Goal: Information Seeking & Learning: Learn about a topic

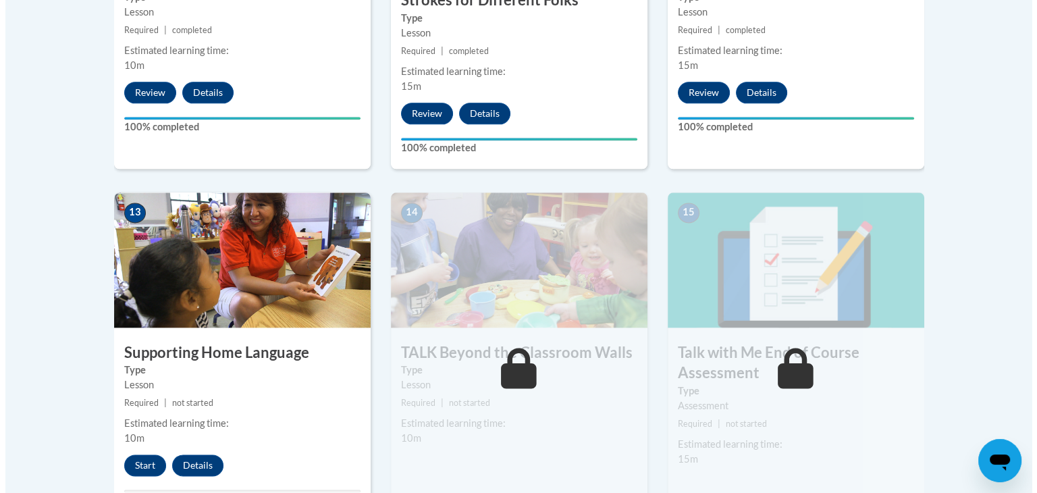
scroll to position [1755, 0]
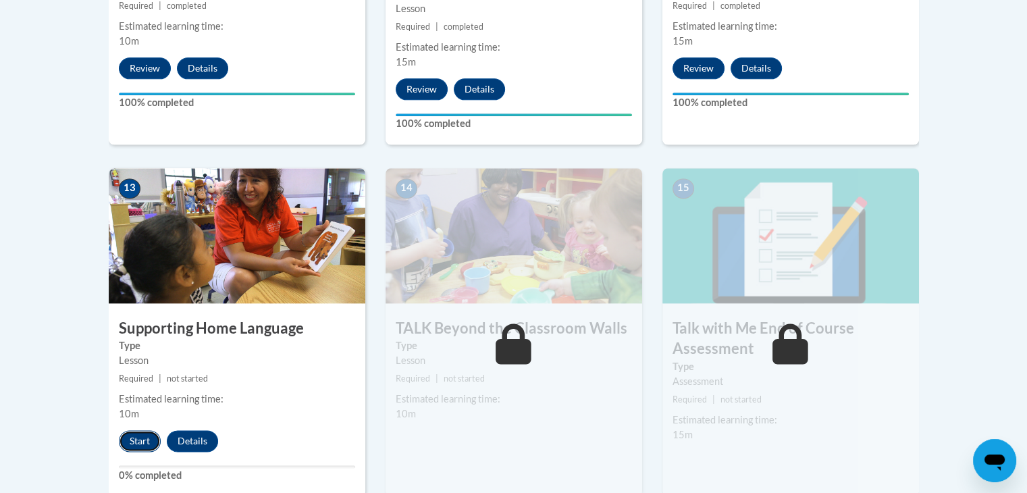
click at [133, 444] on button "Start" at bounding box center [140, 441] width 42 height 22
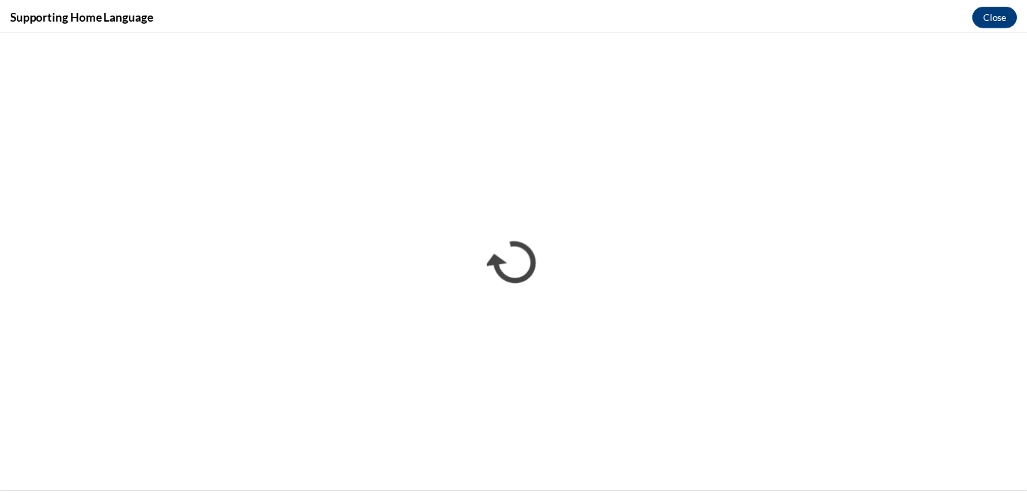
scroll to position [0, 0]
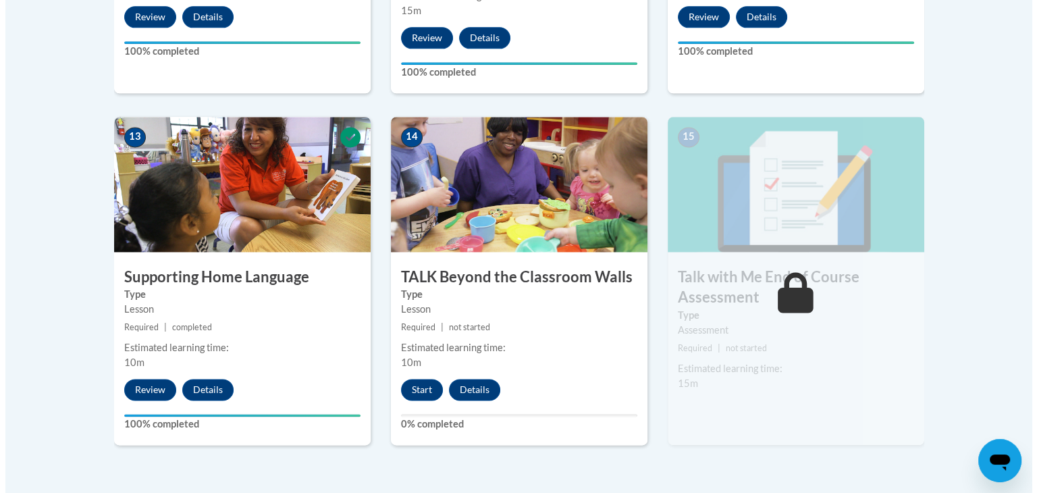
scroll to position [1823, 0]
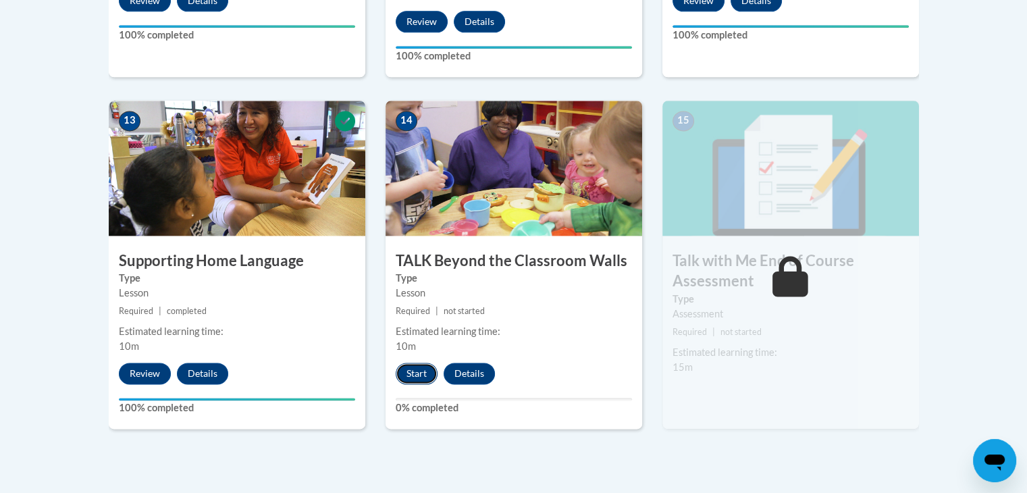
click at [407, 376] on button "Start" at bounding box center [417, 374] width 42 height 22
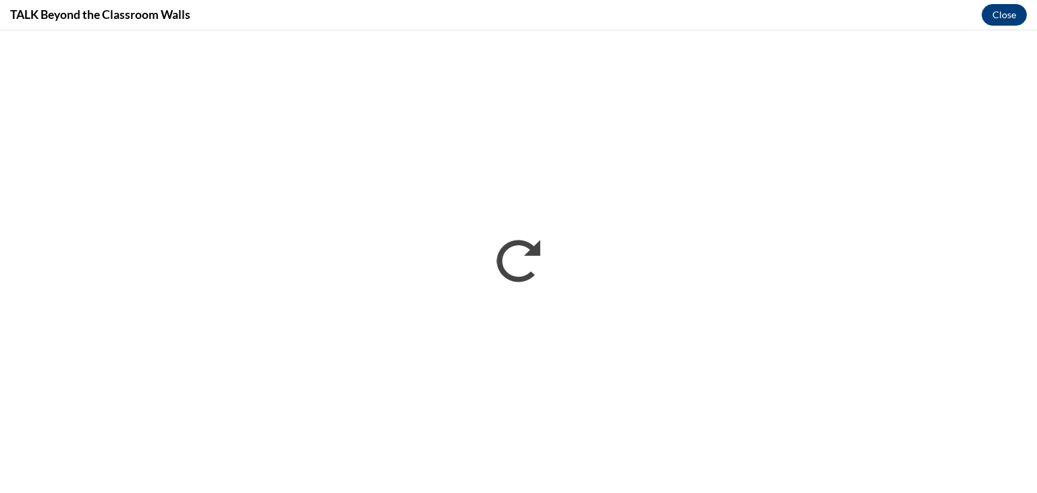
scroll to position [0, 0]
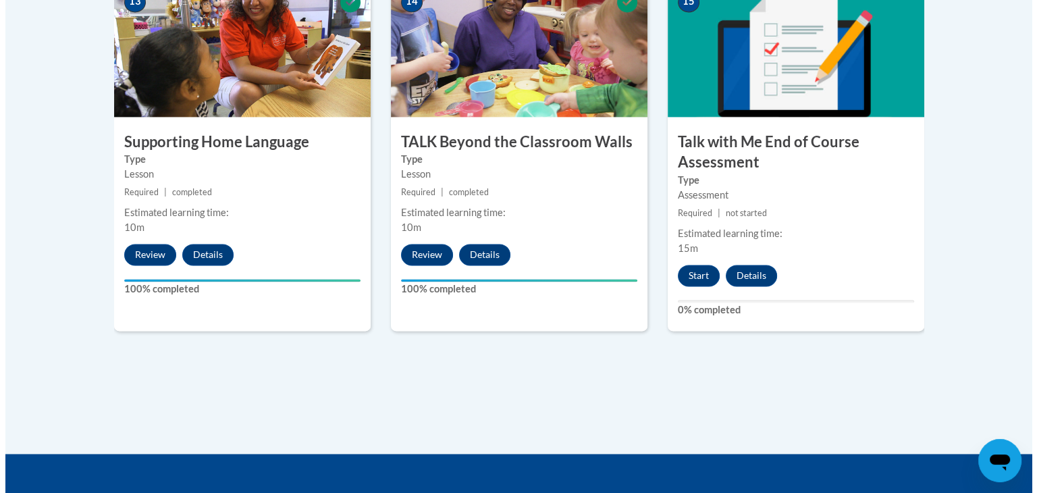
scroll to position [1921, 0]
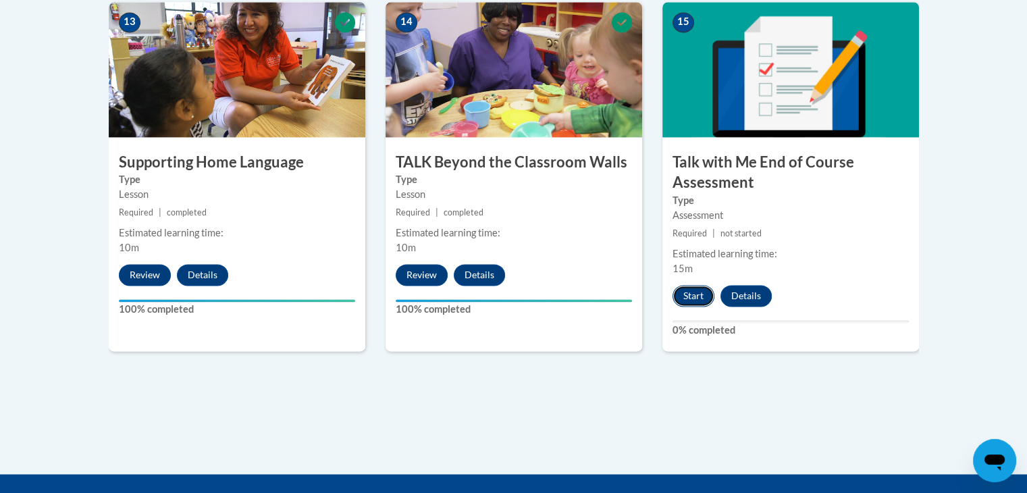
click at [690, 294] on button "Start" at bounding box center [693, 296] width 42 height 22
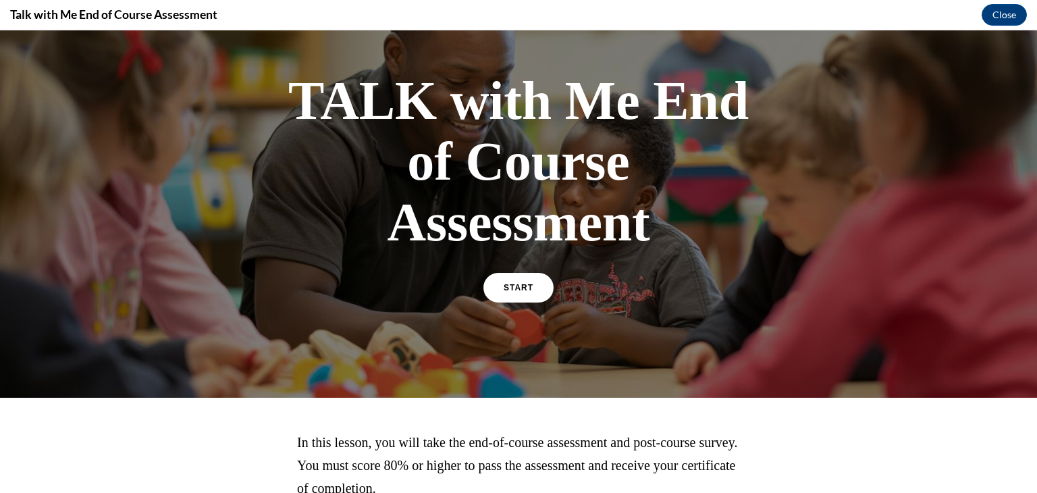
scroll to position [178, 0]
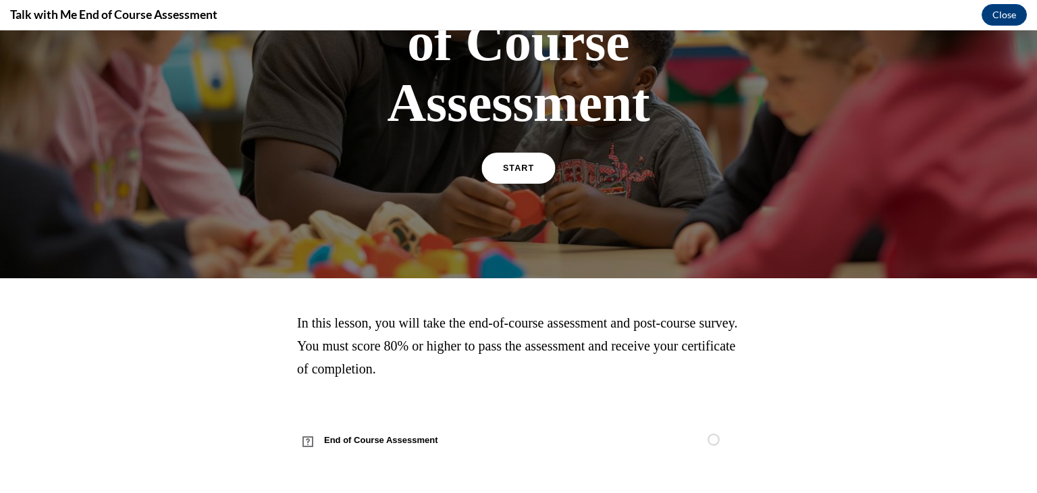
click at [519, 161] on link "START" at bounding box center [518, 168] width 74 height 31
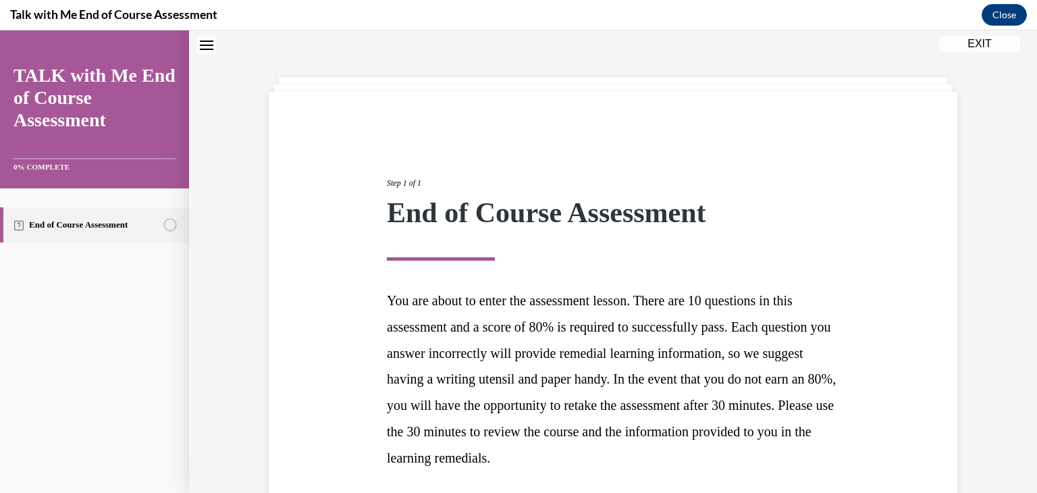
scroll to position [154, 0]
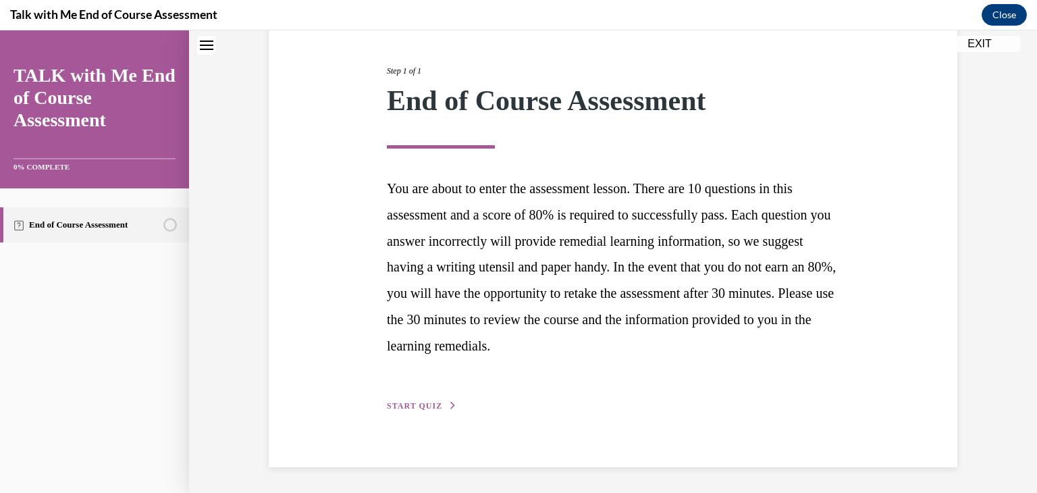
click at [440, 403] on button "START QUIZ" at bounding box center [422, 406] width 70 height 12
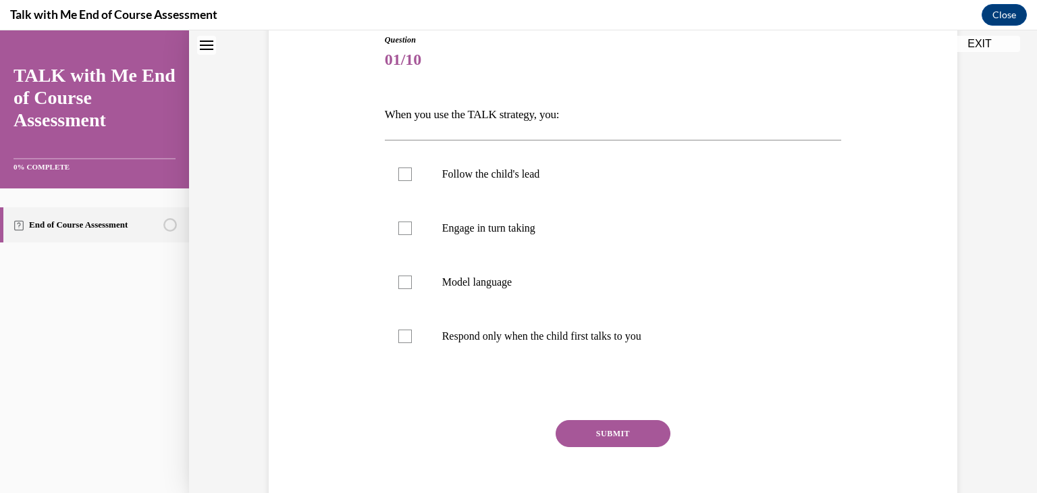
scroll to position [150, 0]
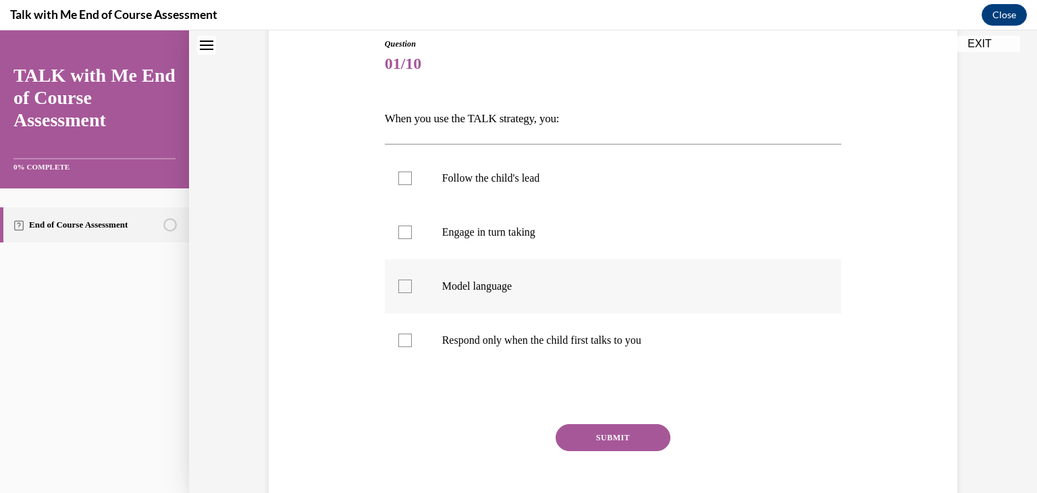
click at [467, 298] on label "Model language" at bounding box center [613, 286] width 457 height 54
click at [412, 293] on input "Model language" at bounding box center [405, 287] width 14 height 14
checkbox input "true"
click at [489, 236] on p "Engage in turn taking" at bounding box center [625, 232] width 366 height 14
click at [412, 236] on input "Engage in turn taking" at bounding box center [405, 232] width 14 height 14
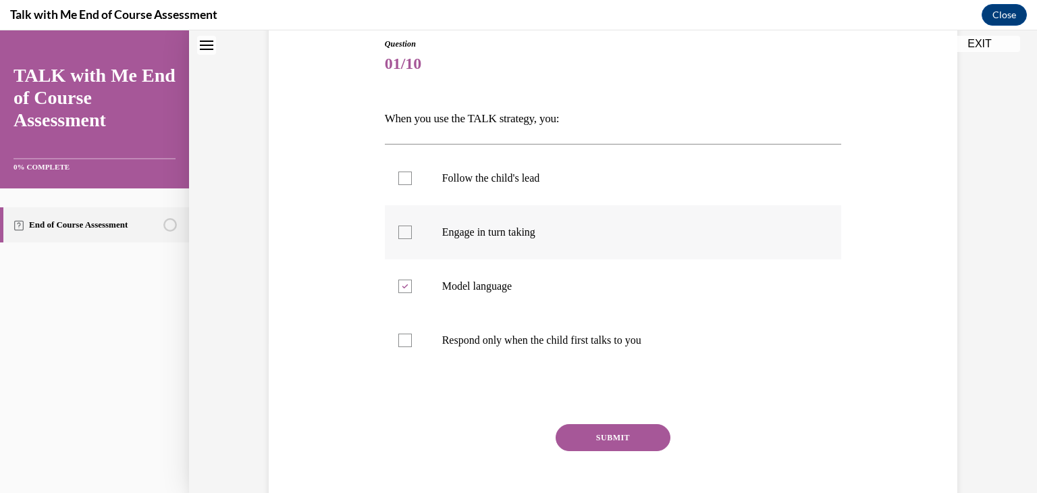
checkbox input "true"
click at [498, 177] on p "Follow the child's lead" at bounding box center [625, 178] width 366 height 14
click at [412, 177] on input "Follow the child's lead" at bounding box center [405, 178] width 14 height 14
checkbox input "true"
click at [605, 438] on button "SUBMIT" at bounding box center [613, 437] width 115 height 27
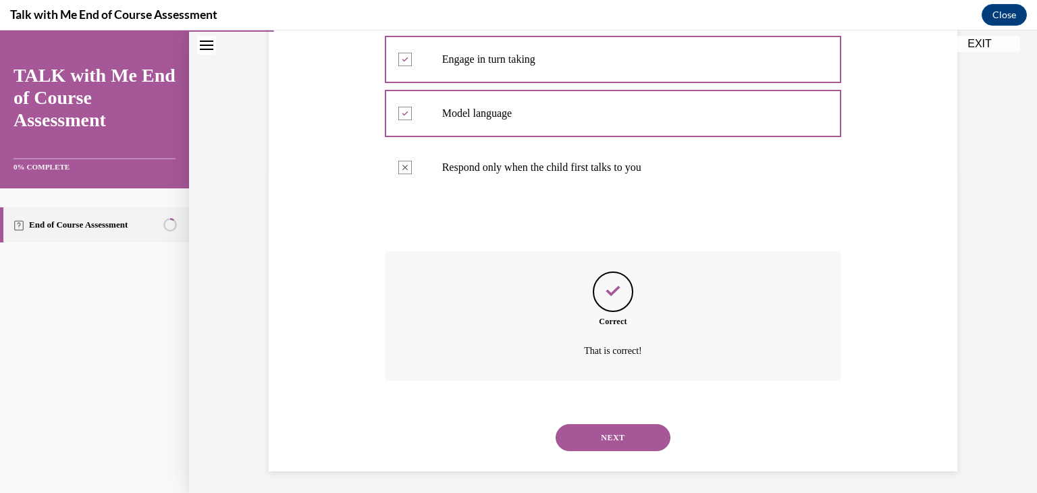
scroll to position [327, 0]
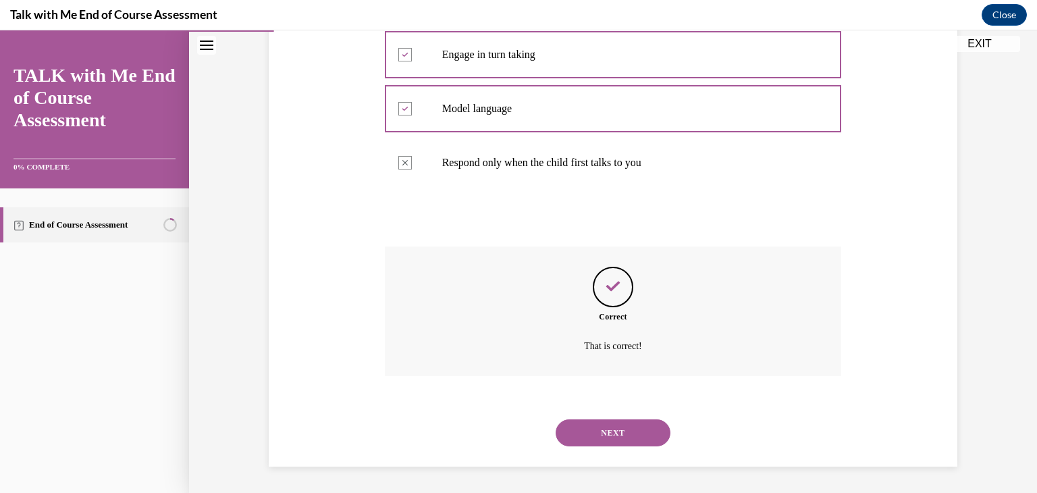
click at [597, 433] on button "NEXT" at bounding box center [613, 432] width 115 height 27
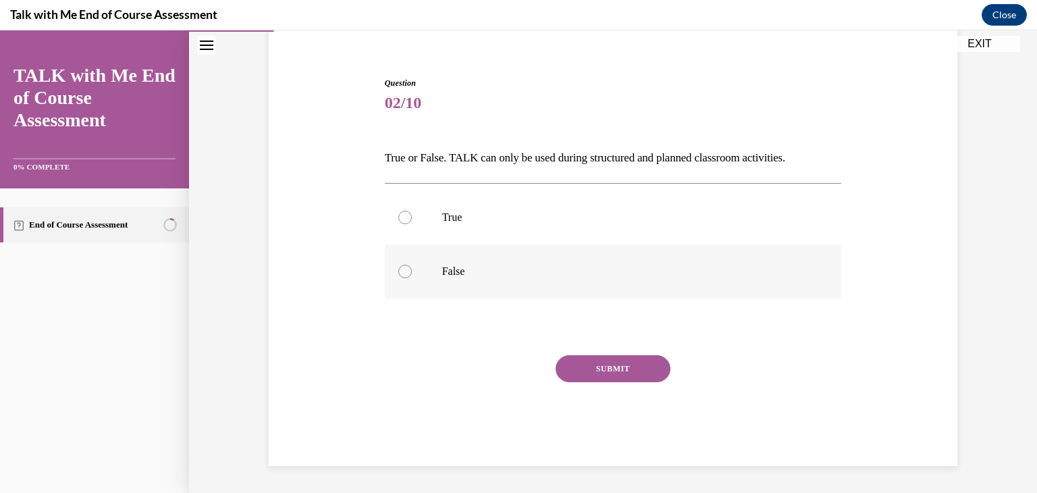
click at [442, 275] on p "False" at bounding box center [625, 272] width 366 height 14
click at [412, 275] on input "False" at bounding box center [405, 272] width 14 height 14
radio input "true"
click at [564, 366] on button "SUBMIT" at bounding box center [613, 368] width 115 height 27
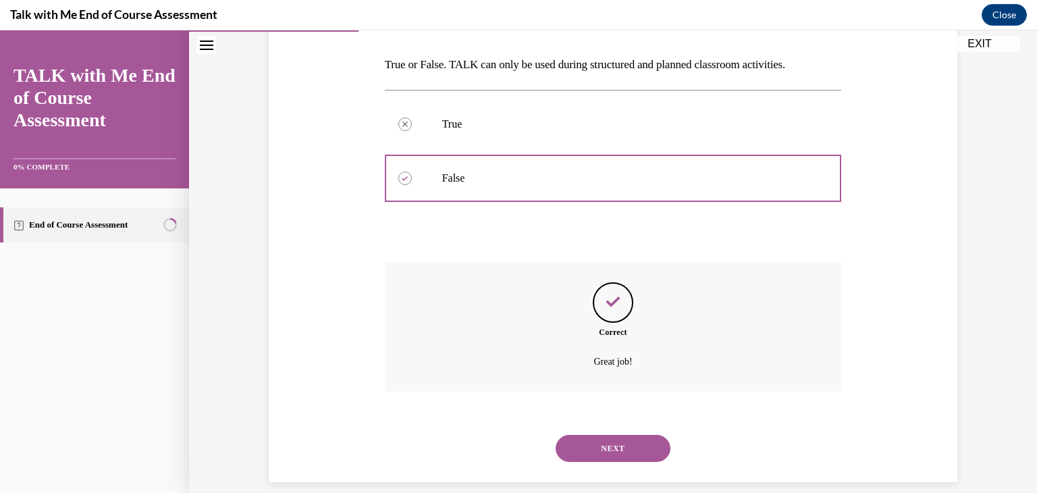
scroll to position [219, 0]
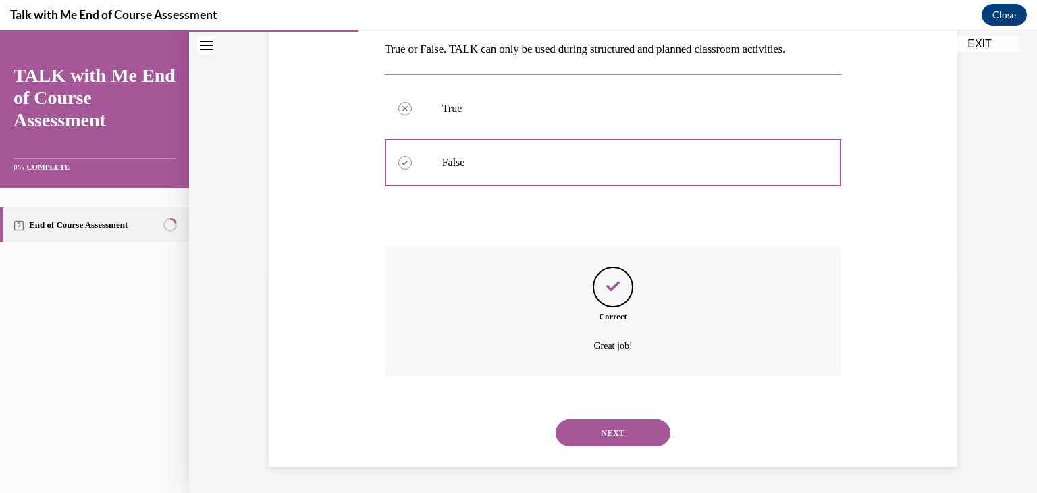
click at [593, 437] on button "NEXT" at bounding box center [613, 432] width 115 height 27
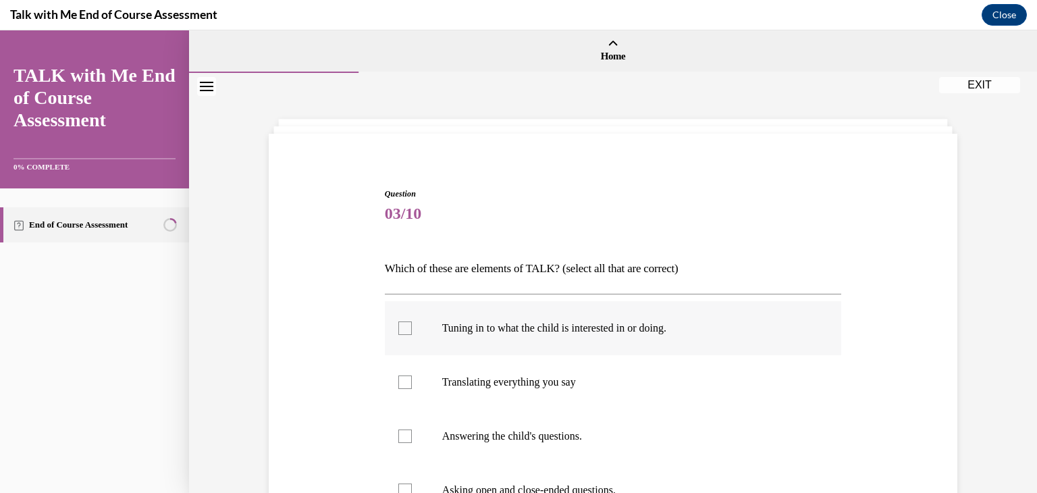
click at [620, 333] on p "Tuning in to what the child is interested in or doing." at bounding box center [625, 328] width 366 height 14
click at [412, 333] on input "Tuning in to what the child is interested in or doing." at bounding box center [405, 328] width 14 height 14
checkbox input "true"
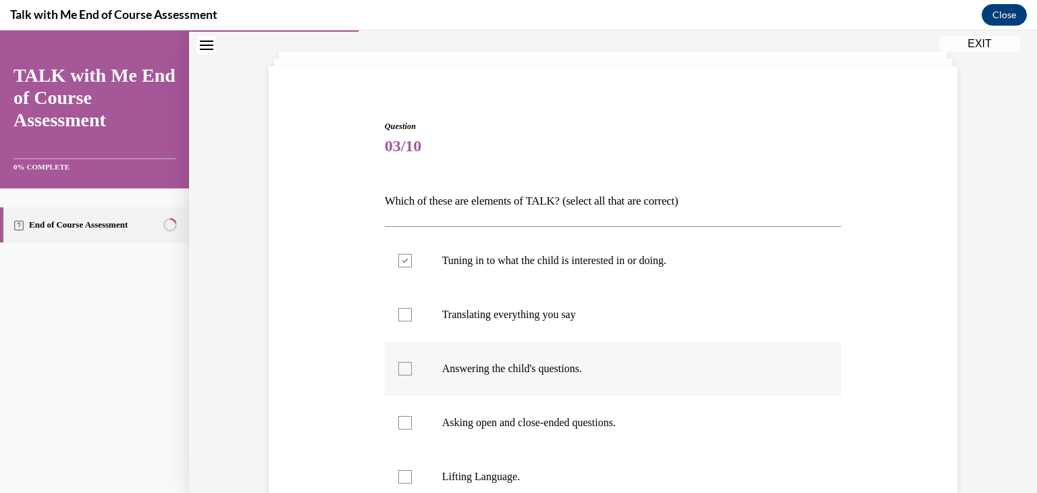
click at [581, 377] on label "Answering the child's questions." at bounding box center [613, 369] width 457 height 54
click at [412, 375] on input "Answering the child's questions." at bounding box center [405, 369] width 14 height 14
checkbox input "true"
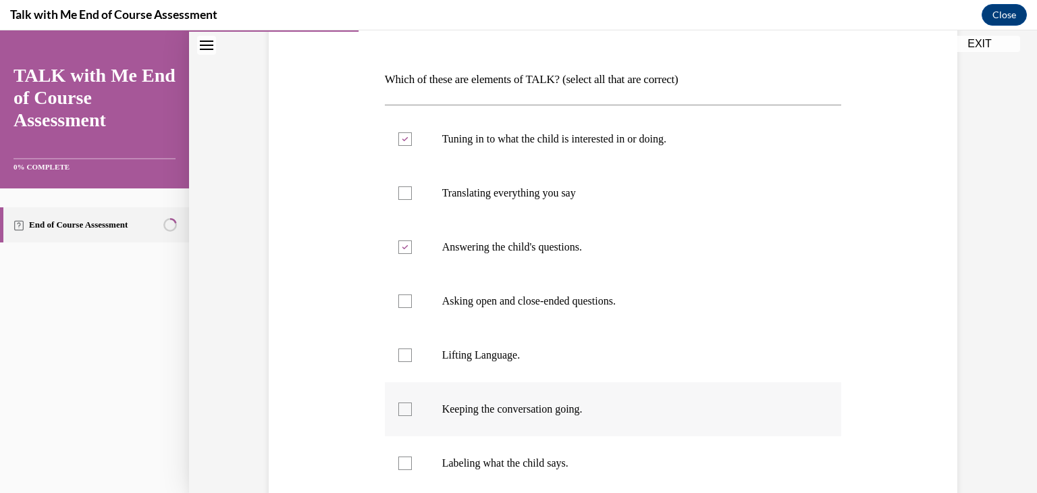
scroll to position [203, 0]
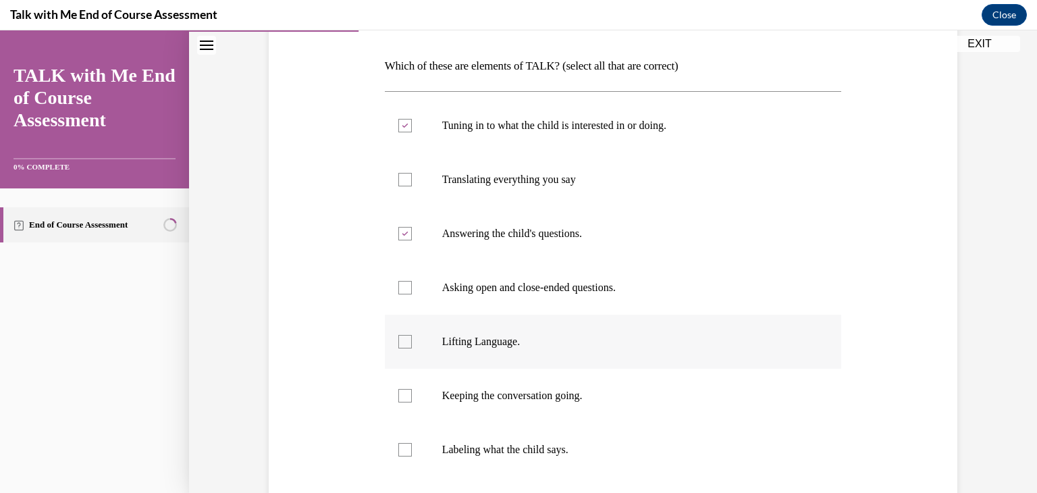
click at [537, 346] on p "Lifting Language." at bounding box center [625, 342] width 366 height 14
click at [412, 346] on input "Lifting Language." at bounding box center [405, 342] width 14 height 14
checkbox input "true"
click at [543, 393] on p "Keeping the conversation going." at bounding box center [625, 396] width 366 height 14
click at [412, 393] on input "Keeping the conversation going." at bounding box center [405, 396] width 14 height 14
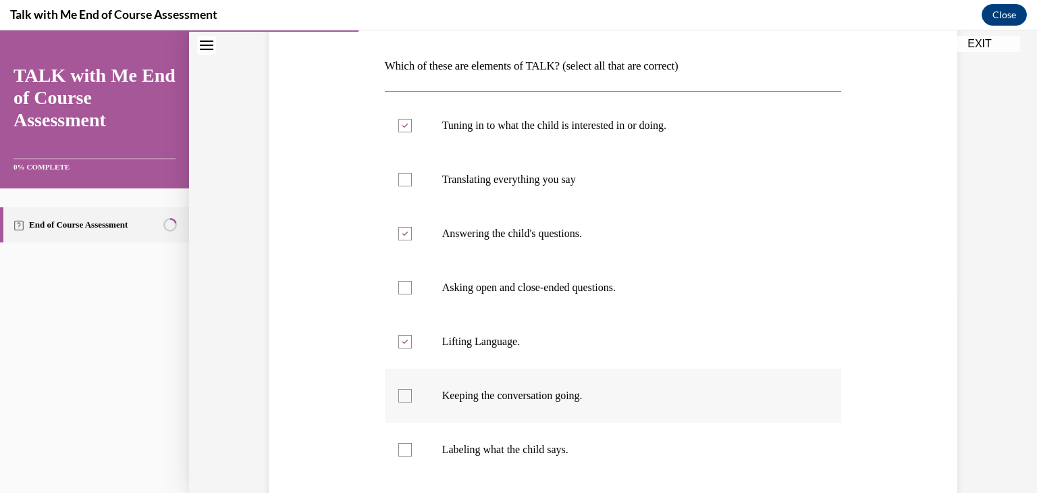
checkbox input "true"
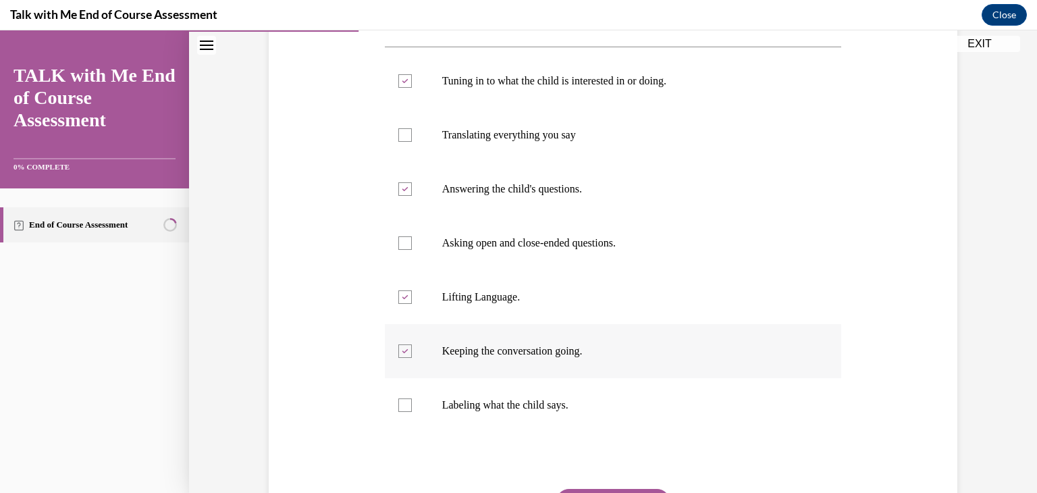
scroll to position [270, 0]
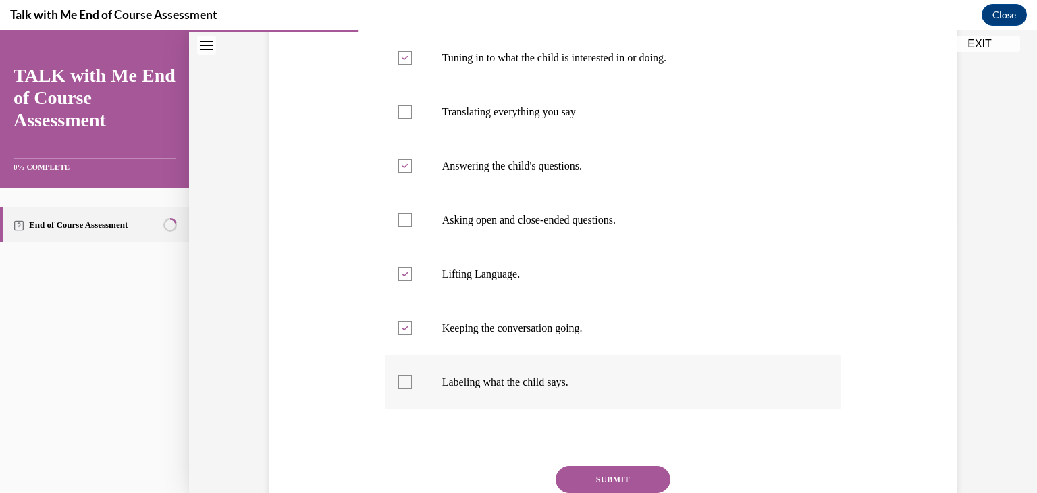
click at [543, 390] on label "Labeling what the child says." at bounding box center [613, 382] width 457 height 54
click at [412, 389] on input "Labeling what the child says." at bounding box center [405, 382] width 14 height 14
checkbox input "true"
click at [600, 481] on button "SUBMIT" at bounding box center [613, 479] width 115 height 27
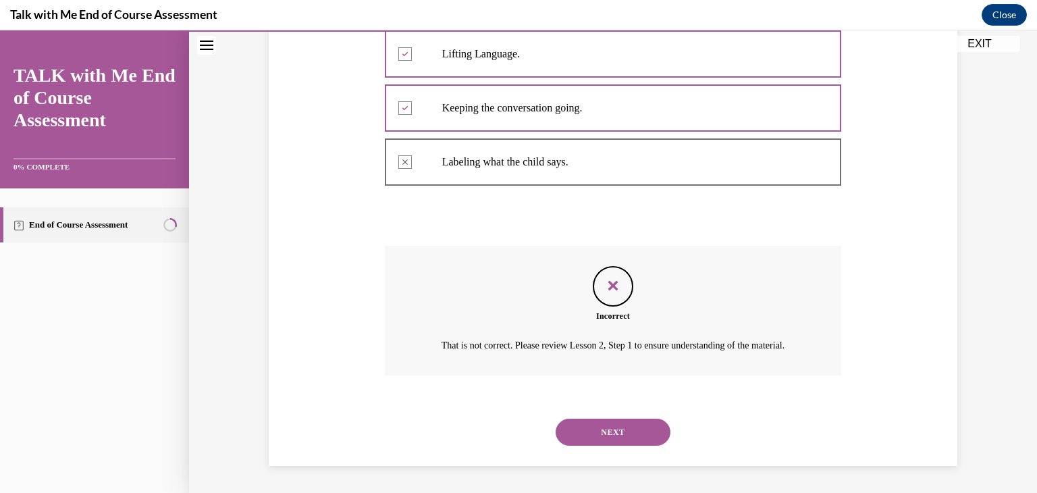
scroll to position [506, 0]
click at [625, 431] on button "NEXT" at bounding box center [613, 432] width 115 height 27
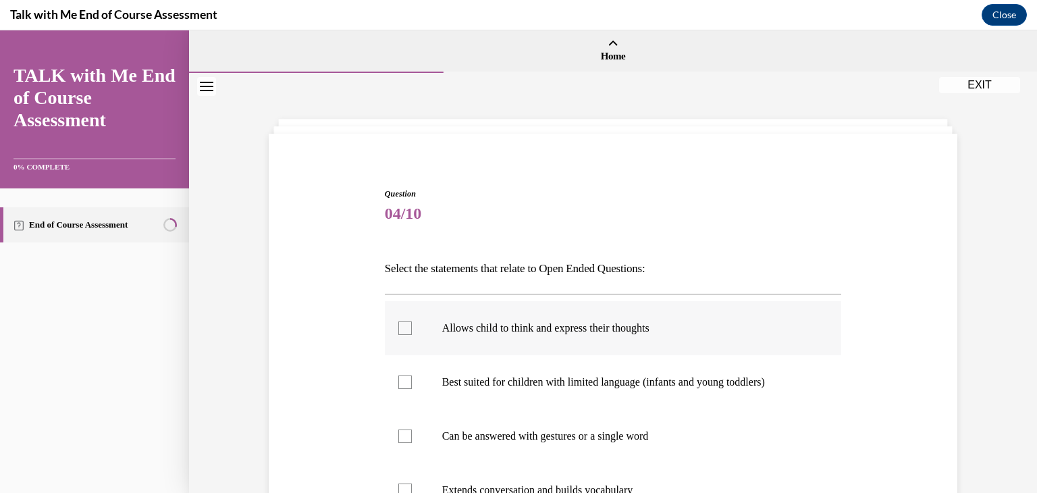
click at [633, 327] on p "Allows child to think and express their thoughts" at bounding box center [625, 328] width 366 height 14
click at [412, 327] on input "Allows child to think and express their thoughts" at bounding box center [405, 328] width 14 height 14
checkbox input "true"
click at [661, 436] on p "Can be answered with gestures or a single word" at bounding box center [625, 436] width 366 height 14
click at [412, 436] on input "Can be answered with gestures or a single word" at bounding box center [405, 436] width 14 height 14
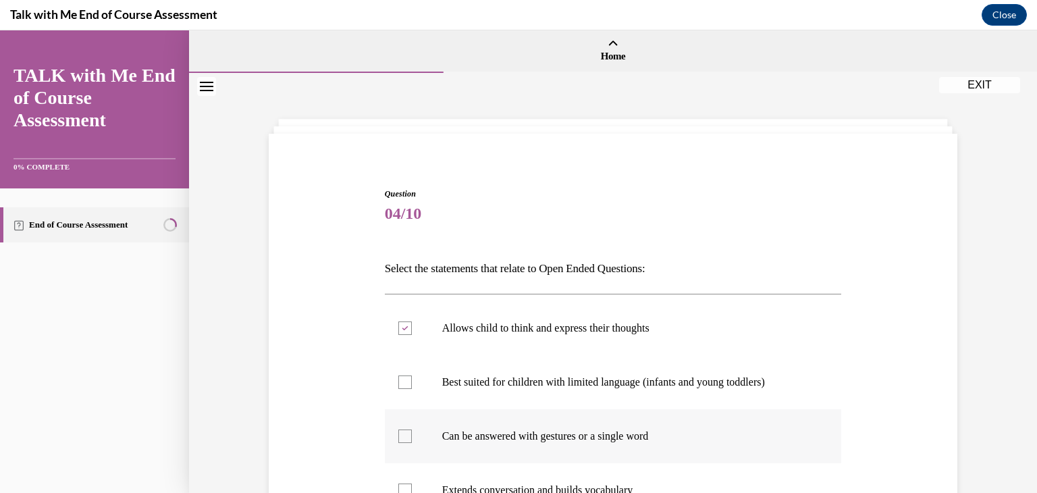
checkbox input "true"
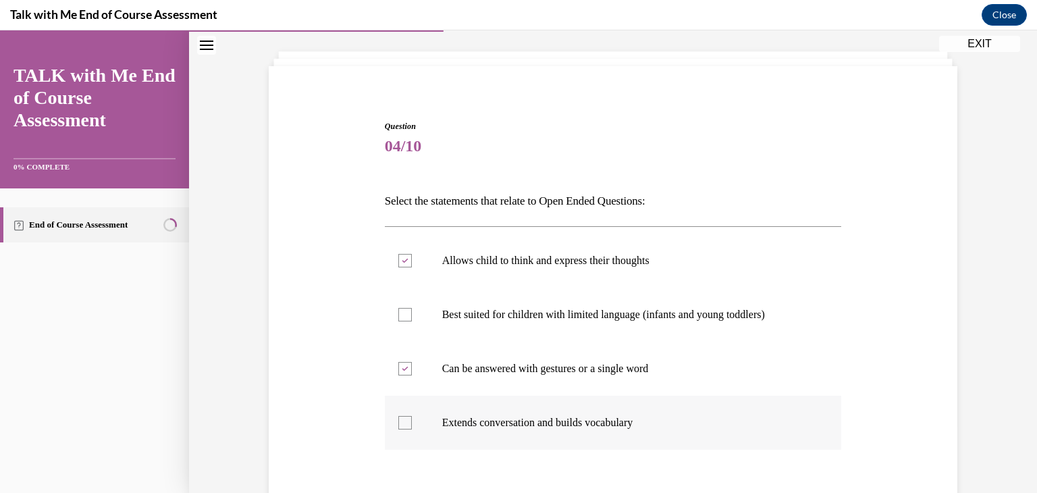
click at [661, 435] on label "Extends conversation and builds vocabulary" at bounding box center [613, 423] width 457 height 54
click at [412, 429] on input "Extends conversation and builds vocabulary" at bounding box center [405, 423] width 14 height 14
checkbox input "true"
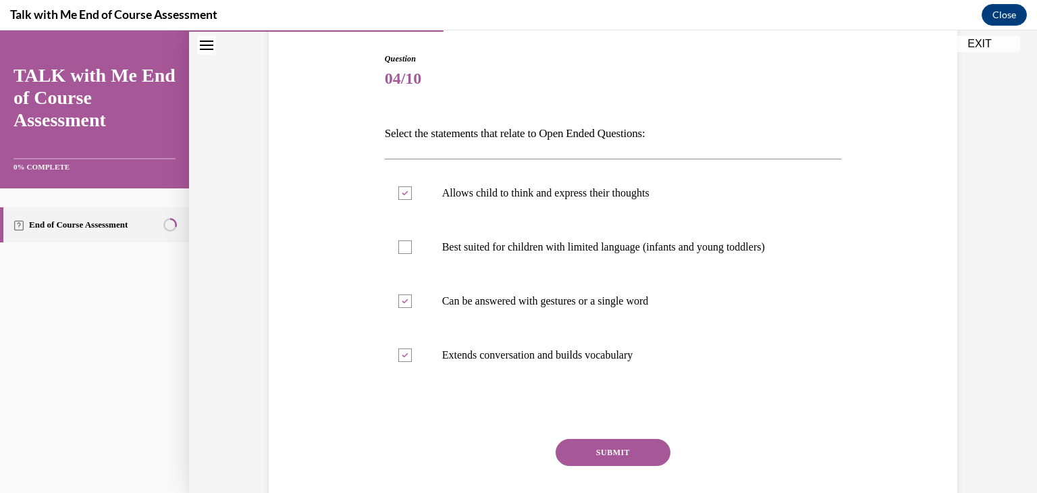
click at [646, 454] on button "SUBMIT" at bounding box center [613, 452] width 115 height 27
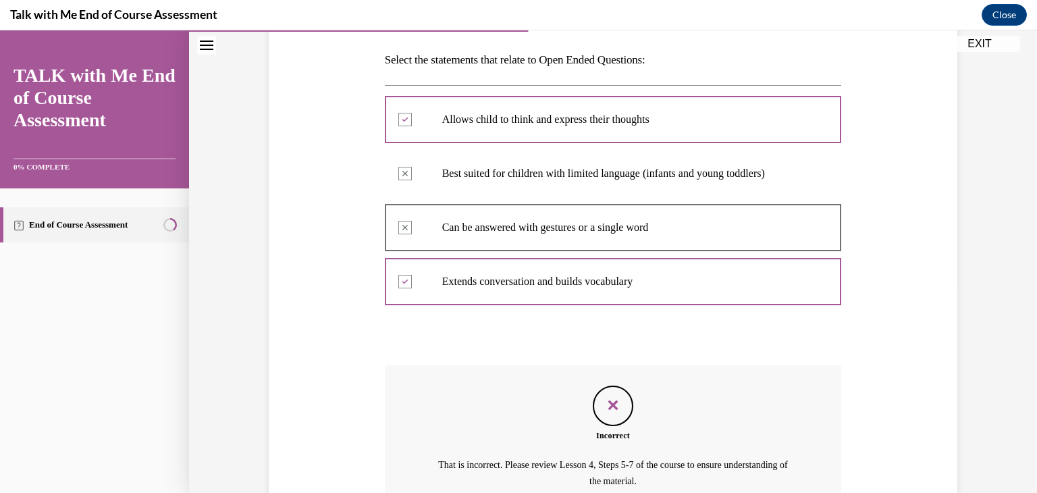
scroll to position [344, 0]
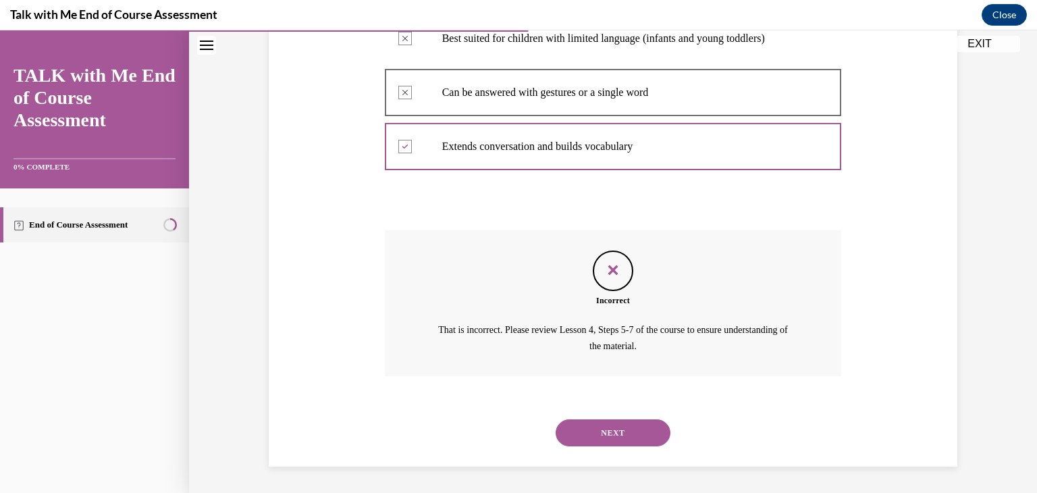
click at [647, 441] on button "NEXT" at bounding box center [613, 432] width 115 height 27
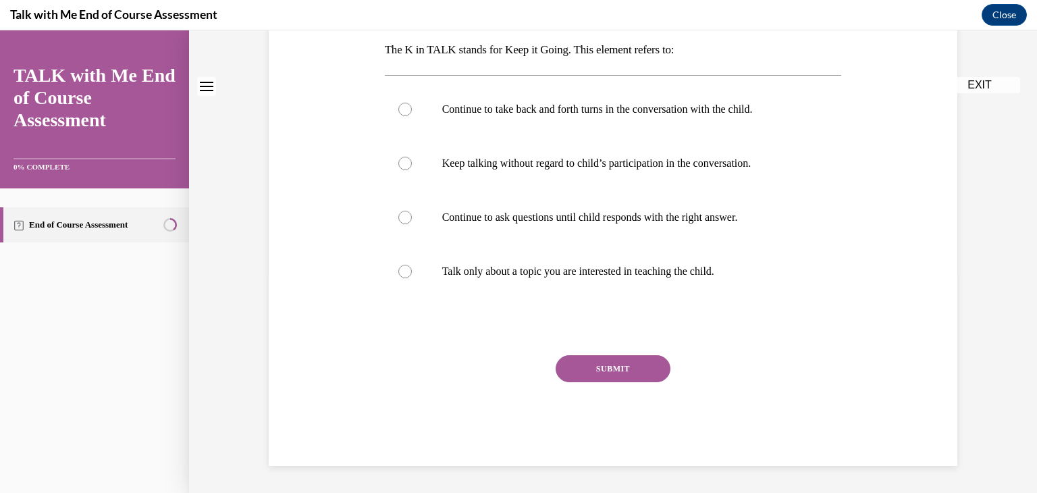
scroll to position [0, 0]
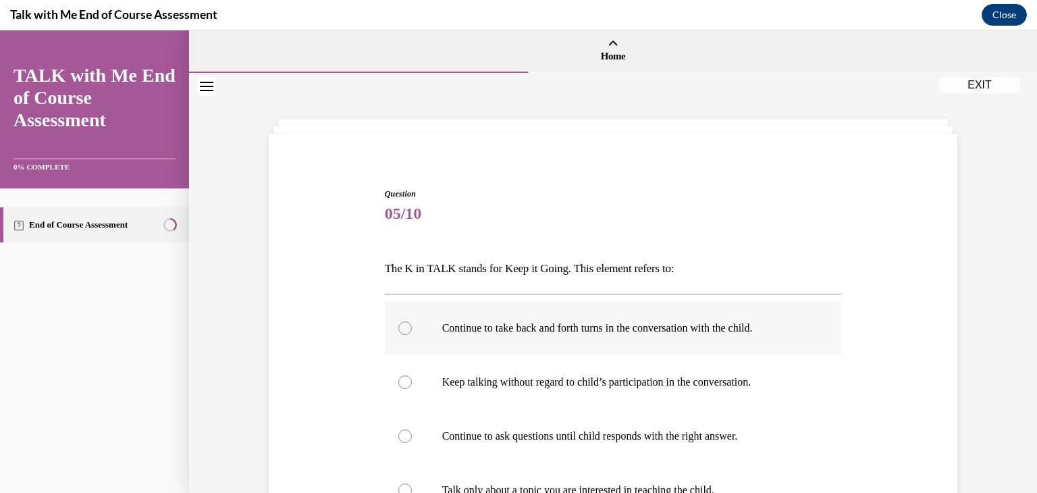
click at [676, 329] on p "Continue to take back and forth turns in the conversation with the child." at bounding box center [625, 328] width 366 height 14
click at [412, 329] on input "Continue to take back and forth turns in the conversation with the child." at bounding box center [405, 328] width 14 height 14
radio input "true"
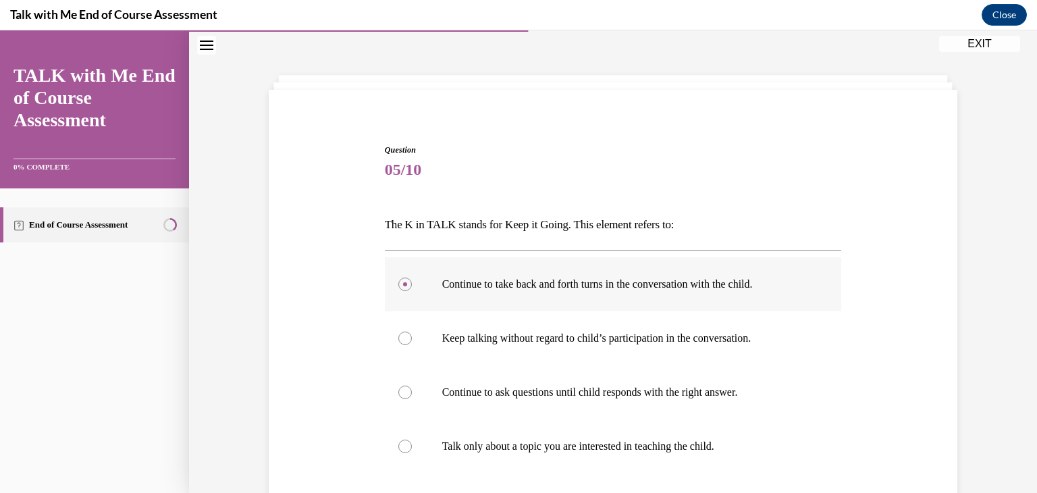
scroll to position [68, 0]
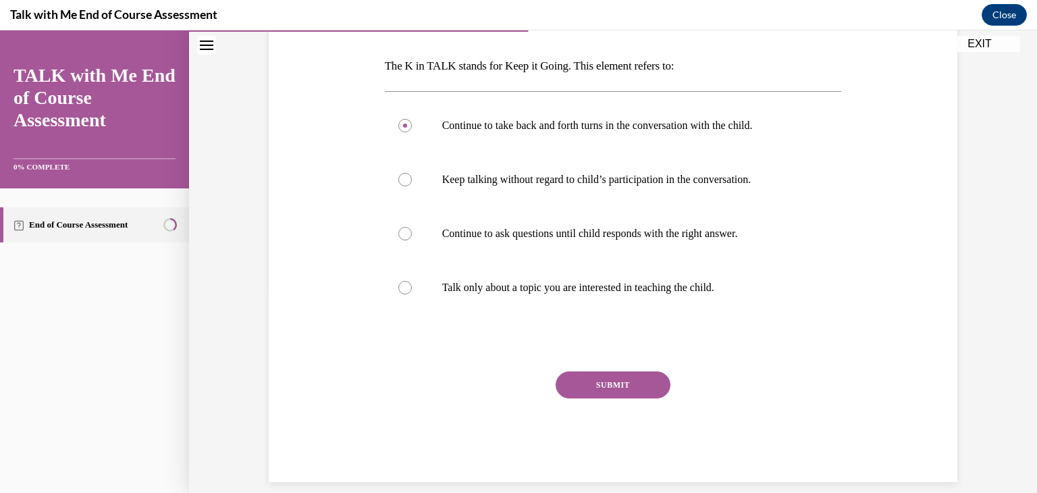
click at [654, 387] on button "SUBMIT" at bounding box center [613, 384] width 115 height 27
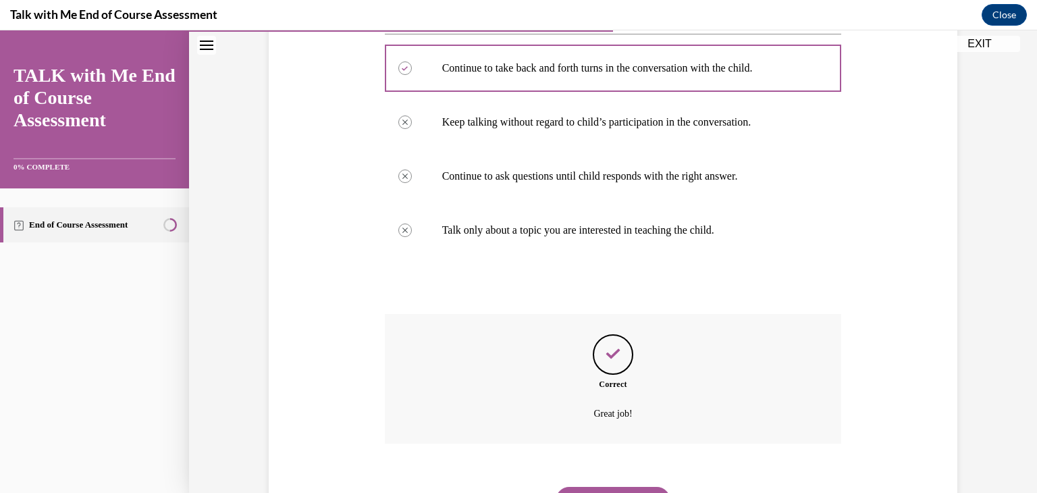
scroll to position [327, 0]
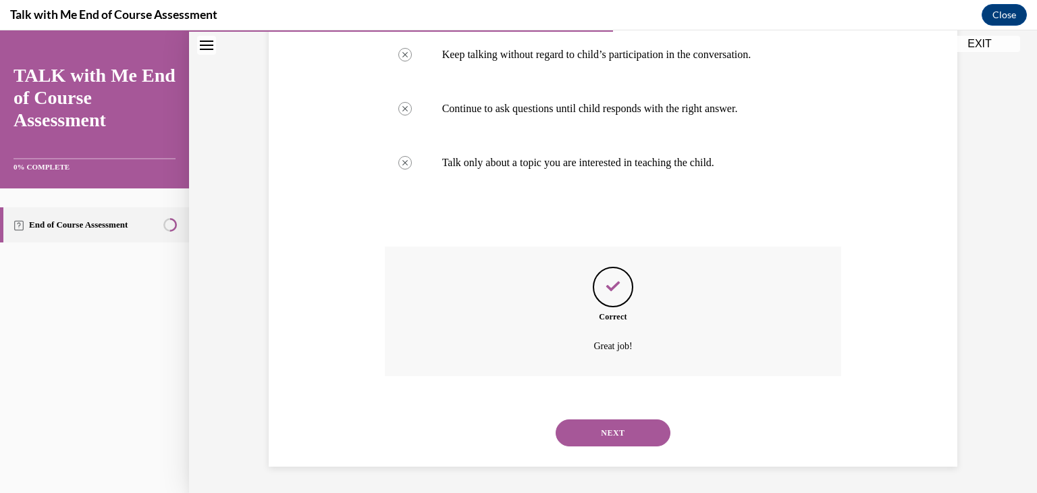
click at [633, 429] on button "NEXT" at bounding box center [613, 432] width 115 height 27
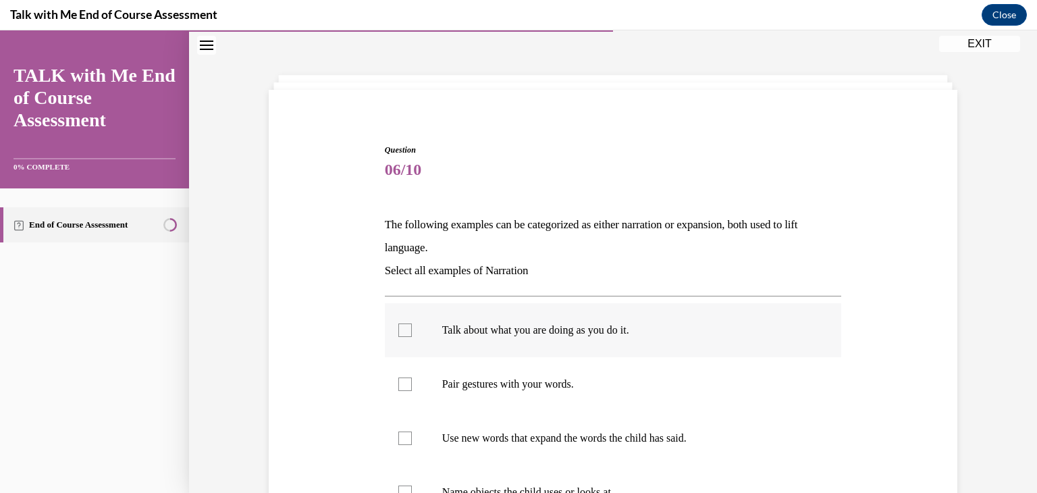
scroll to position [68, 0]
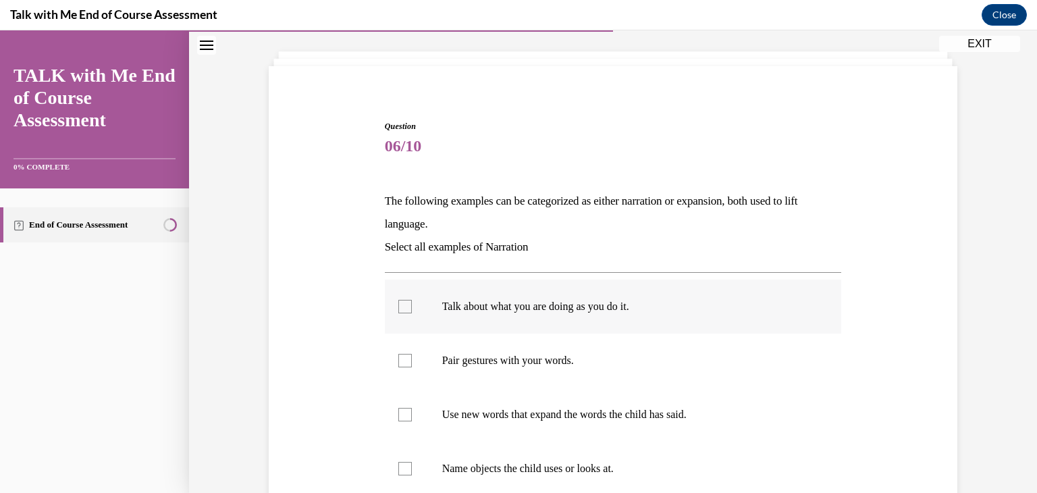
click at [667, 309] on p "Talk about what you are doing as you do it." at bounding box center [625, 307] width 366 height 14
click at [412, 309] on input "Talk about what you are doing as you do it." at bounding box center [405, 307] width 14 height 14
checkbox input "true"
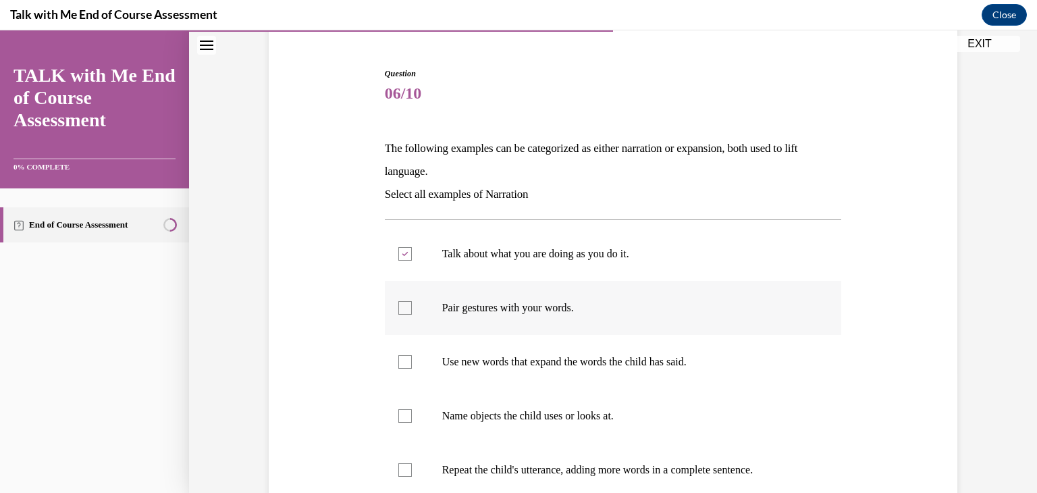
scroll to position [135, 0]
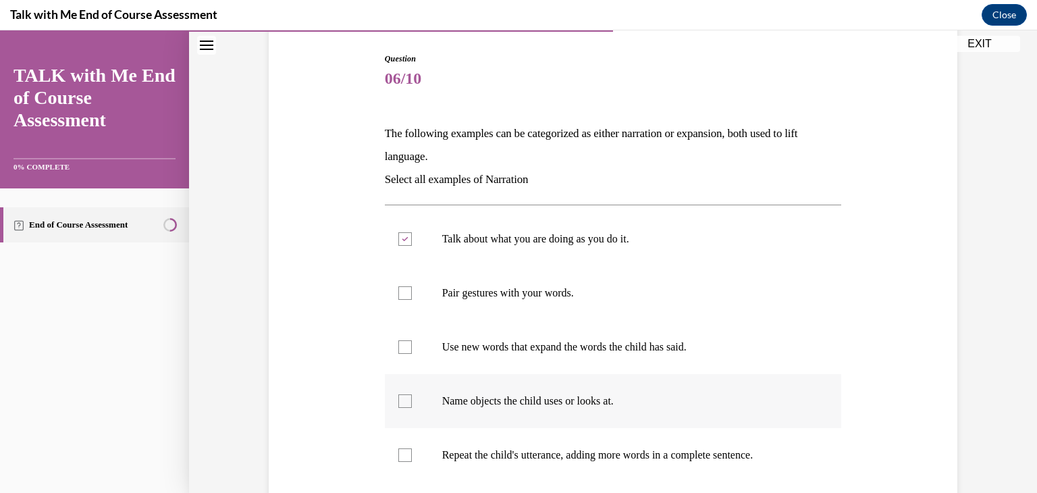
click at [654, 400] on p "Name objects the child uses or looks at." at bounding box center [625, 401] width 366 height 14
click at [412, 400] on input "Name objects the child uses or looks at." at bounding box center [405, 401] width 14 height 14
checkbox input "true"
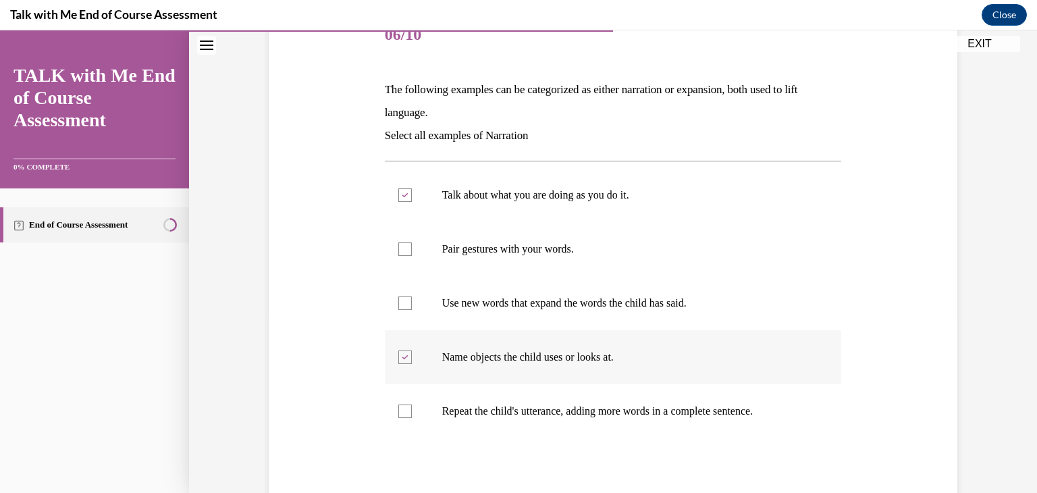
scroll to position [203, 0]
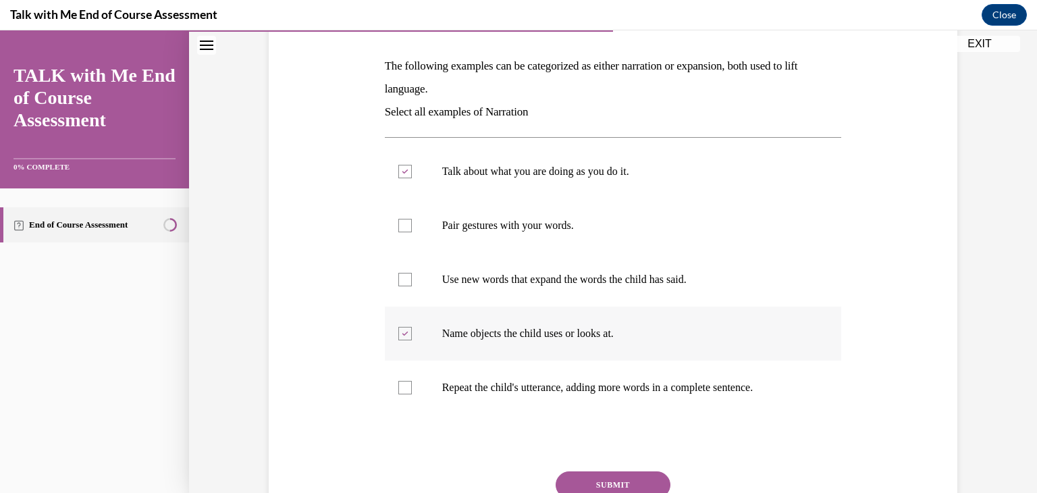
click at [654, 400] on label "Repeat the child's utterance, adding more words in a complete sentence." at bounding box center [613, 388] width 457 height 54
click at [412, 394] on input "Repeat the child's utterance, adding more words in a complete sentence." at bounding box center [405, 388] width 14 height 14
checkbox input "true"
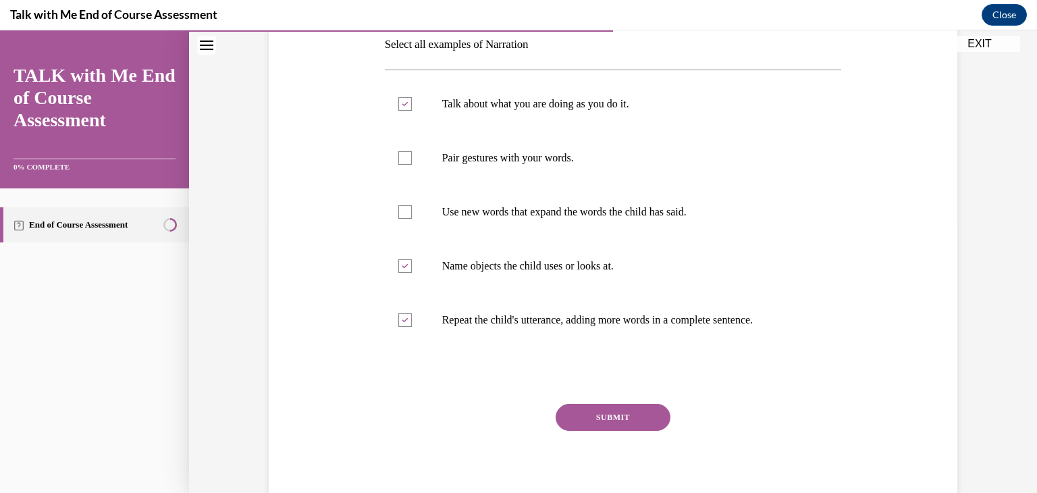
click at [645, 419] on button "SUBMIT" at bounding box center [613, 417] width 115 height 27
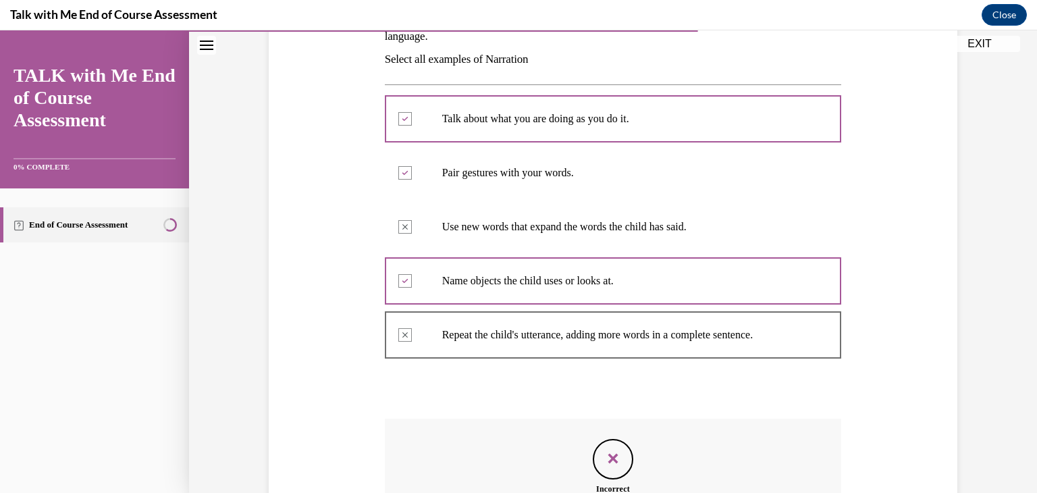
scroll to position [241, 0]
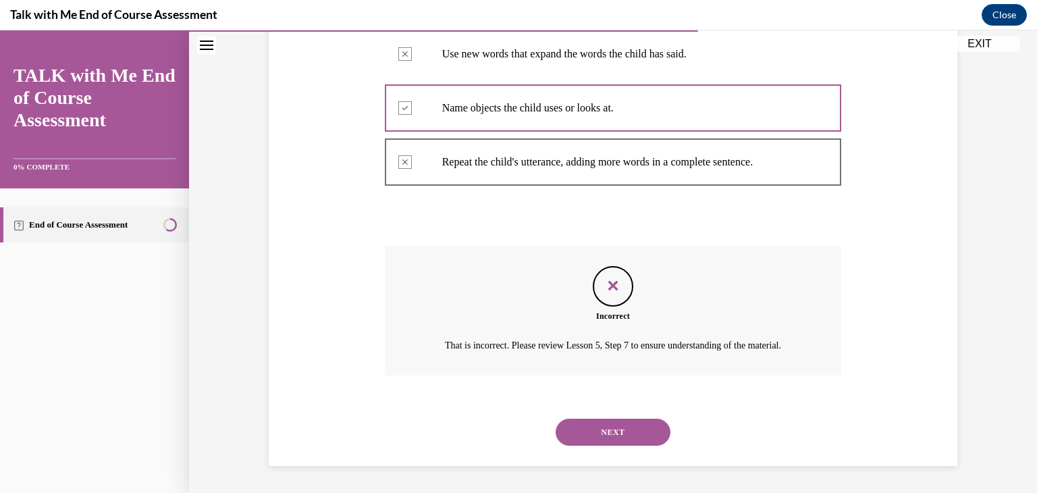
click at [643, 435] on button "NEXT" at bounding box center [613, 432] width 115 height 27
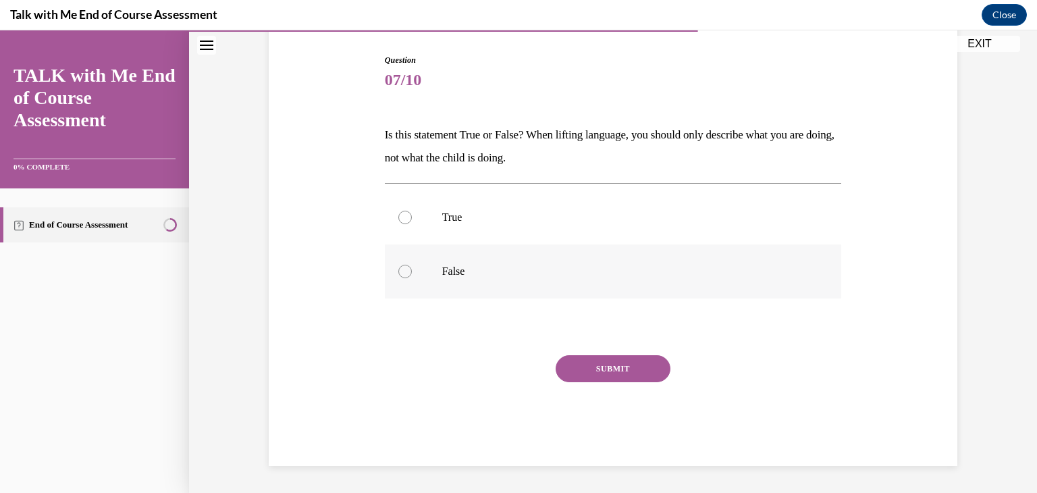
click at [481, 268] on p "False" at bounding box center [625, 272] width 366 height 14
click at [412, 268] on input "False" at bounding box center [405, 272] width 14 height 14
radio input "true"
click at [603, 375] on button "SUBMIT" at bounding box center [613, 368] width 115 height 27
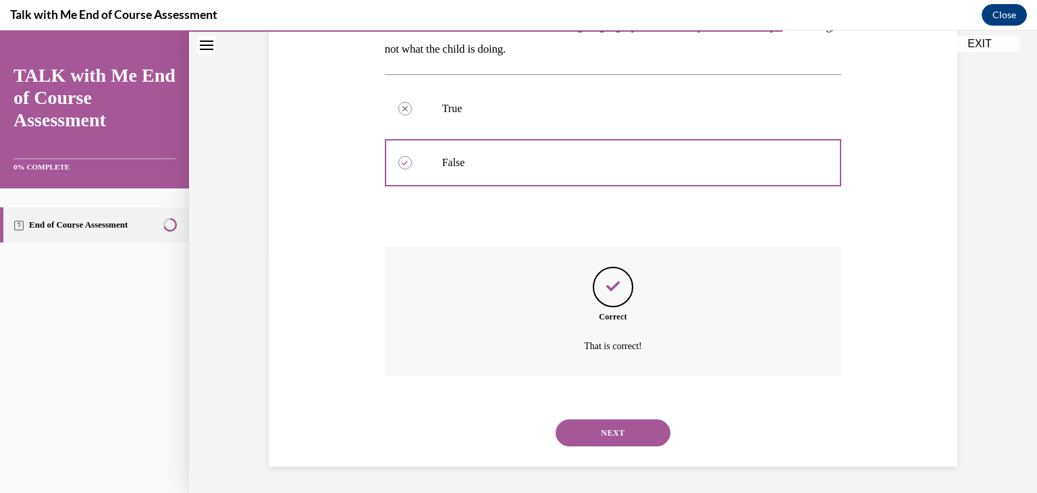
scroll to position [243, 0]
click at [602, 423] on button "NEXT" at bounding box center [613, 432] width 115 height 27
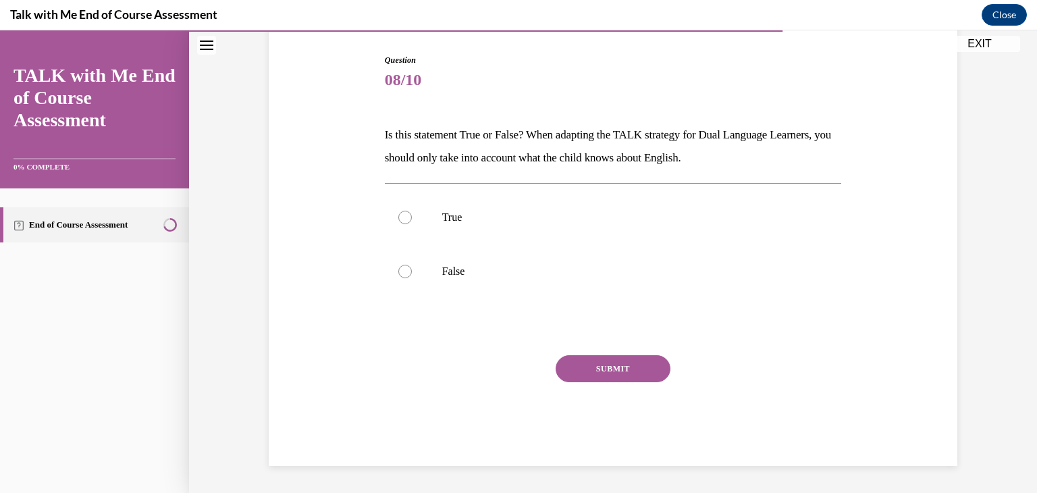
scroll to position [134, 0]
click at [481, 246] on label "False" at bounding box center [613, 271] width 457 height 54
click at [412, 265] on input "False" at bounding box center [405, 272] width 14 height 14
radio input "true"
click at [582, 379] on button "SUBMIT" at bounding box center [613, 368] width 115 height 27
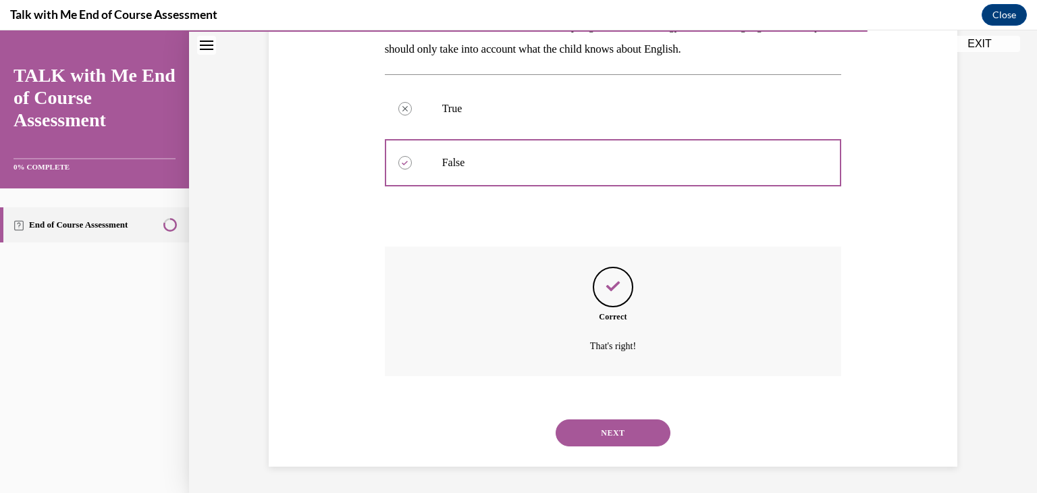
scroll to position [243, 0]
click at [608, 427] on button "NEXT" at bounding box center [613, 432] width 115 height 27
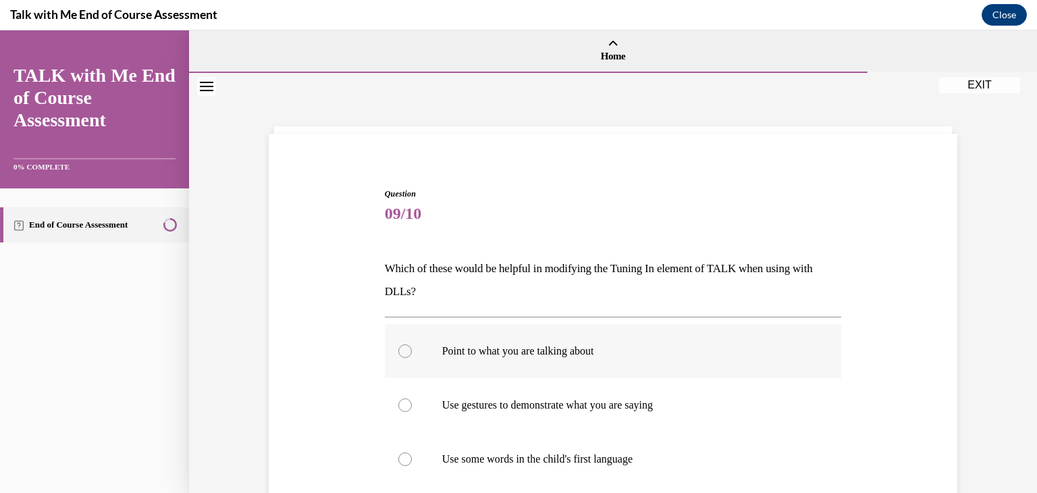
click at [612, 370] on label "Point to what you are talking about" at bounding box center [613, 351] width 457 height 54
click at [412, 358] on input "Point to what you are talking about" at bounding box center [405, 351] width 14 height 14
radio input "true"
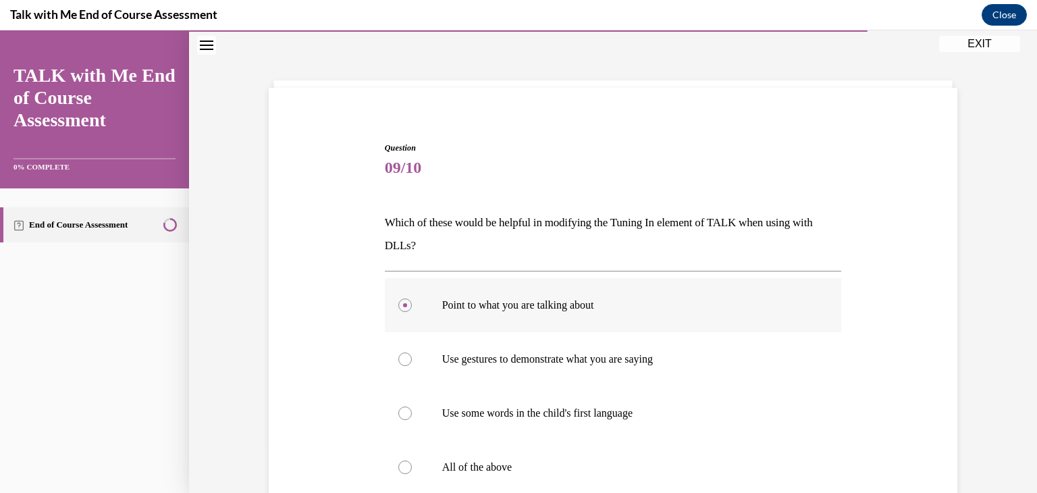
scroll to position [68, 0]
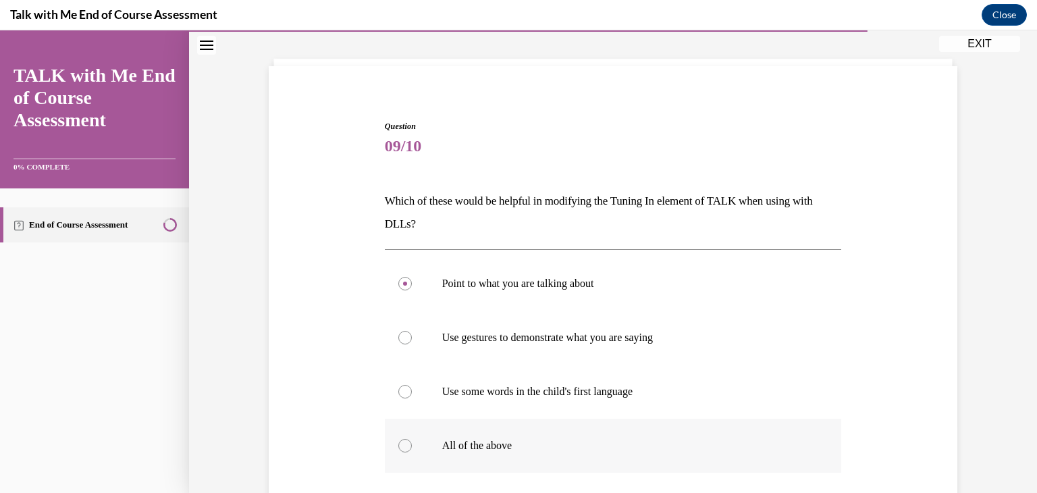
click at [519, 439] on p "All of the above" at bounding box center [625, 446] width 366 height 14
click at [412, 439] on input "All of the above" at bounding box center [405, 446] width 14 height 14
radio input "true"
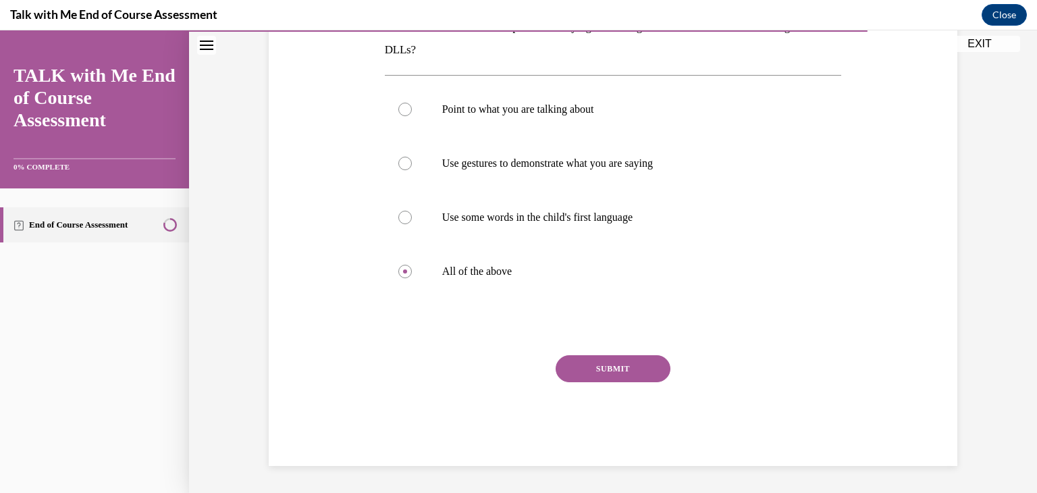
click at [581, 371] on button "SUBMIT" at bounding box center [613, 368] width 115 height 27
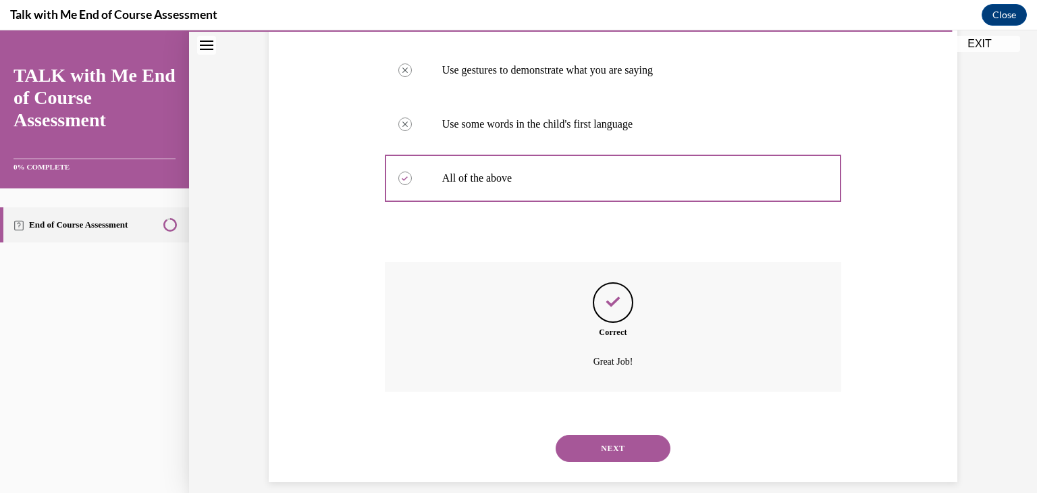
scroll to position [351, 0]
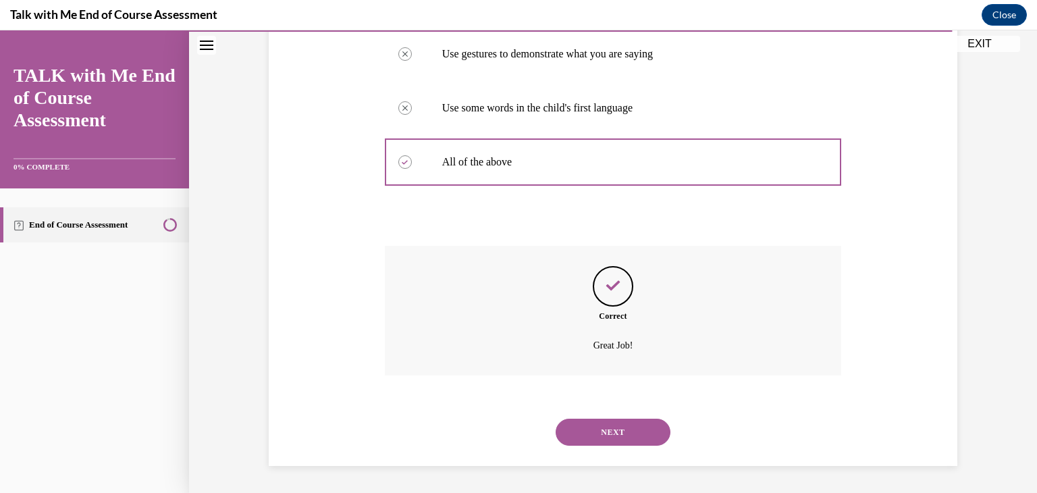
click at [604, 431] on button "NEXT" at bounding box center [613, 432] width 115 height 27
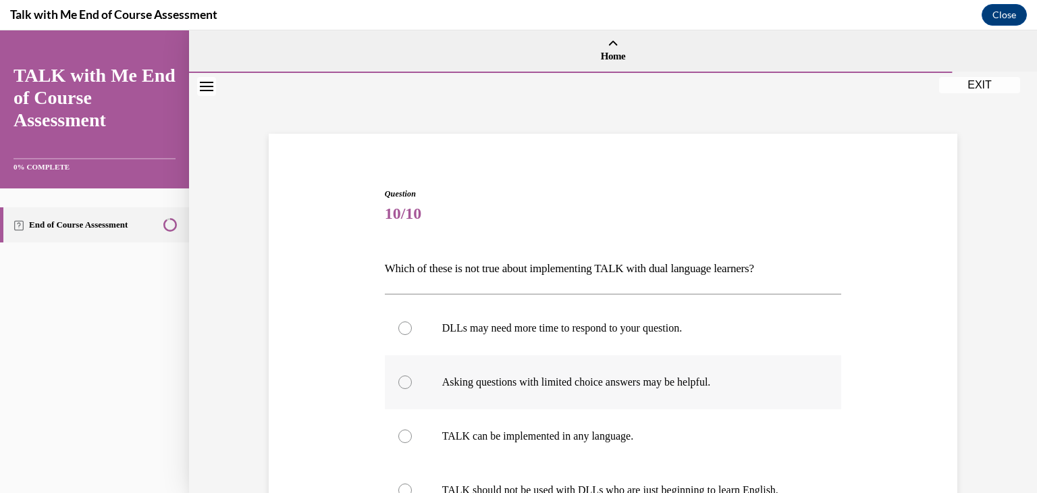
scroll to position [68, 0]
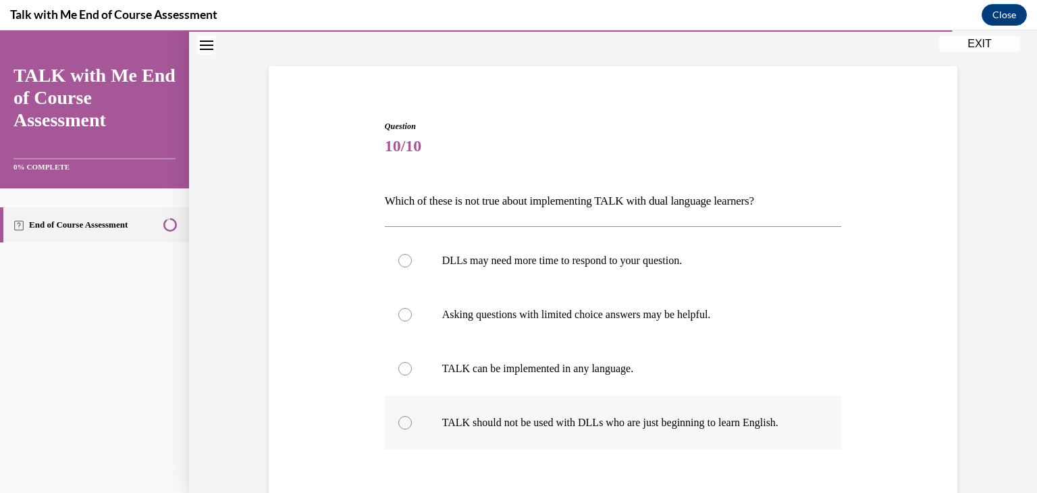
click at [737, 418] on p "TALK should not be used with DLLs who are just beginning to learn English." at bounding box center [625, 423] width 366 height 14
click at [412, 418] on input "TALK should not be used with DLLs who are just beginning to learn English." at bounding box center [405, 423] width 14 height 14
radio input "true"
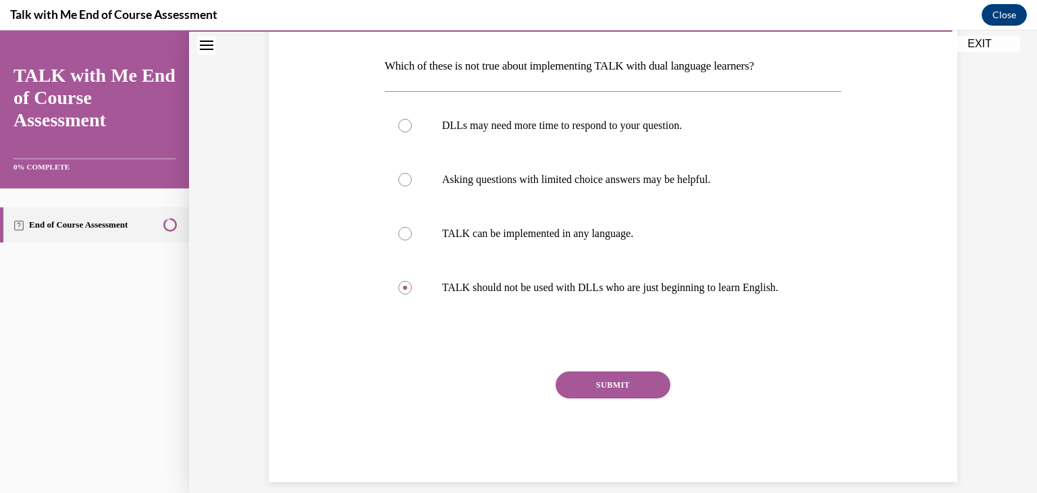
click at [659, 383] on button "SUBMIT" at bounding box center [613, 384] width 115 height 27
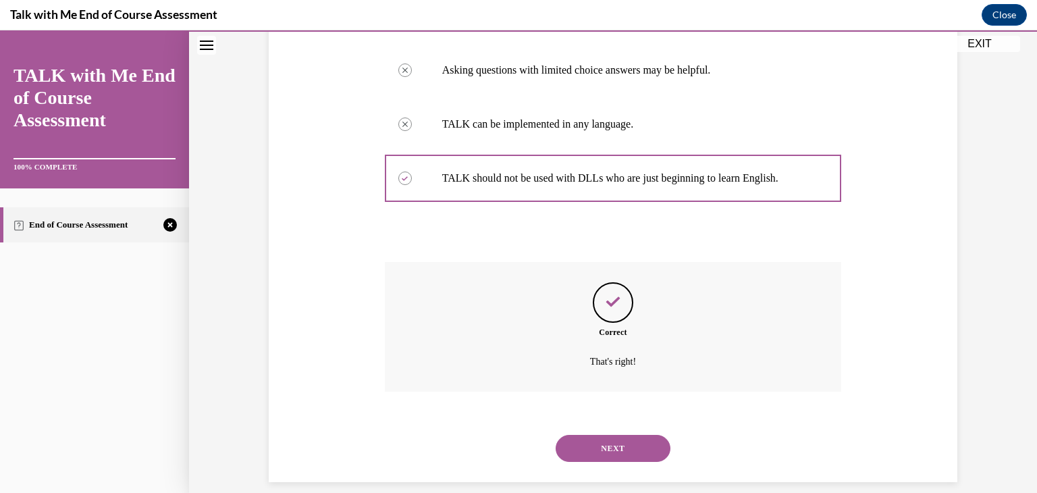
scroll to position [327, 0]
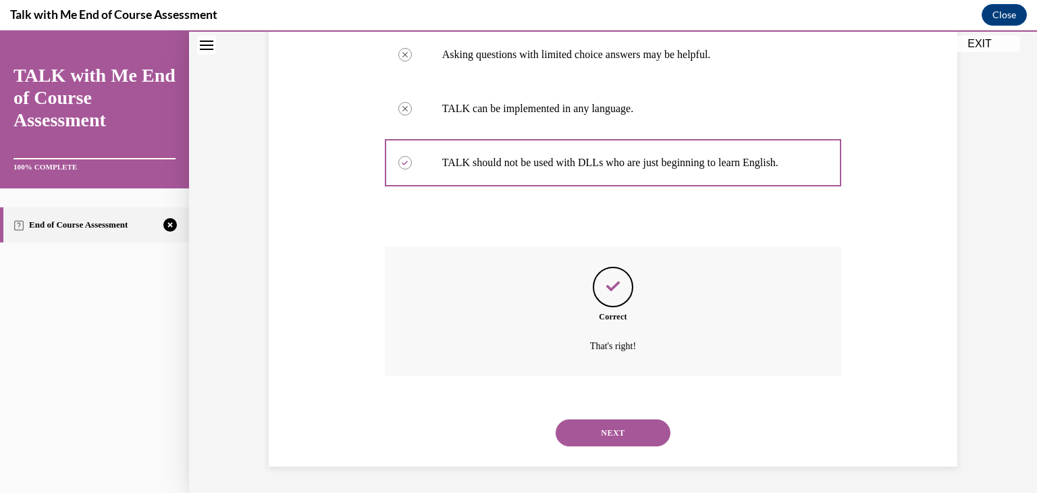
click at [649, 437] on button "NEXT" at bounding box center [613, 432] width 115 height 27
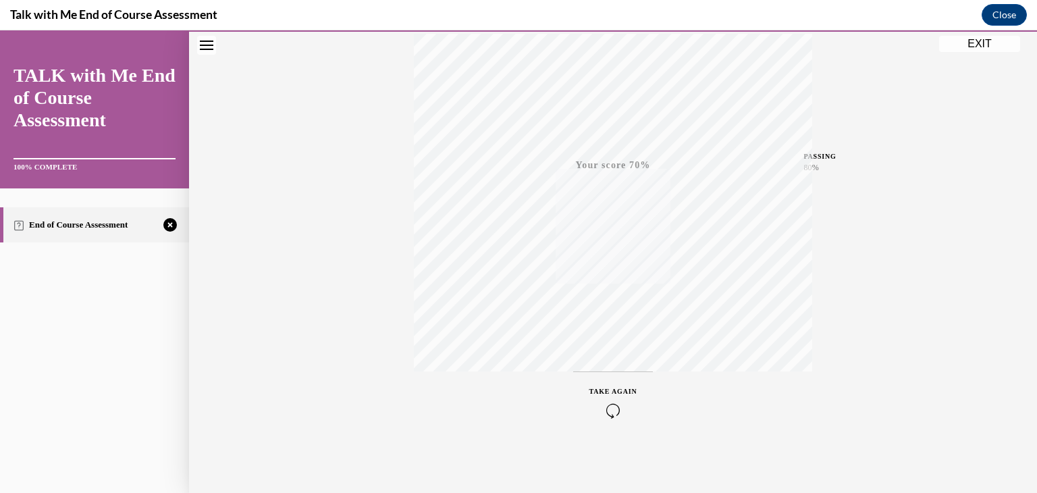
scroll to position [95, 0]
click at [620, 403] on icon "button" at bounding box center [613, 410] width 48 height 15
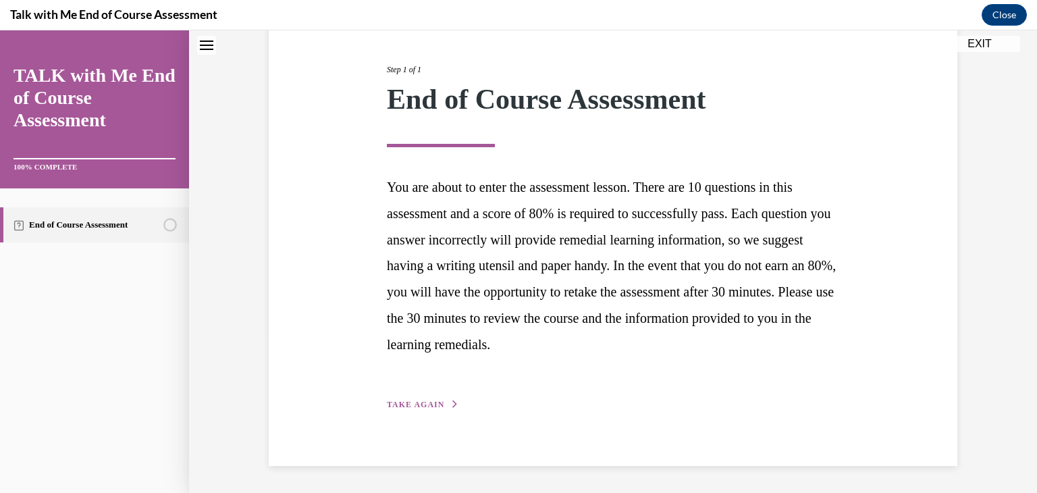
scroll to position [154, 0]
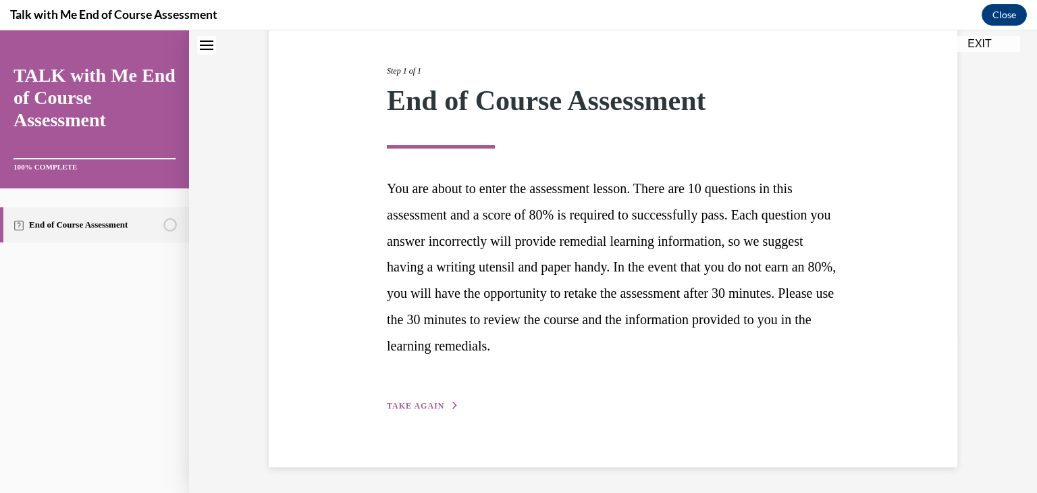
click at [421, 403] on span "TAKE AGAIN" at bounding box center [415, 405] width 57 height 9
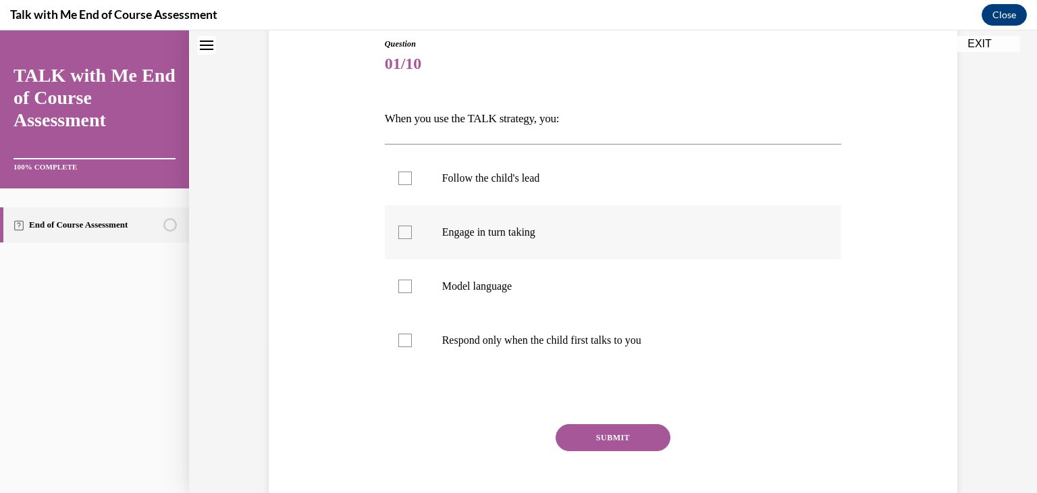
click at [529, 238] on p "Engage in turn taking" at bounding box center [625, 232] width 366 height 14
click at [412, 238] on input "Engage in turn taking" at bounding box center [405, 232] width 14 height 14
checkbox input "true"
click at [500, 285] on p "Model language" at bounding box center [625, 287] width 366 height 14
click at [412, 285] on input "Model language" at bounding box center [405, 287] width 14 height 14
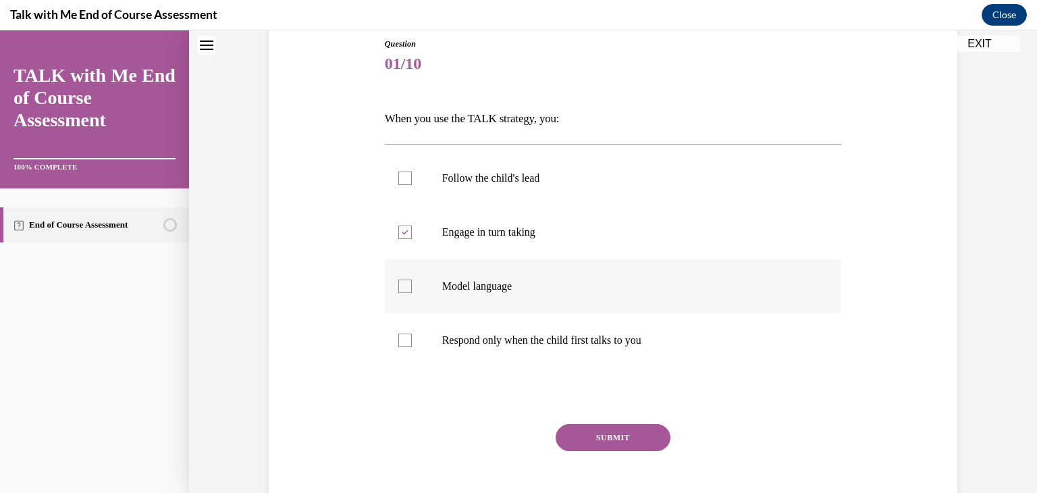
checkbox input "true"
click at [516, 181] on p "Follow the child's lead" at bounding box center [625, 178] width 366 height 14
click at [412, 181] on input "Follow the child's lead" at bounding box center [405, 178] width 14 height 14
checkbox input "true"
click at [591, 449] on button "SUBMIT" at bounding box center [613, 437] width 115 height 27
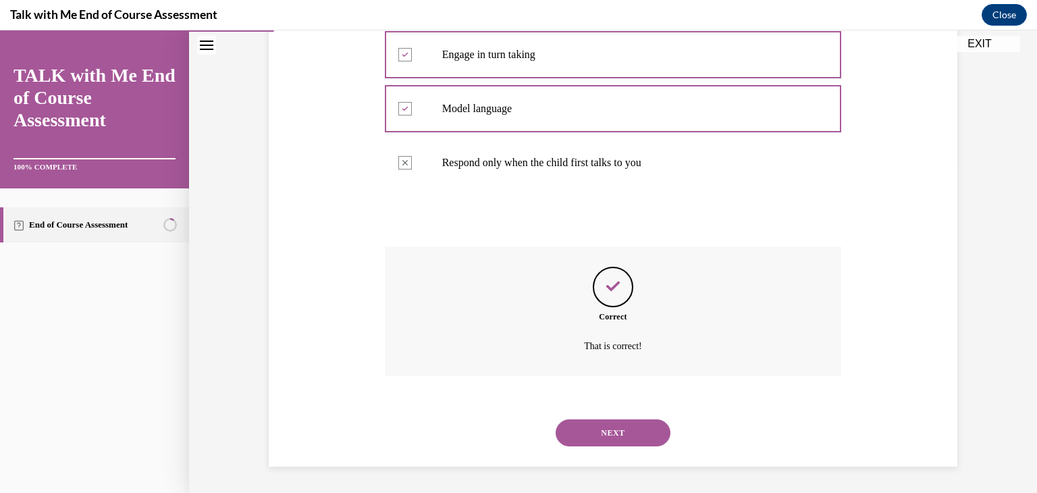
click at [621, 435] on button "NEXT" at bounding box center [613, 432] width 115 height 27
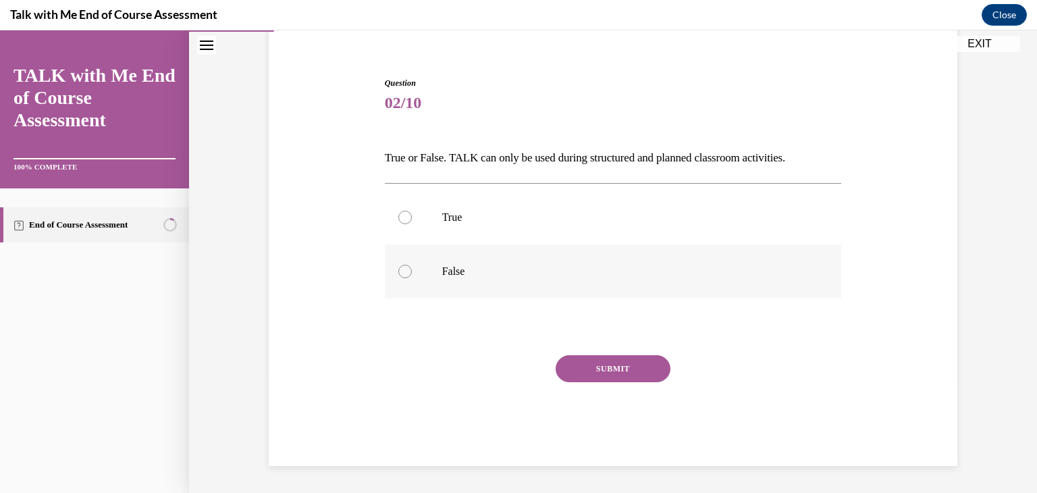
click at [416, 271] on label "False" at bounding box center [613, 271] width 457 height 54
click at [412, 271] on input "False" at bounding box center [405, 272] width 14 height 14
radio input "true"
click at [585, 363] on button "SUBMIT" at bounding box center [613, 368] width 115 height 27
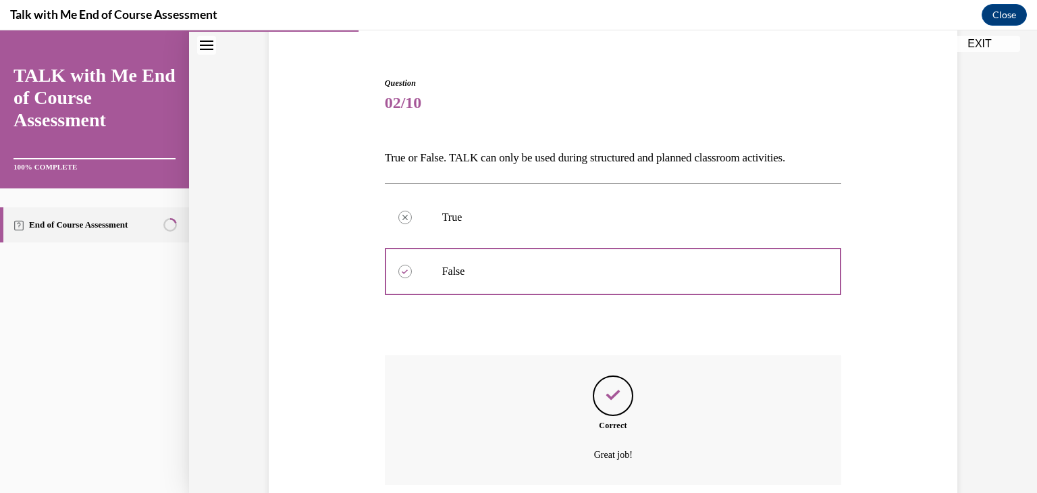
scroll to position [219, 0]
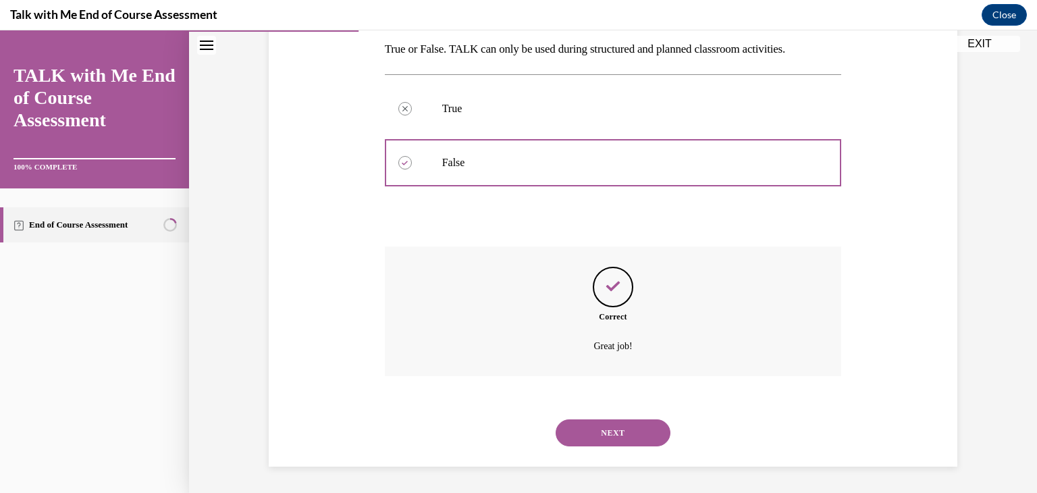
click at [603, 435] on button "NEXT" at bounding box center [613, 432] width 115 height 27
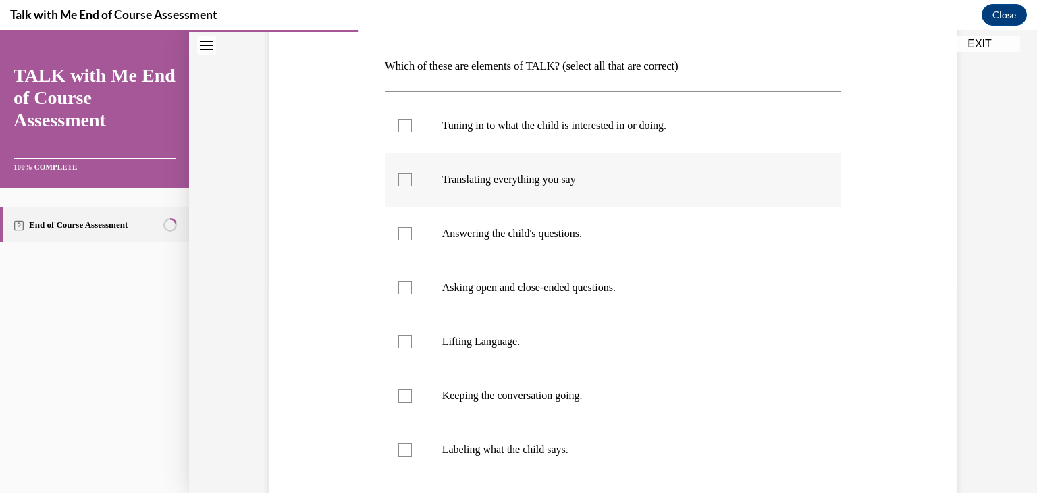
scroll to position [270, 0]
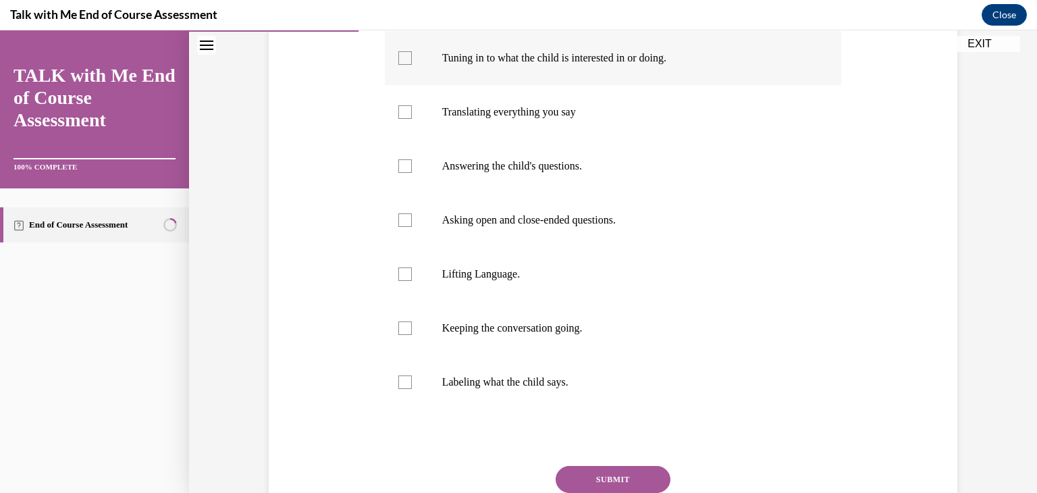
click at [396, 65] on label "Tuning in to what the child is interested in or doing." at bounding box center [613, 58] width 457 height 54
click at [398, 65] on input "Tuning in to what the child is interested in or doing." at bounding box center [405, 58] width 14 height 14
checkbox input "true"
click at [406, 222] on div at bounding box center [405, 220] width 14 height 14
click at [406, 222] on input "Asking open and close-ended questions." at bounding box center [405, 220] width 14 height 14
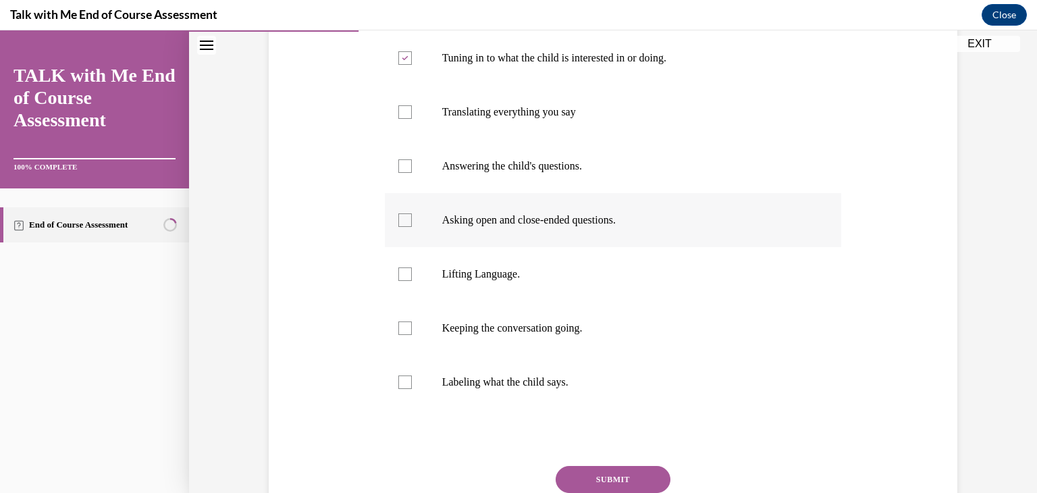
checkbox input "true"
click at [406, 274] on label "Lifting Language." at bounding box center [613, 274] width 457 height 54
click at [406, 274] on input "Lifting Language." at bounding box center [405, 274] width 14 height 14
checkbox input "true"
click at [396, 317] on label "Keeping the conversation going." at bounding box center [613, 328] width 457 height 54
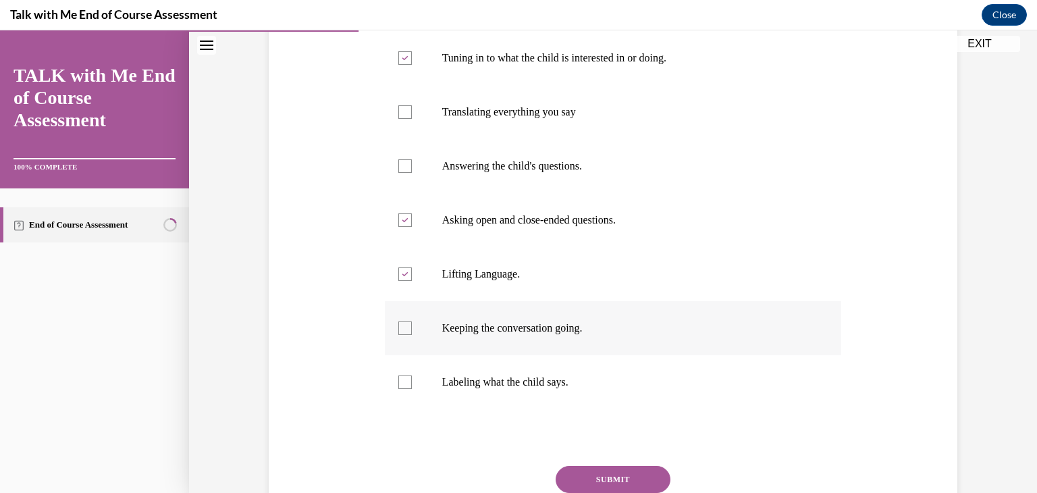
click at [398, 321] on input "Keeping the conversation going." at bounding box center [405, 328] width 14 height 14
checkbox input "true"
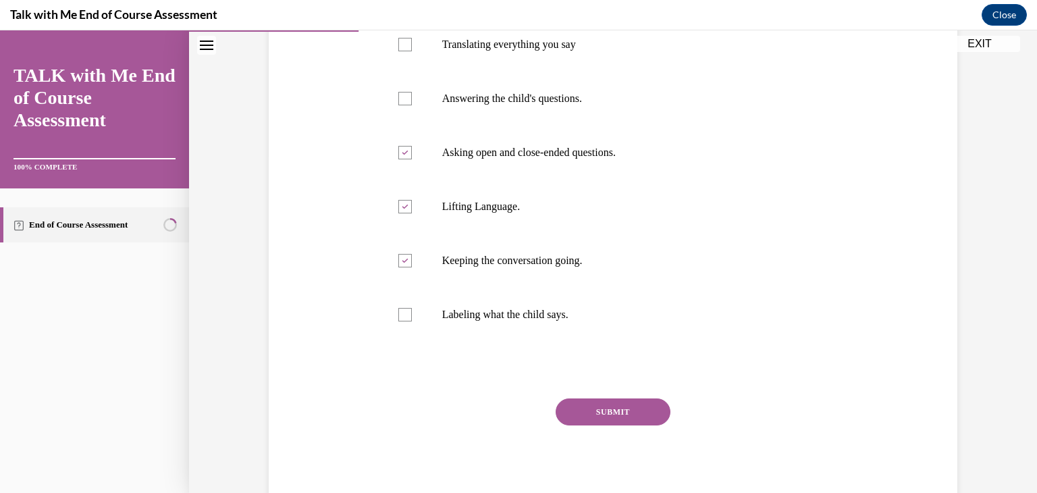
click at [610, 410] on button "SUBMIT" at bounding box center [613, 411] width 115 height 27
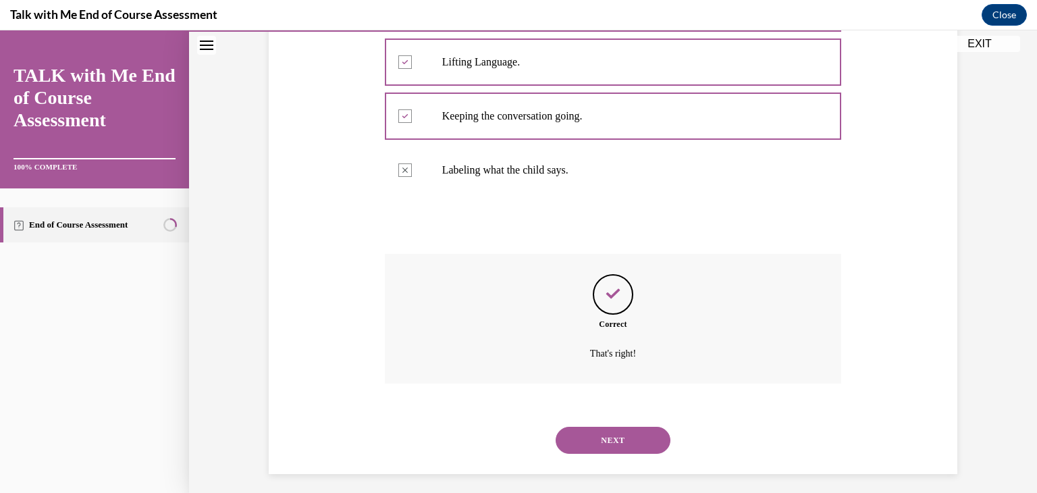
scroll to position [489, 0]
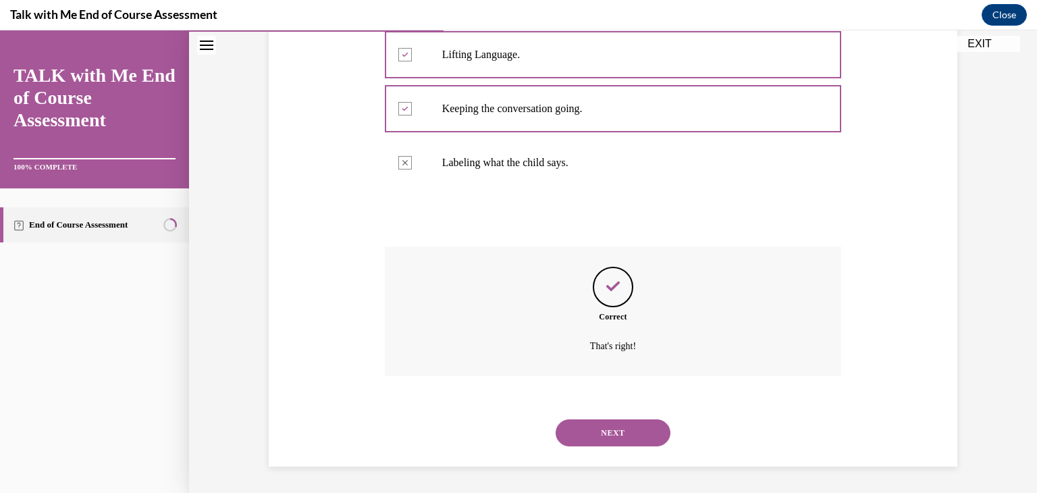
click at [629, 433] on button "NEXT" at bounding box center [613, 432] width 115 height 27
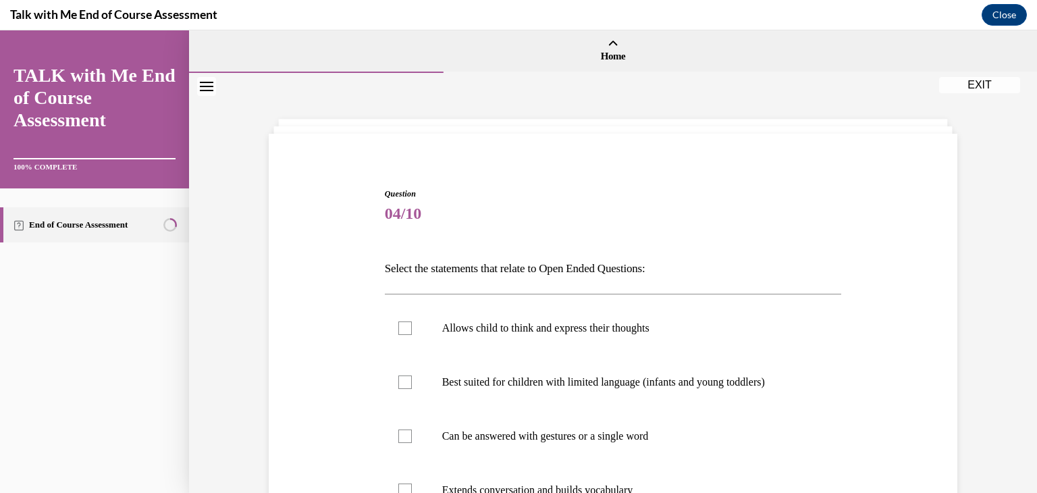
scroll to position [68, 0]
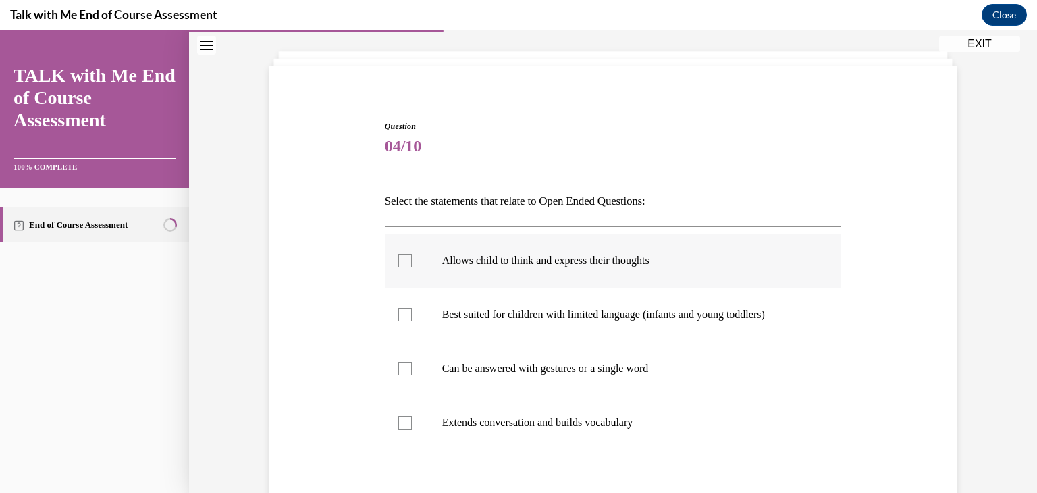
click at [546, 268] on label "Allows child to think and express their thoughts" at bounding box center [613, 261] width 457 height 54
click at [412, 267] on input "Allows child to think and express their thoughts" at bounding box center [405, 261] width 14 height 14
checkbox input "true"
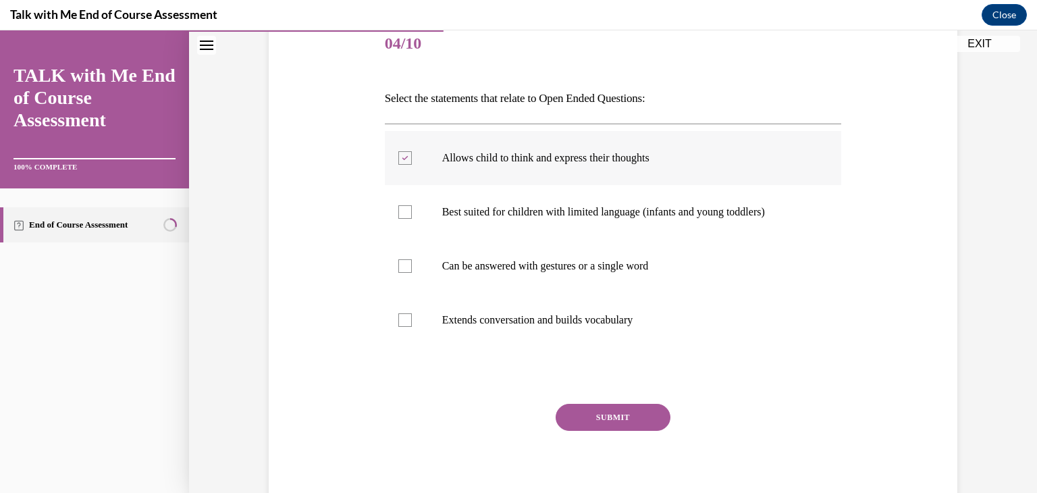
scroll to position [203, 0]
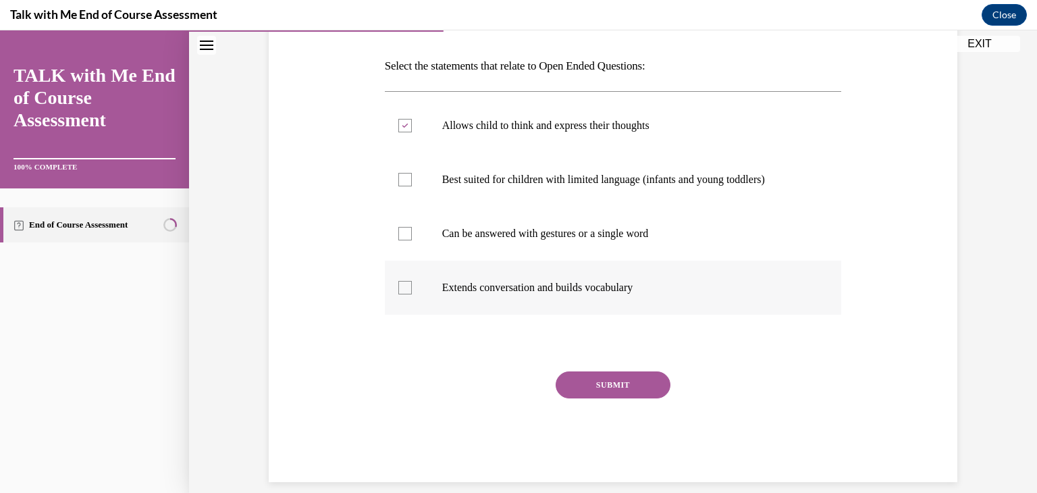
click at [538, 289] on p "Extends conversation and builds vocabulary" at bounding box center [625, 288] width 366 height 14
click at [412, 289] on input "Extends conversation and builds vocabulary" at bounding box center [405, 288] width 14 height 14
checkbox input "true"
click at [605, 381] on button "SUBMIT" at bounding box center [613, 384] width 115 height 27
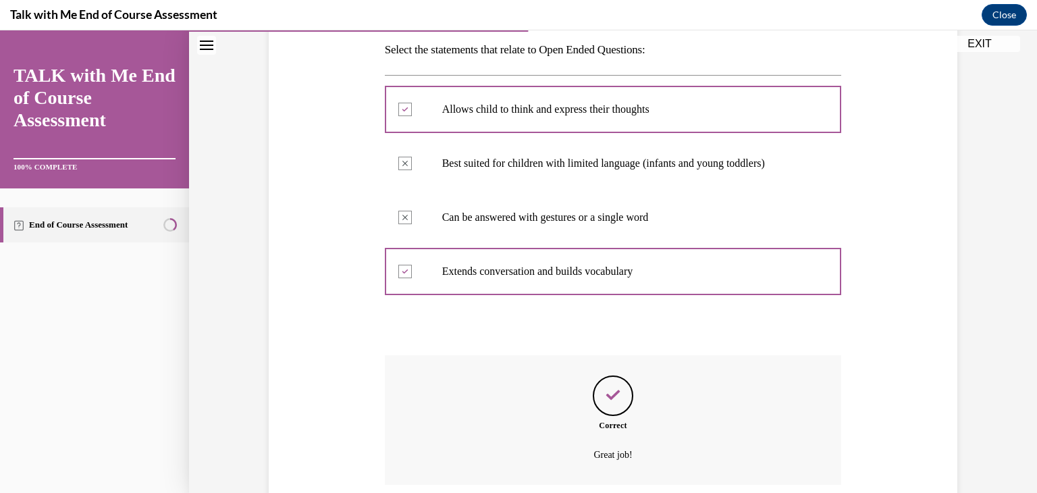
scroll to position [327, 0]
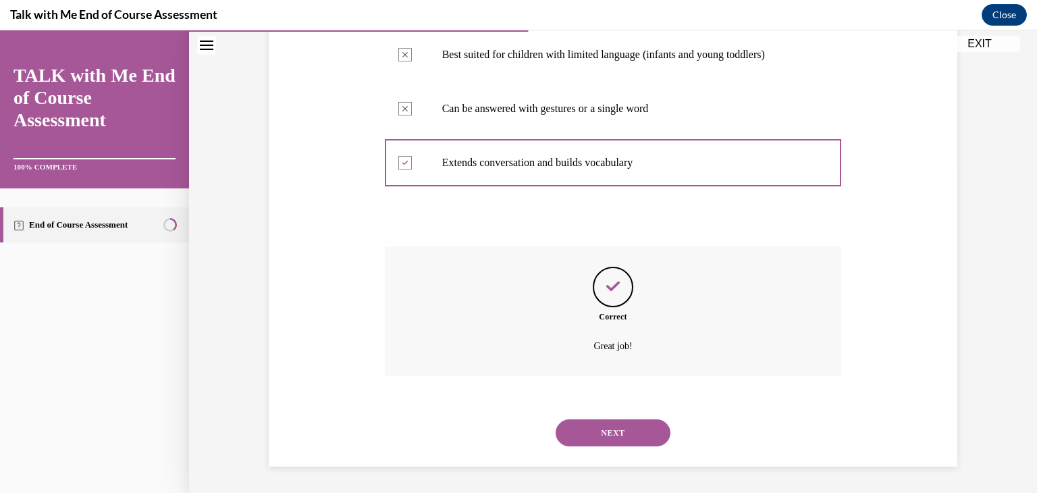
click at [640, 427] on button "NEXT" at bounding box center [613, 432] width 115 height 27
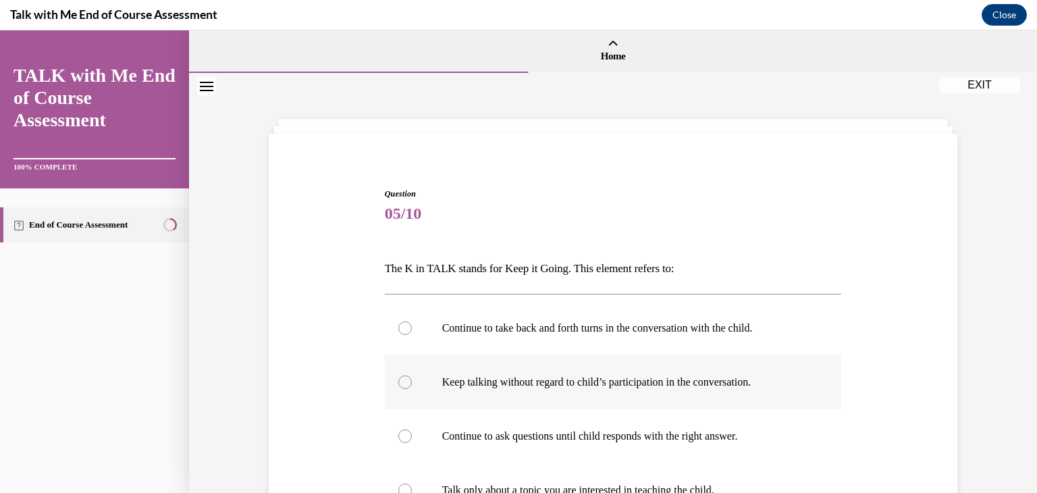
scroll to position [135, 0]
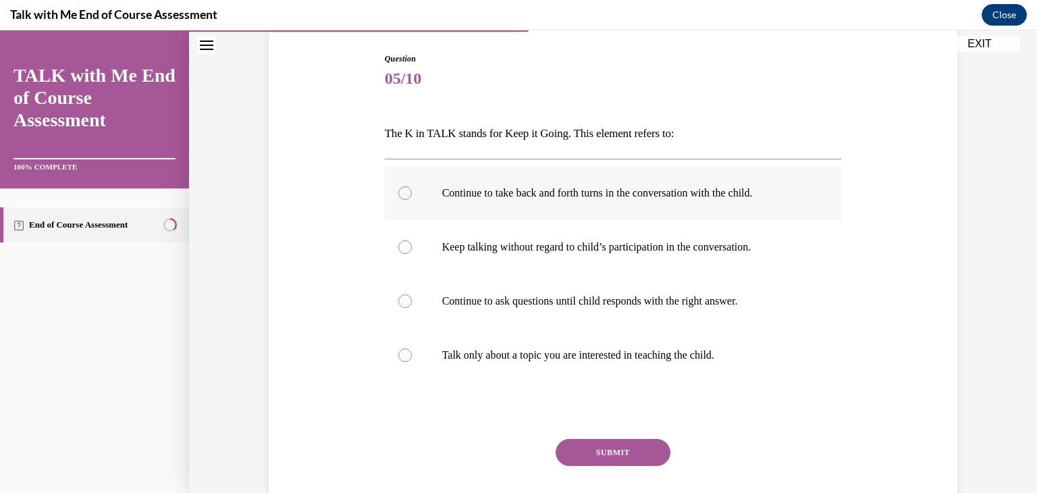
click at [666, 198] on p "Continue to take back and forth turns in the conversation with the child." at bounding box center [625, 193] width 366 height 14
click at [412, 198] on input "Continue to take back and forth turns in the conversation with the child." at bounding box center [405, 193] width 14 height 14
radio input "true"
click at [635, 448] on button "SUBMIT" at bounding box center [613, 452] width 115 height 27
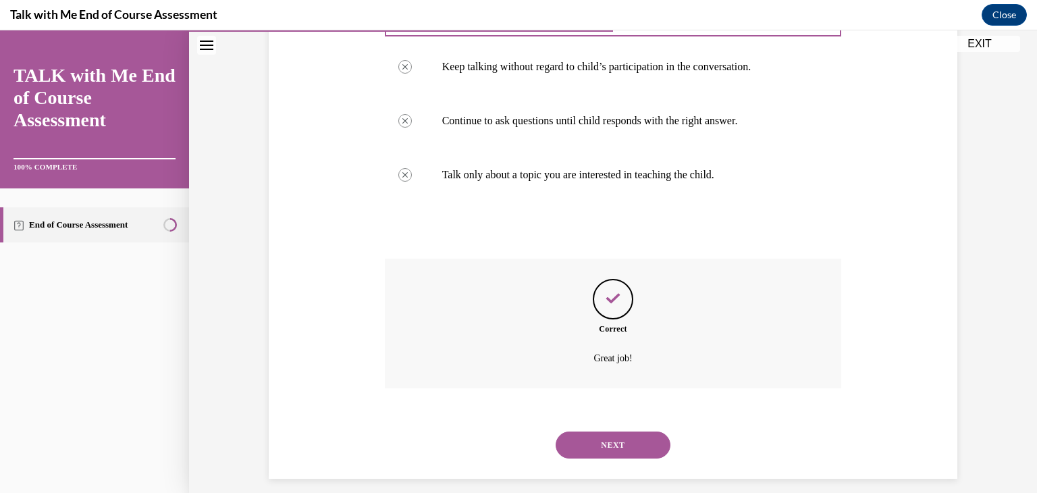
scroll to position [327, 0]
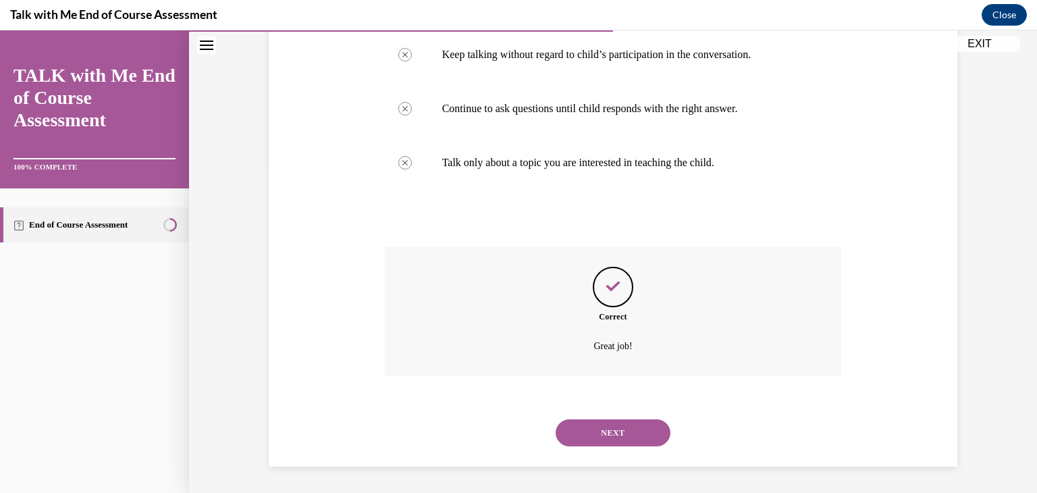
click at [624, 428] on button "NEXT" at bounding box center [613, 432] width 115 height 27
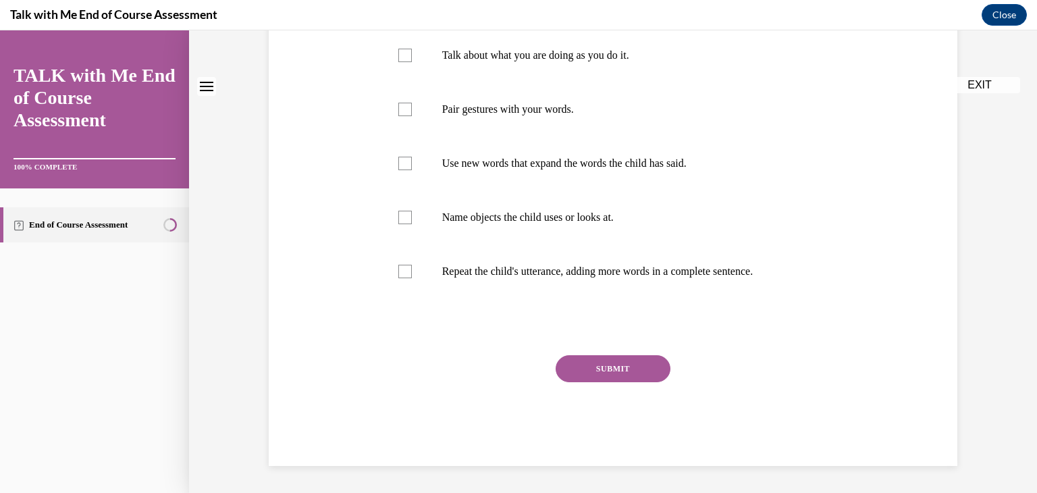
scroll to position [0, 0]
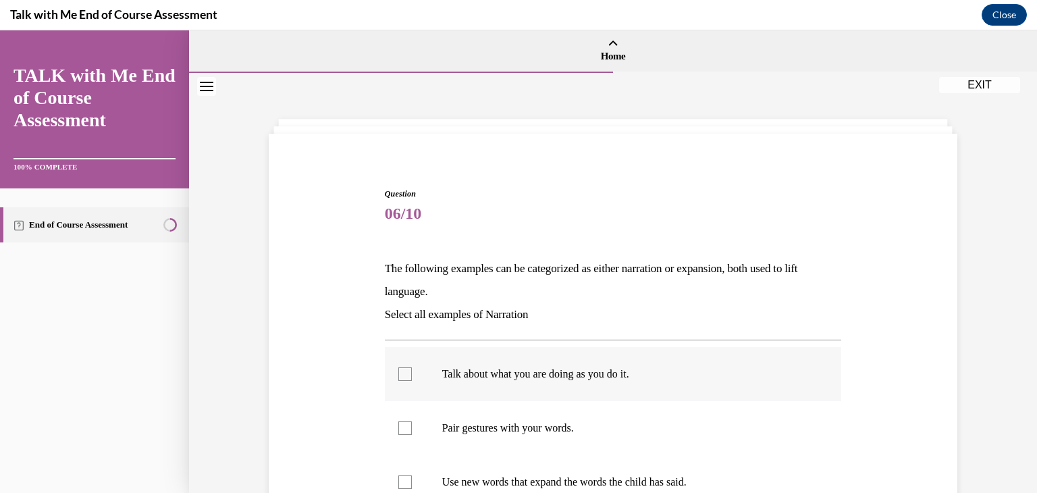
click at [554, 367] on p "Talk about what you are doing as you do it." at bounding box center [625, 374] width 366 height 14
click at [412, 367] on input "Talk about what you are doing as you do it." at bounding box center [405, 374] width 14 height 14
checkbox input "true"
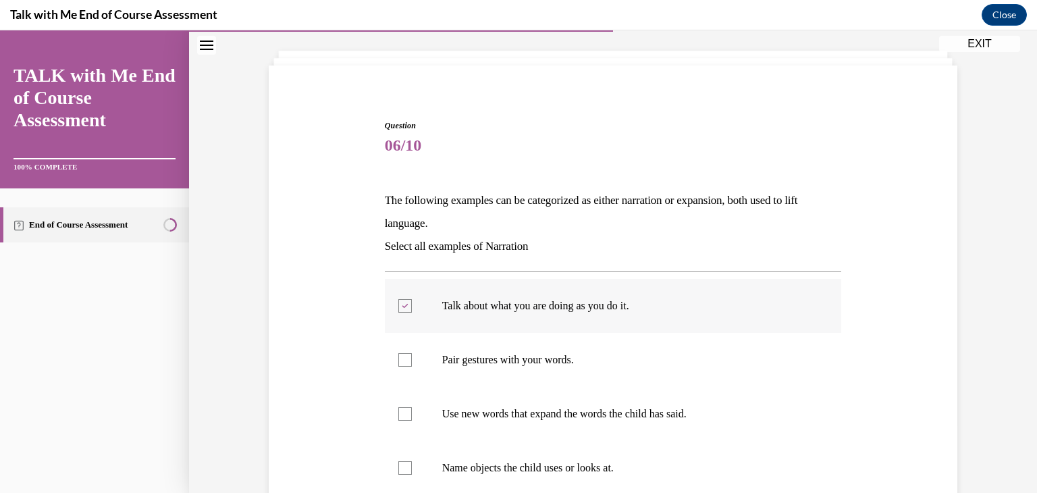
scroll to position [135, 0]
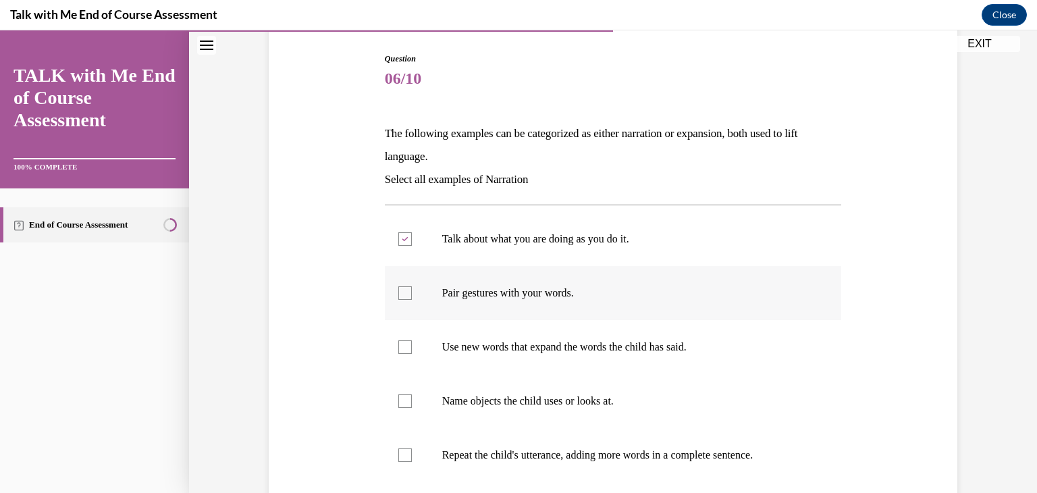
click at [524, 302] on label "Pair gestures with your words." at bounding box center [613, 293] width 457 height 54
click at [412, 300] on input "Pair gestures with your words." at bounding box center [405, 293] width 14 height 14
checkbox input "true"
click at [521, 413] on label "Name objects the child uses or looks at." at bounding box center [613, 401] width 457 height 54
click at [412, 408] on input "Name objects the child uses or looks at." at bounding box center [405, 401] width 14 height 14
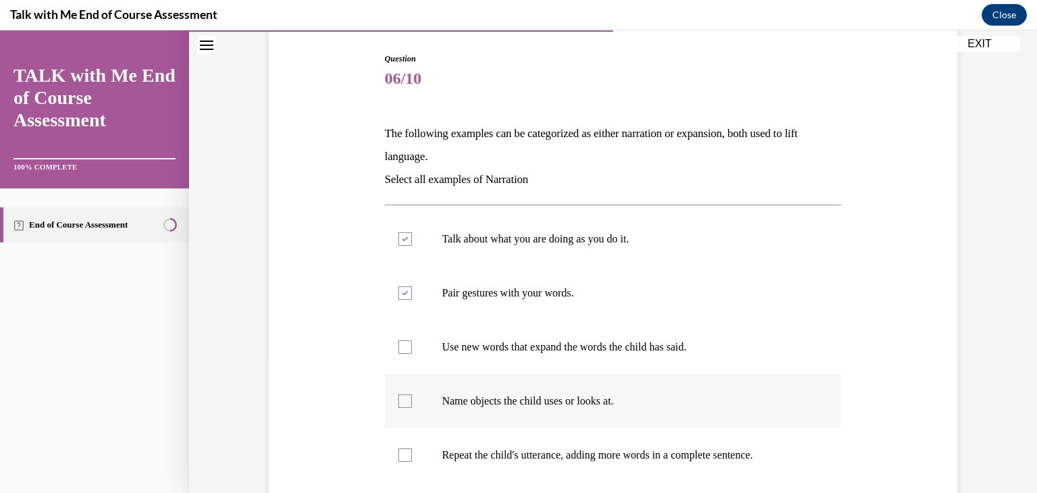
checkbox input "true"
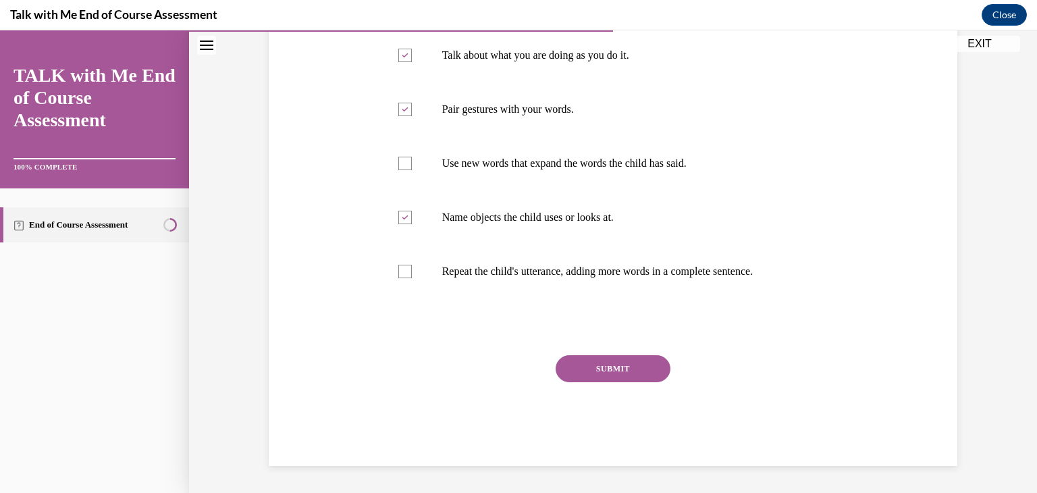
click at [593, 371] on button "SUBMIT" at bounding box center [613, 368] width 115 height 27
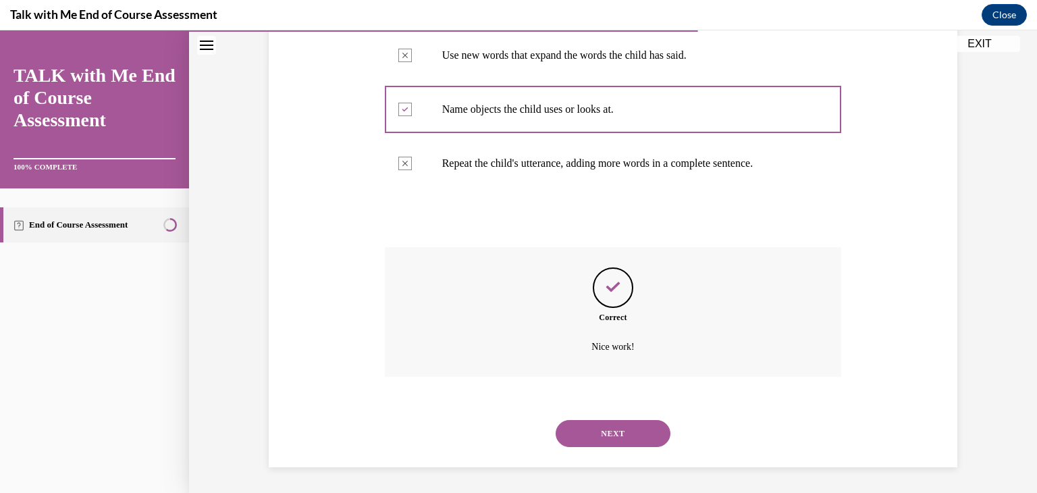
scroll to position [427, 0]
click at [610, 431] on button "NEXT" at bounding box center [613, 432] width 115 height 27
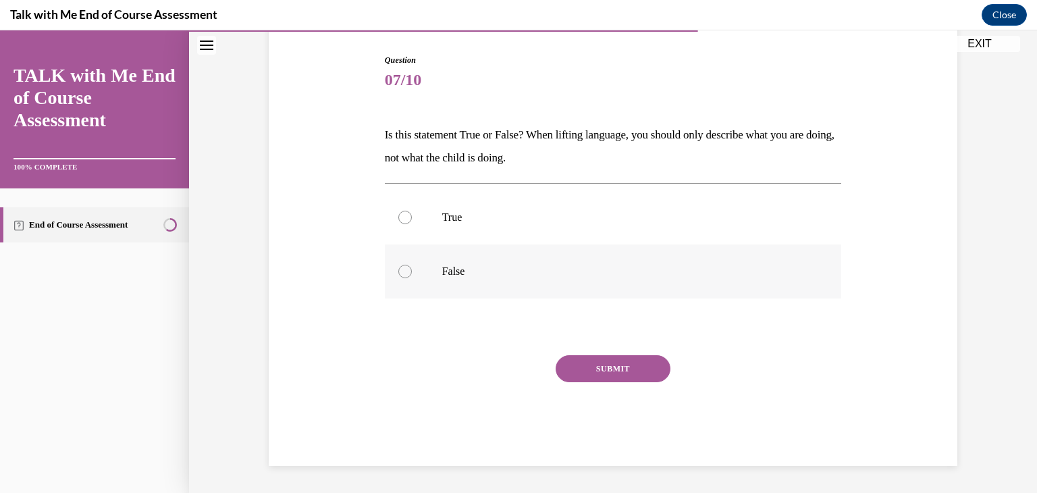
click at [571, 266] on p "False" at bounding box center [625, 272] width 366 height 14
click at [412, 266] on input "False" at bounding box center [405, 272] width 14 height 14
radio input "true"
click at [596, 362] on button "SUBMIT" at bounding box center [613, 368] width 115 height 27
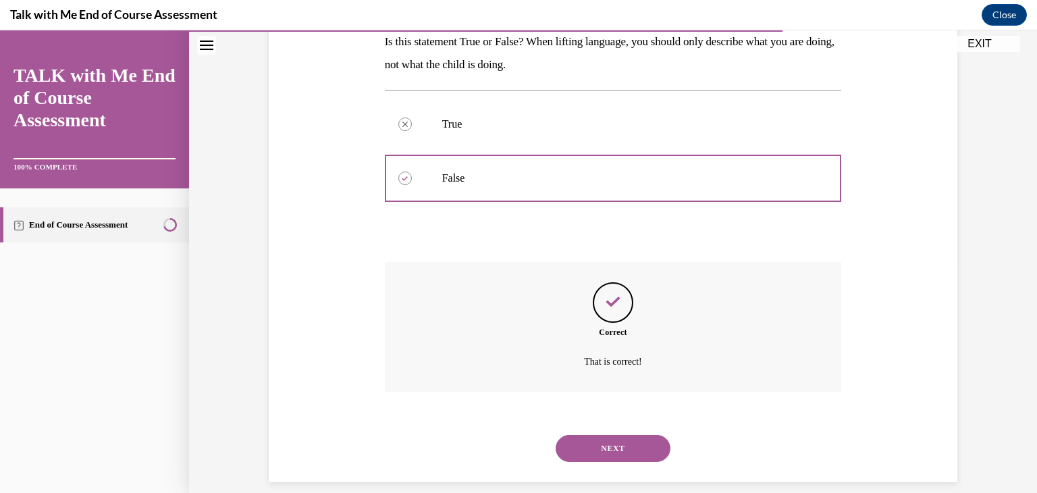
scroll to position [243, 0]
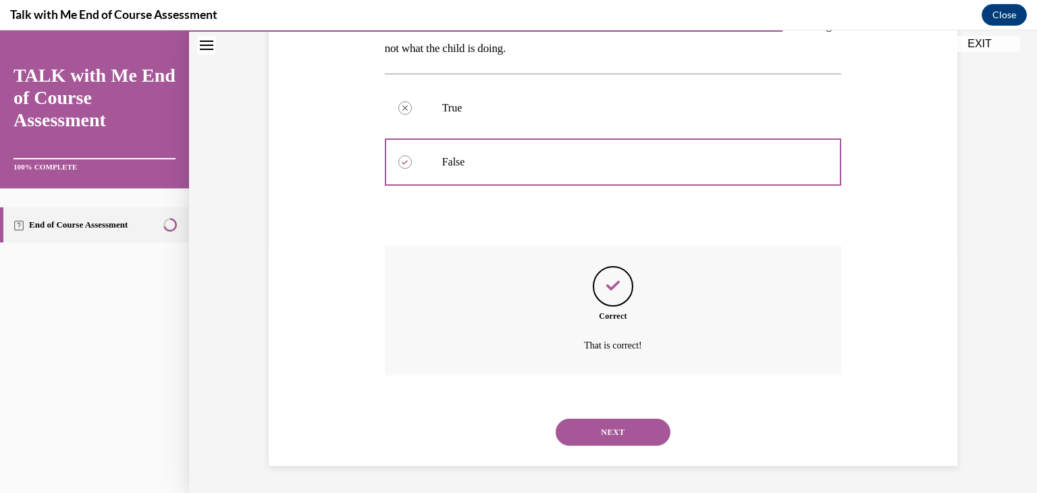
click at [617, 417] on div "NEXT" at bounding box center [613, 432] width 457 height 54
click at [618, 425] on button "NEXT" at bounding box center [613, 432] width 115 height 27
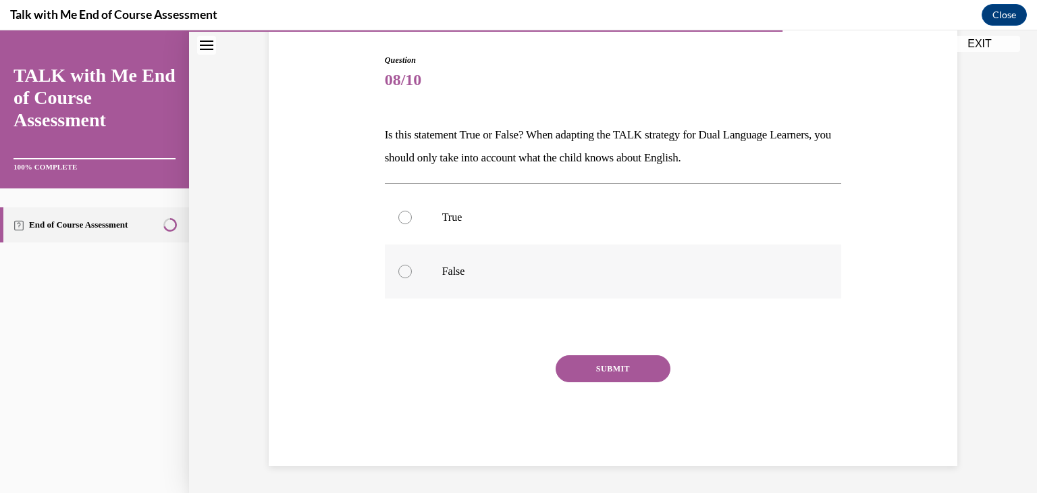
click at [457, 278] on label "False" at bounding box center [613, 271] width 457 height 54
click at [412, 278] on input "False" at bounding box center [405, 272] width 14 height 14
radio input "true"
click at [610, 373] on button "SUBMIT" at bounding box center [613, 368] width 115 height 27
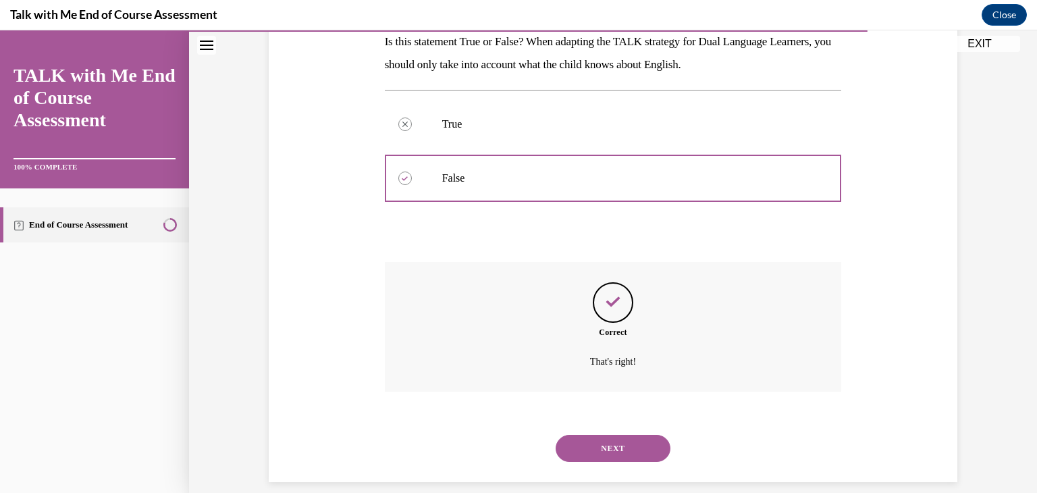
scroll to position [243, 0]
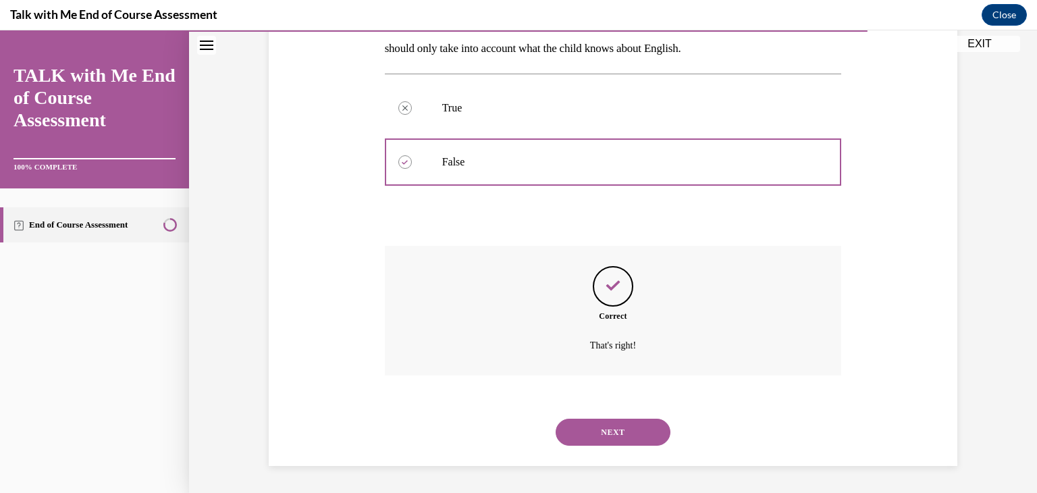
click at [637, 425] on button "NEXT" at bounding box center [613, 432] width 115 height 27
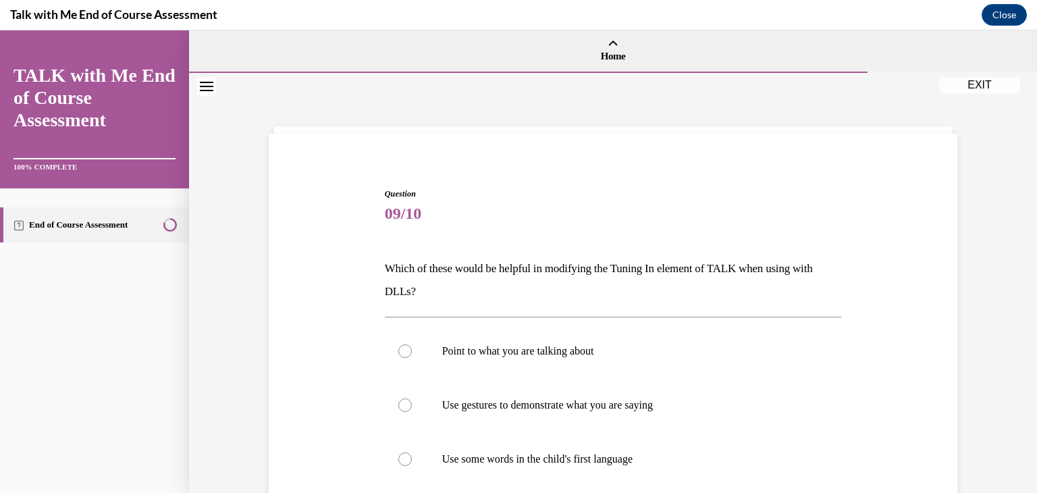
scroll to position [68, 0]
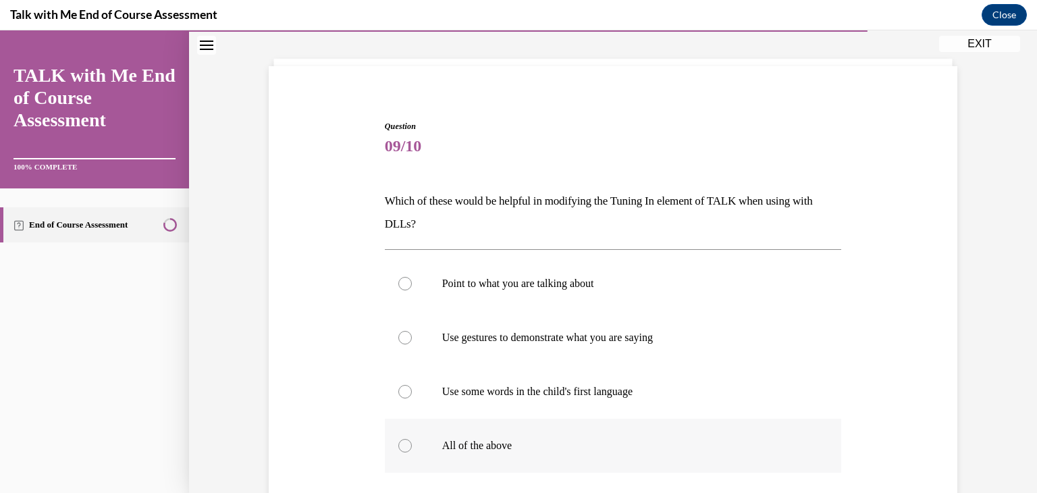
click at [505, 447] on p "All of the above" at bounding box center [625, 446] width 366 height 14
click at [412, 447] on input "All of the above" at bounding box center [405, 446] width 14 height 14
radio input "true"
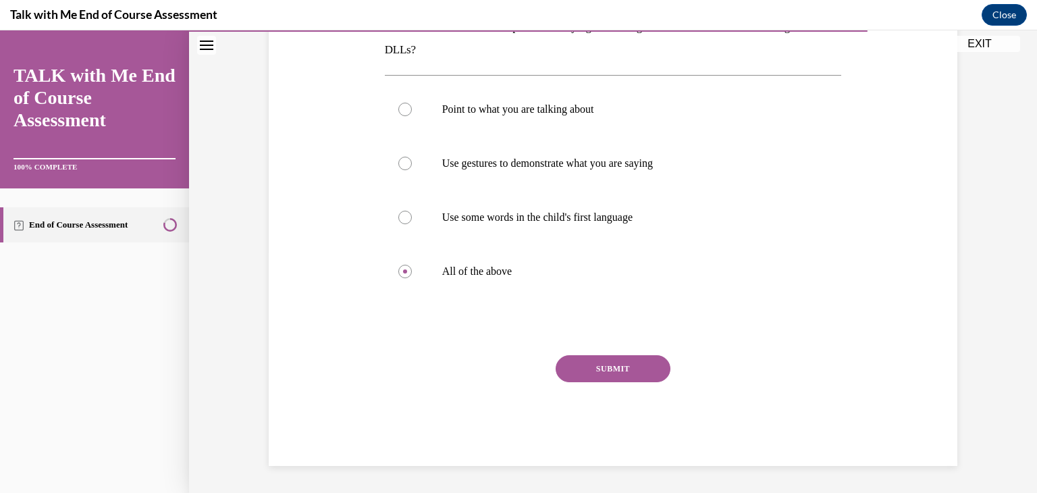
click at [641, 373] on button "SUBMIT" at bounding box center [613, 368] width 115 height 27
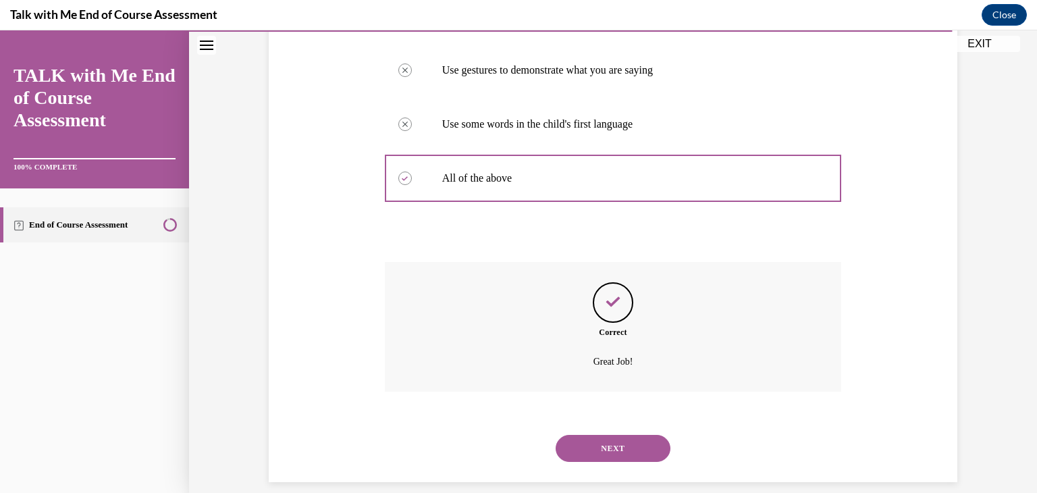
scroll to position [351, 0]
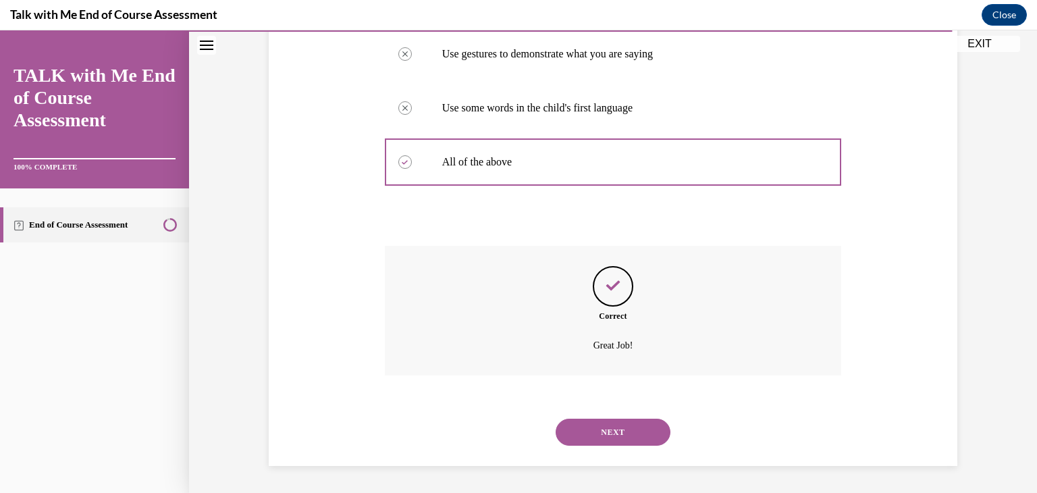
click at [641, 429] on button "NEXT" at bounding box center [613, 432] width 115 height 27
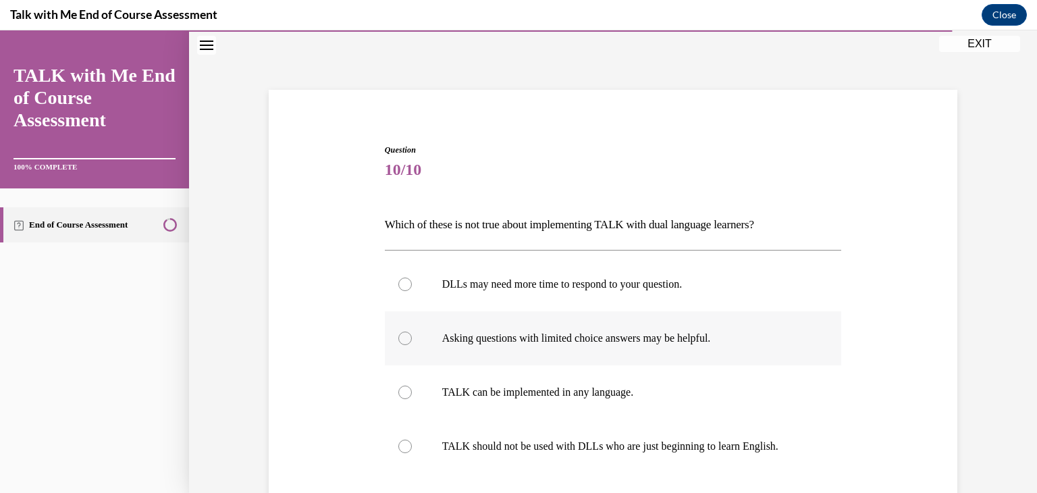
scroll to position [68, 0]
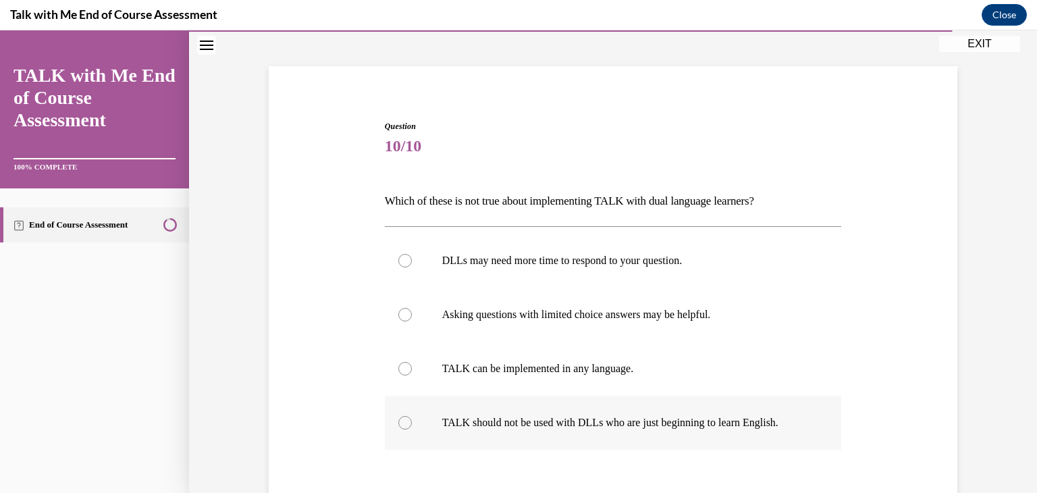
click at [724, 415] on label "TALK should not be used with DLLs who are just beginning to learn English." at bounding box center [613, 423] width 457 height 54
click at [412, 416] on input "TALK should not be used with DLLs who are just beginning to learn English." at bounding box center [405, 423] width 14 height 14
radio input "true"
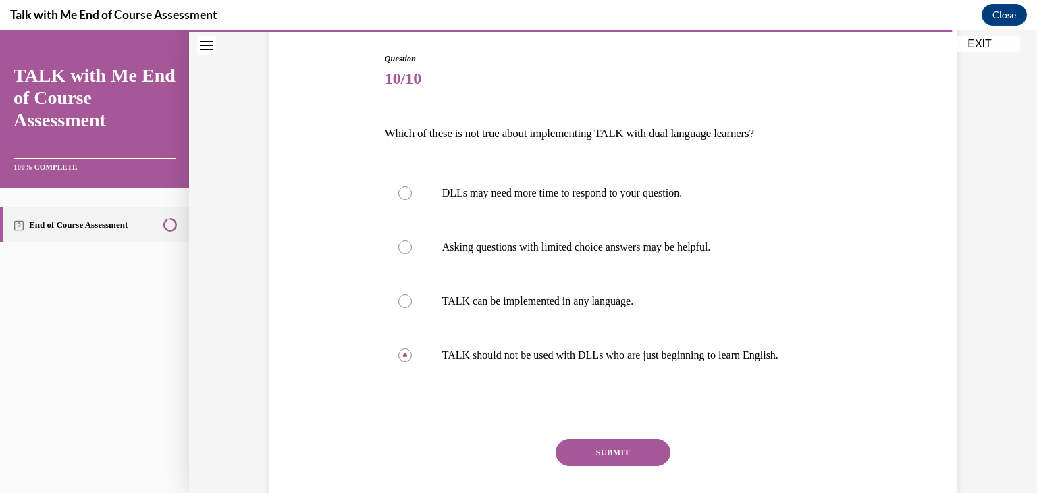
click at [645, 457] on button "SUBMIT" at bounding box center [613, 452] width 115 height 27
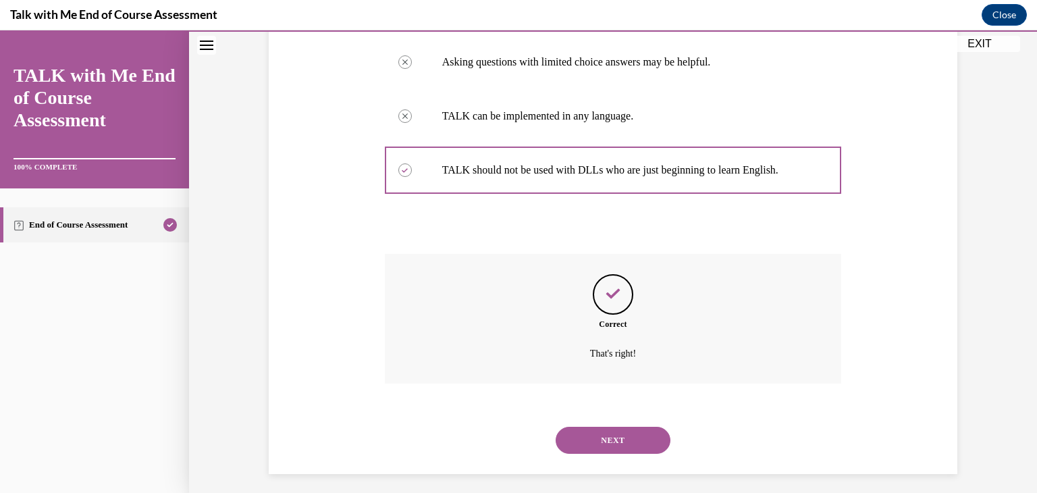
scroll to position [327, 0]
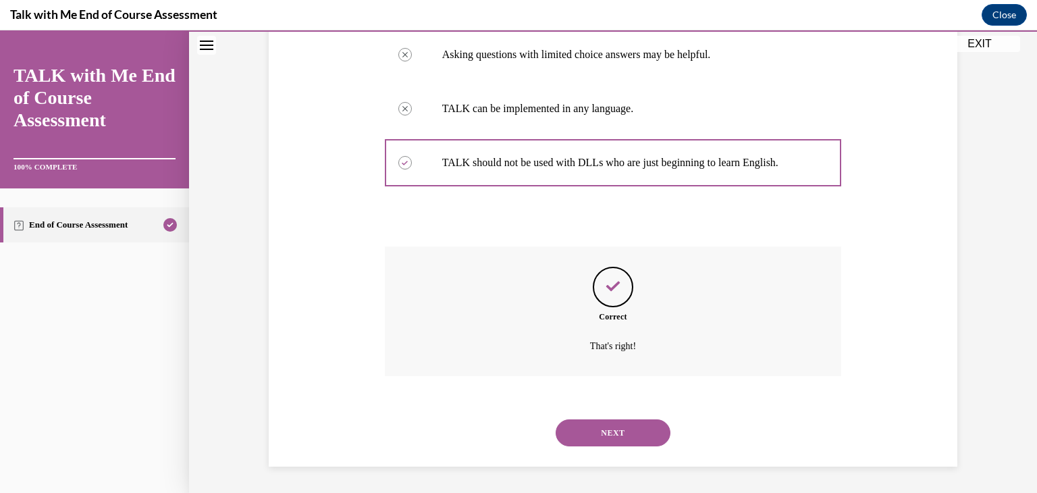
click at [623, 433] on button "NEXT" at bounding box center [613, 432] width 115 height 27
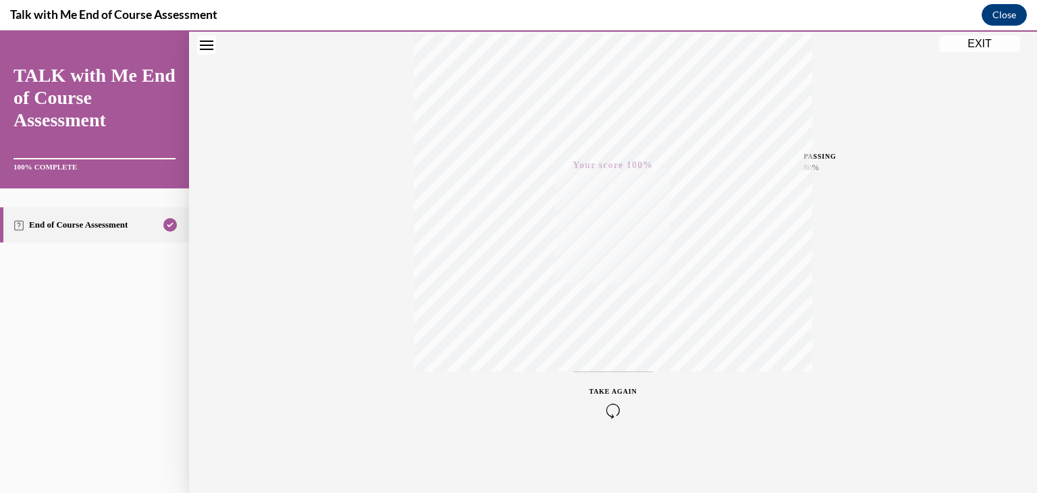
scroll to position [95, 0]
click at [981, 44] on button "EXIT" at bounding box center [979, 44] width 81 height 16
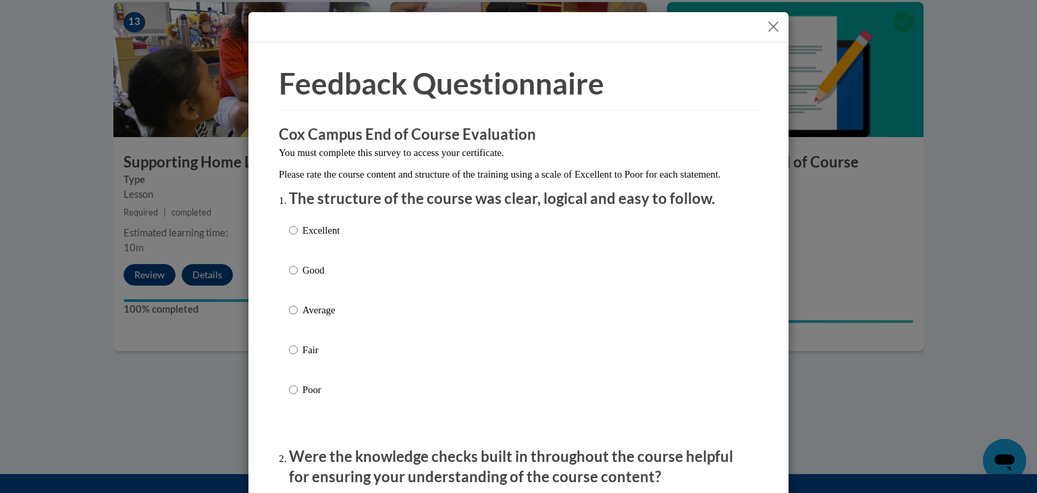
click at [307, 277] on p "Good" at bounding box center [320, 270] width 37 height 15
click at [298, 277] on input "Good" at bounding box center [293, 270] width 9 height 15
radio input "true"
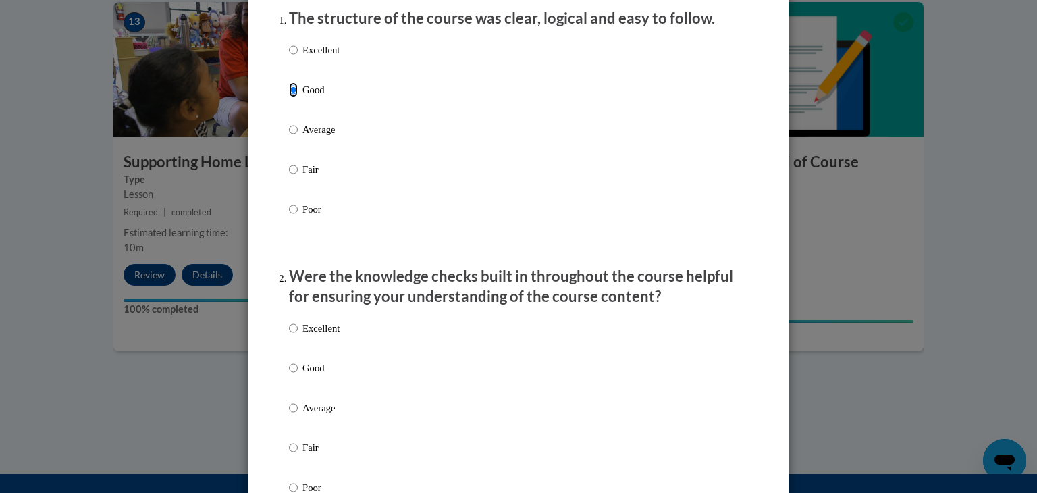
scroll to position [203, 0]
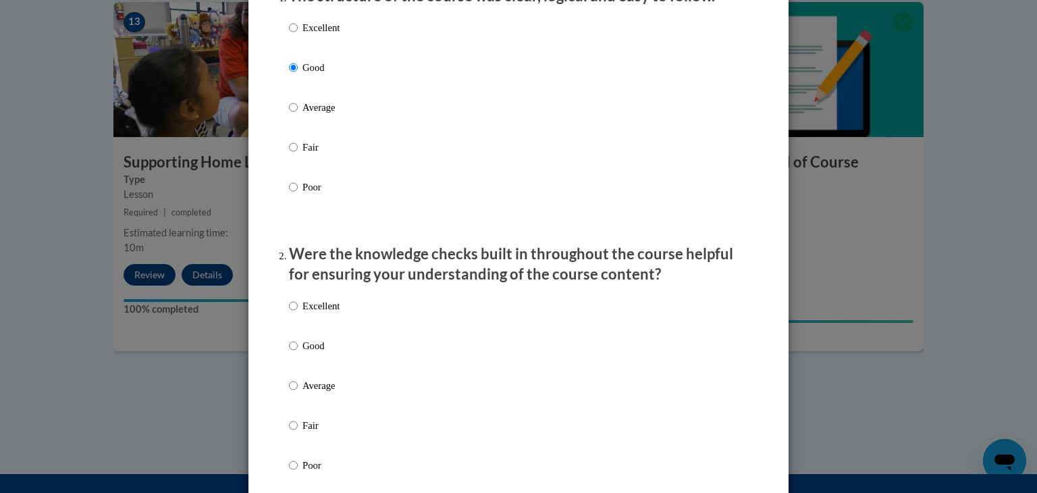
click at [311, 353] on p "Good" at bounding box center [320, 345] width 37 height 15
click at [298, 353] on input "Good" at bounding box center [293, 345] width 9 height 15
radio input "true"
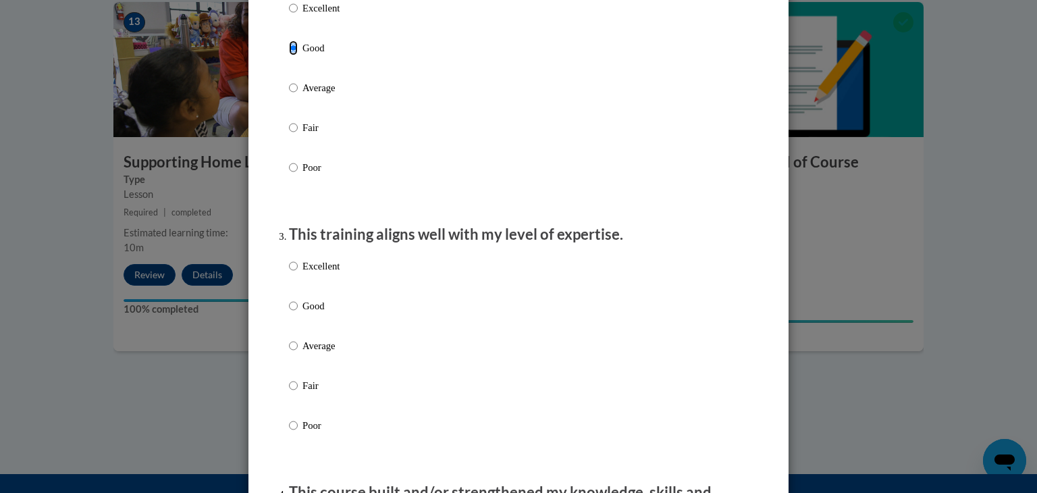
scroll to position [540, 0]
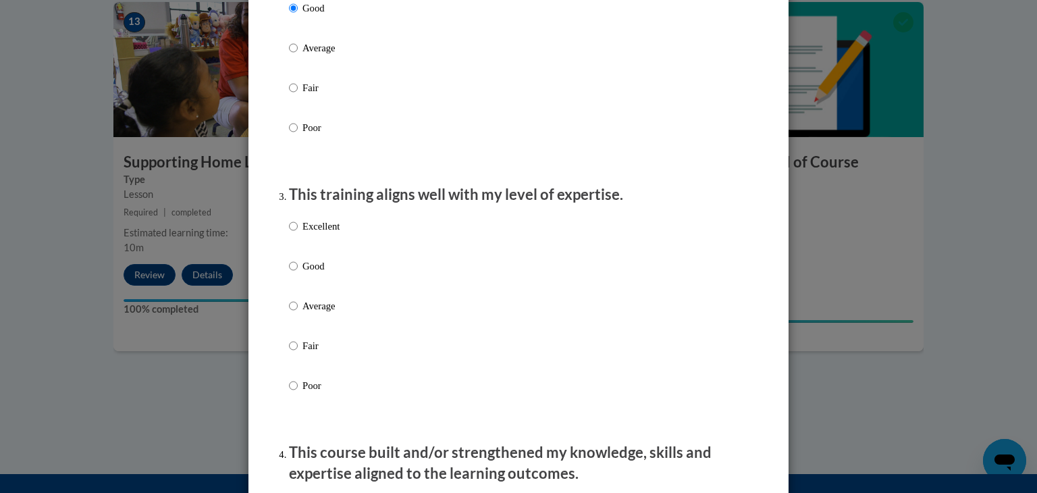
click at [316, 273] on p "Good" at bounding box center [320, 266] width 37 height 15
click at [298, 273] on input "Good" at bounding box center [293, 266] width 9 height 15
radio input "true"
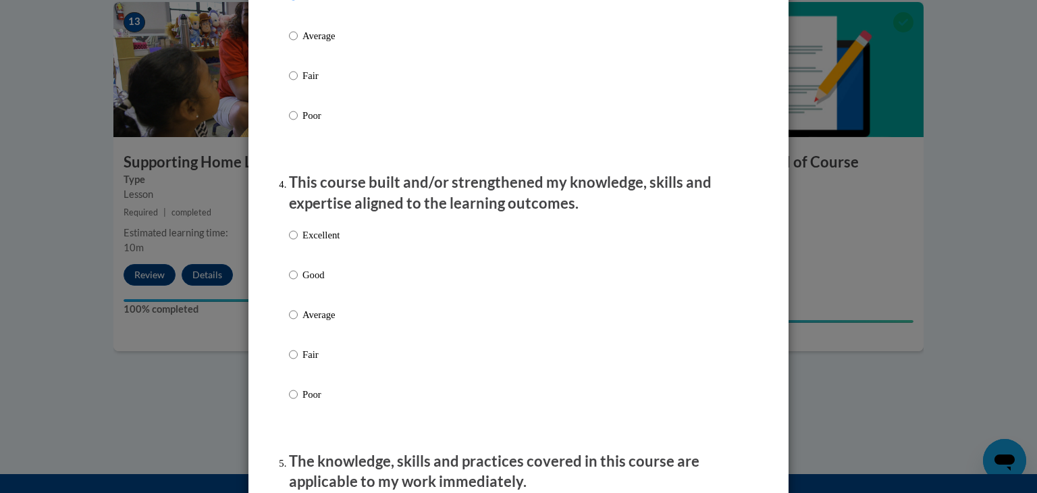
click at [316, 282] on p "Good" at bounding box center [320, 274] width 37 height 15
click at [298, 282] on input "Good" at bounding box center [293, 274] width 9 height 15
radio input "true"
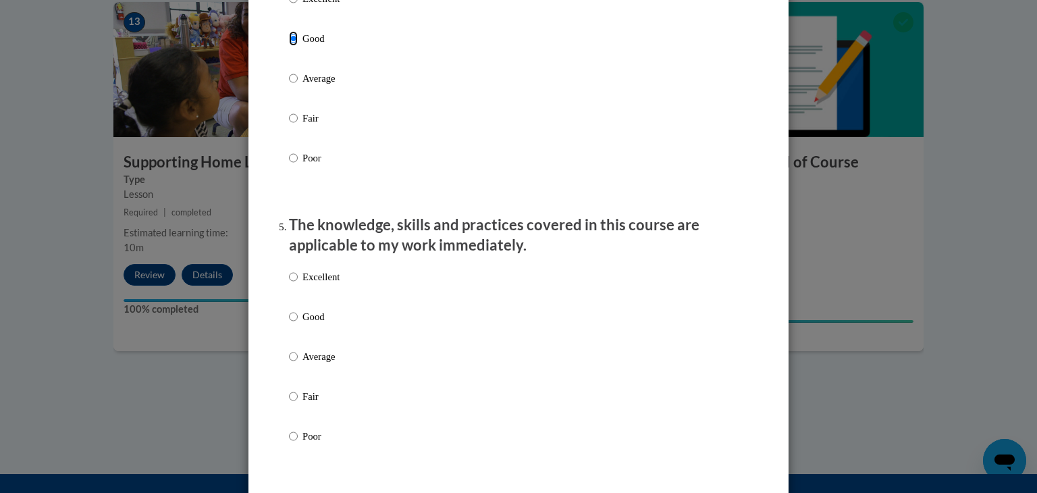
scroll to position [1080, 0]
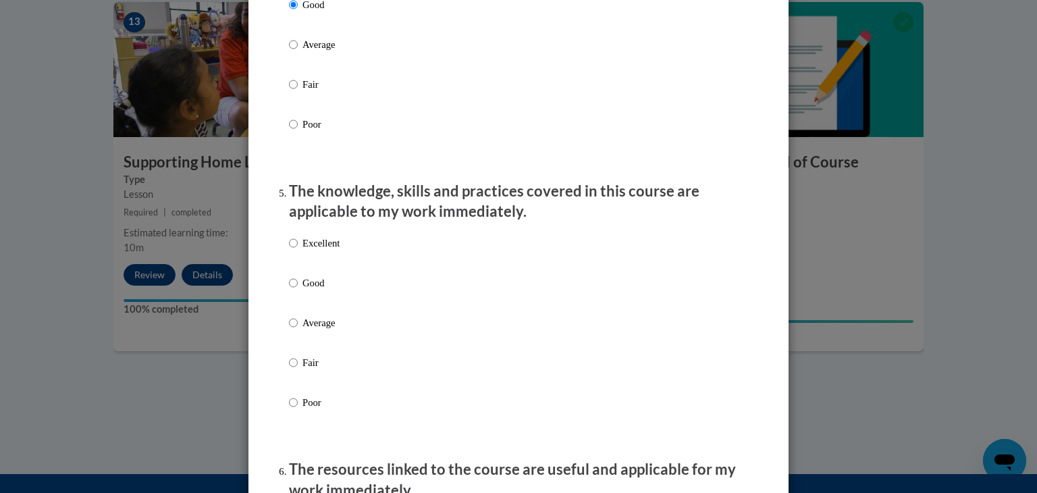
click at [315, 290] on p "Good" at bounding box center [320, 282] width 37 height 15
click at [298, 290] on input "Good" at bounding box center [293, 282] width 9 height 15
radio input "true"
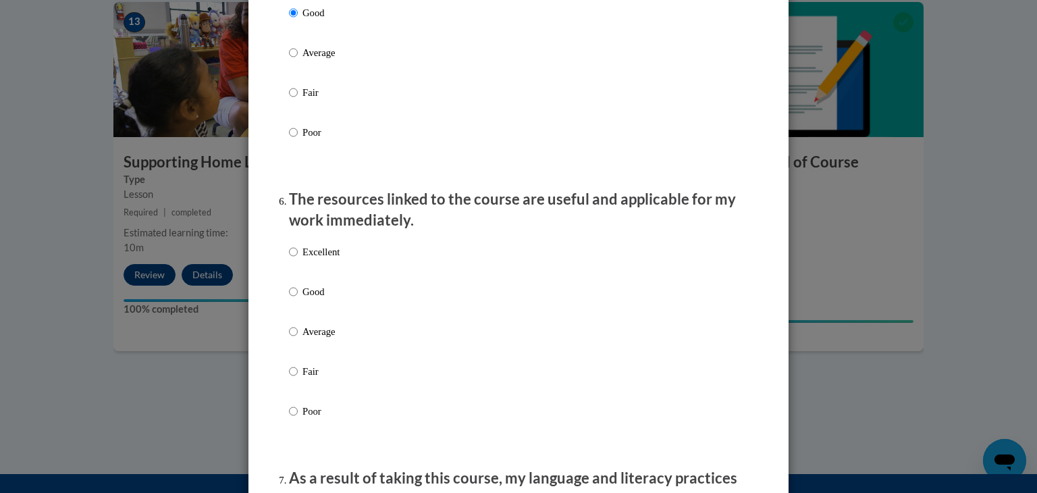
click at [315, 299] on p "Good" at bounding box center [320, 291] width 37 height 15
click at [298, 299] on input "Good" at bounding box center [293, 291] width 9 height 15
radio input "true"
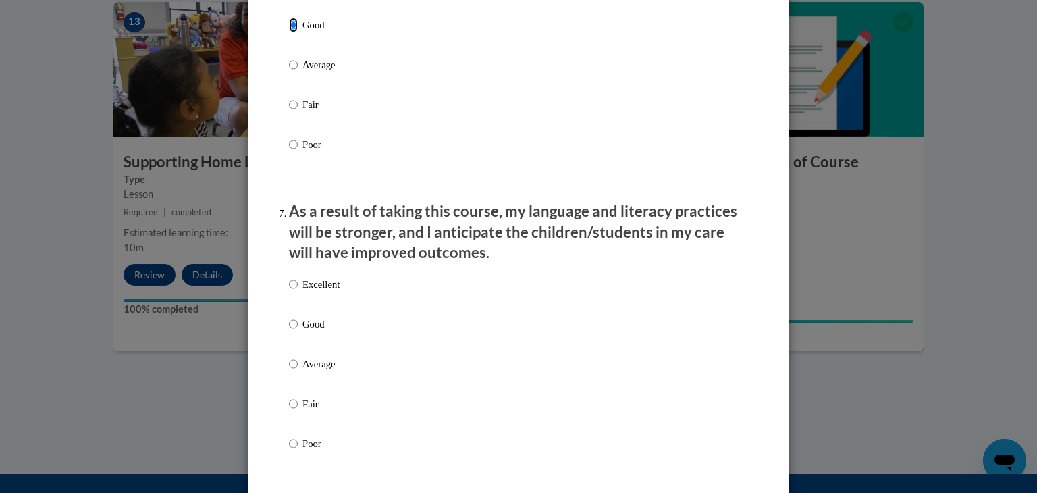
scroll to position [1620, 0]
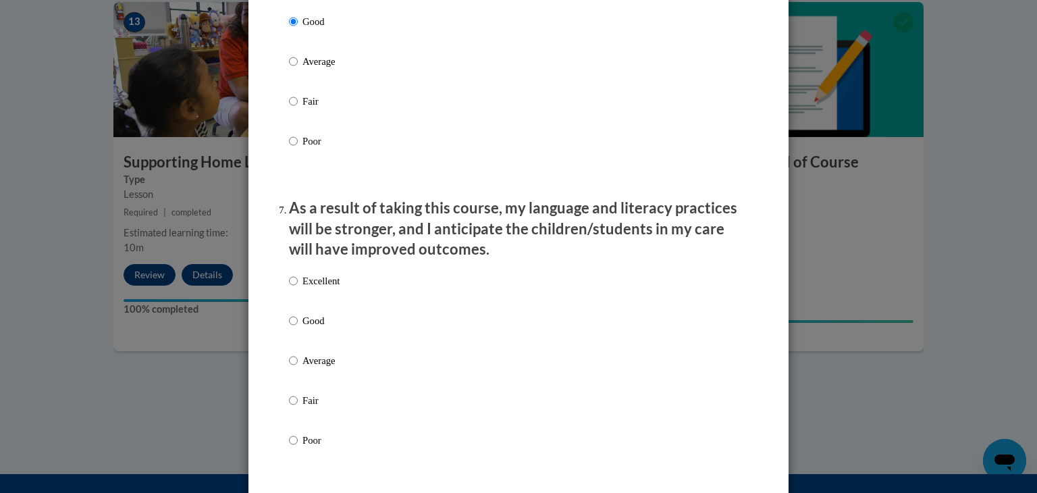
click at [311, 310] on label "Excellent" at bounding box center [314, 291] width 51 height 36
click at [298, 288] on input "Excellent" at bounding box center [293, 280] width 9 height 15
radio input "true"
click at [307, 328] on p "Good" at bounding box center [320, 320] width 37 height 15
click at [298, 328] on input "Good" at bounding box center [293, 320] width 9 height 15
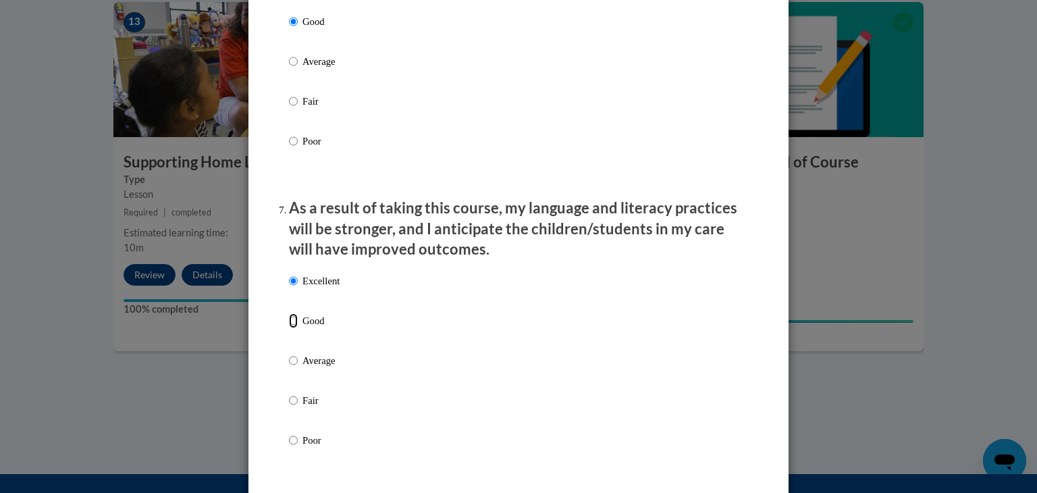
radio input "true"
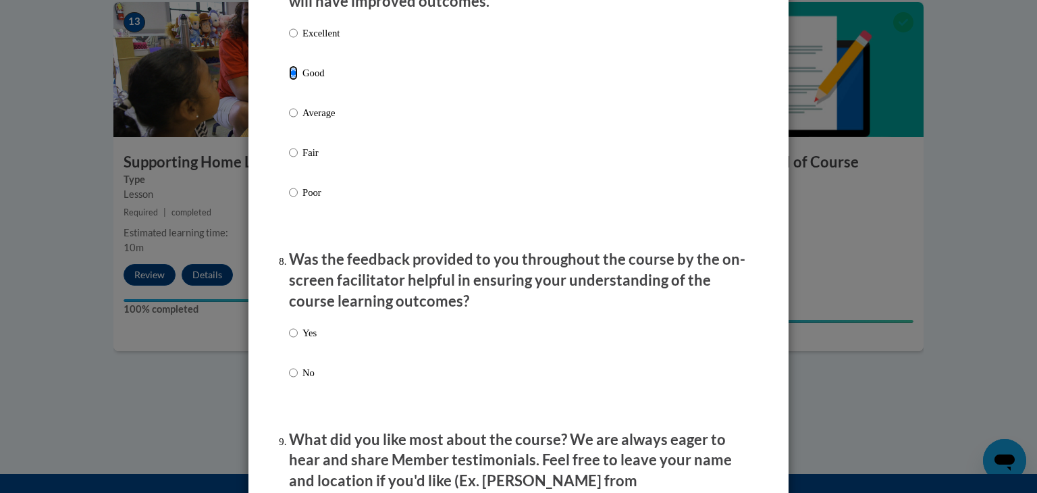
scroll to position [1958, 0]
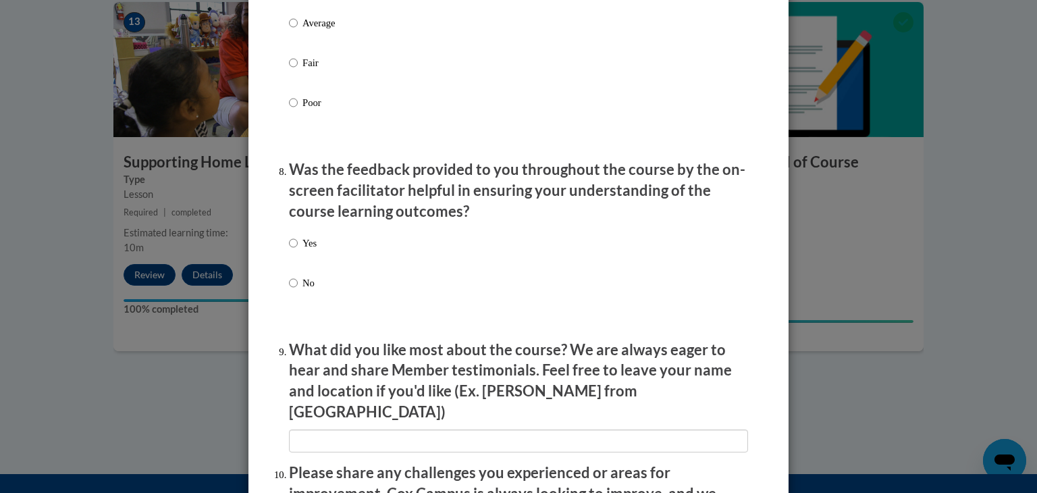
click at [308, 250] on p "Yes" at bounding box center [309, 243] width 14 height 15
click at [298, 250] on input "Yes" at bounding box center [293, 243] width 9 height 15
radio input "true"
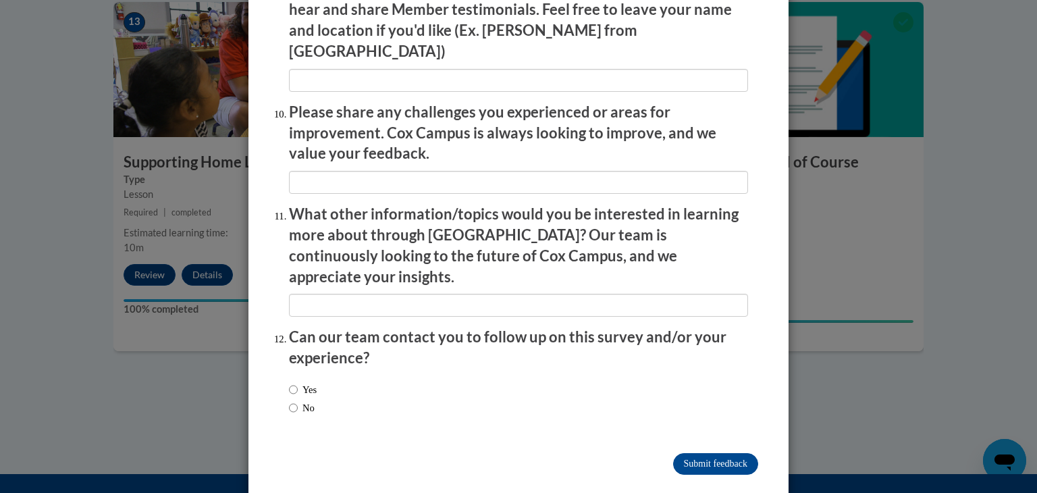
scroll to position [2319, 0]
click at [689, 452] on input "Submit feedback" at bounding box center [715, 463] width 85 height 22
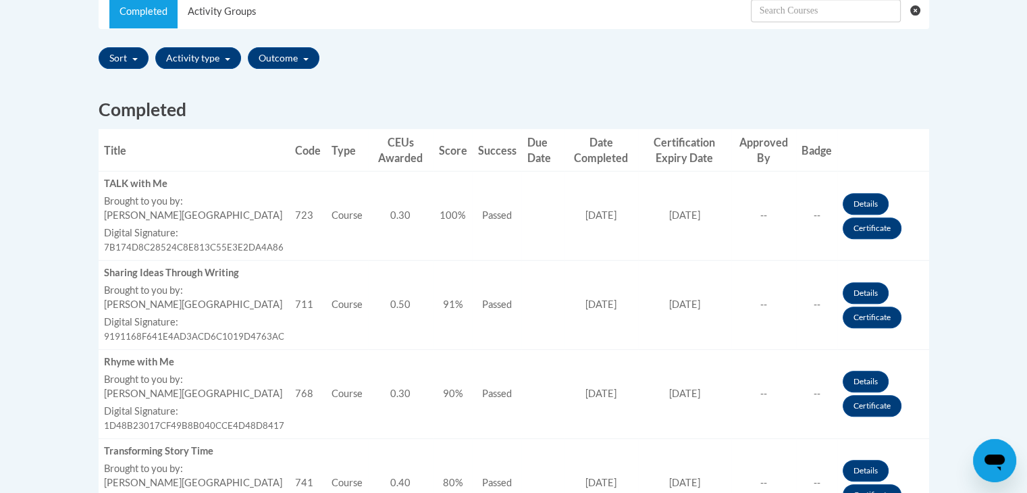
scroll to position [473, 0]
